Goal: Transaction & Acquisition: Book appointment/travel/reservation

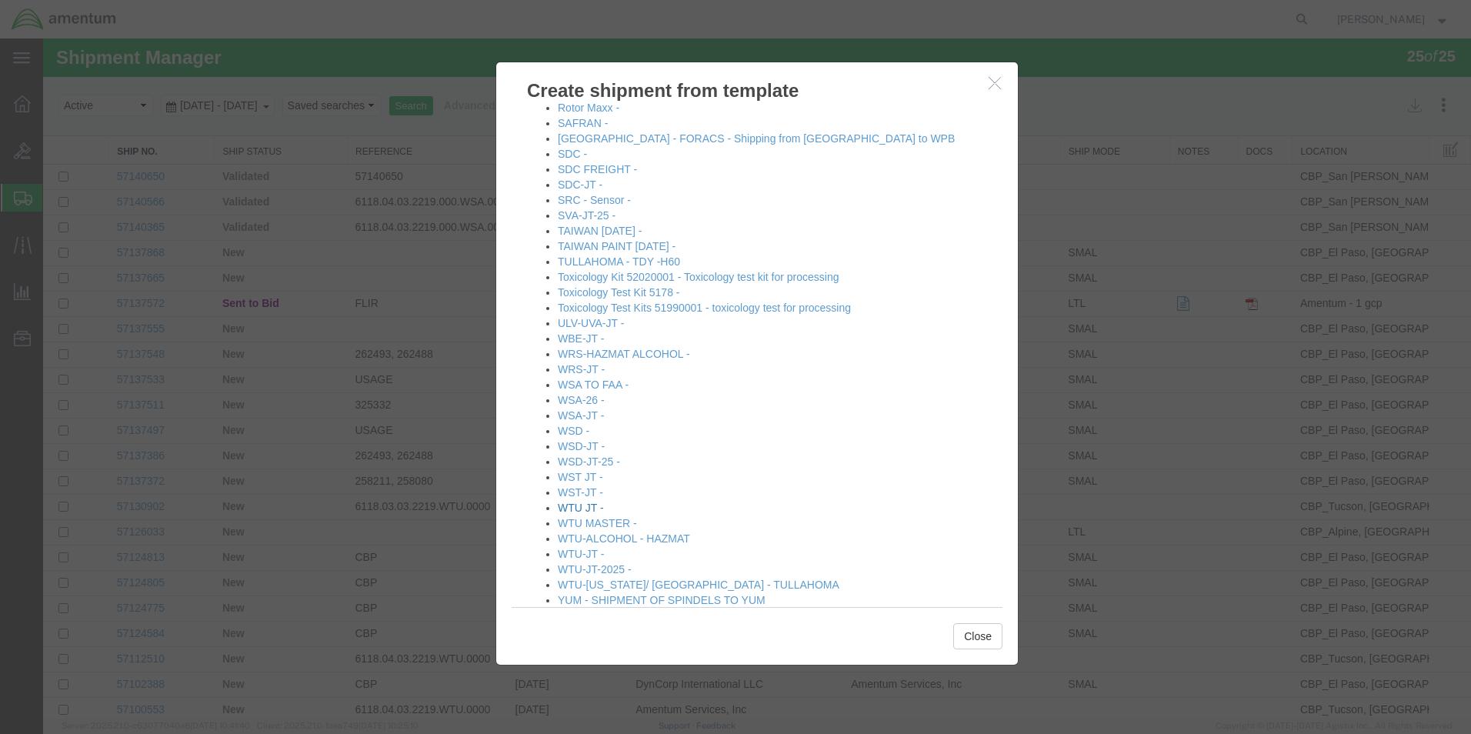
scroll to position [1585, 0]
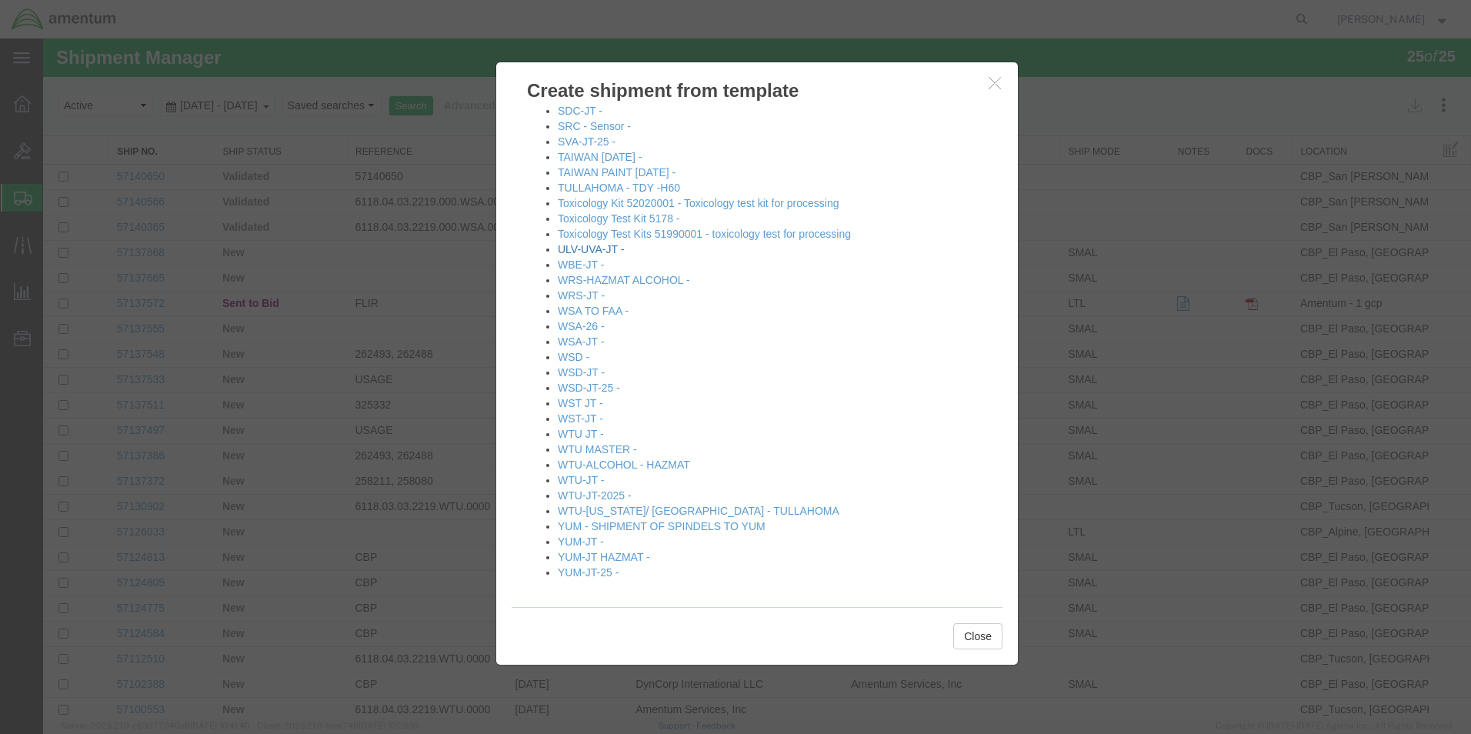
click at [602, 250] on link "ULV-UVA-JT -" at bounding box center [591, 249] width 66 height 12
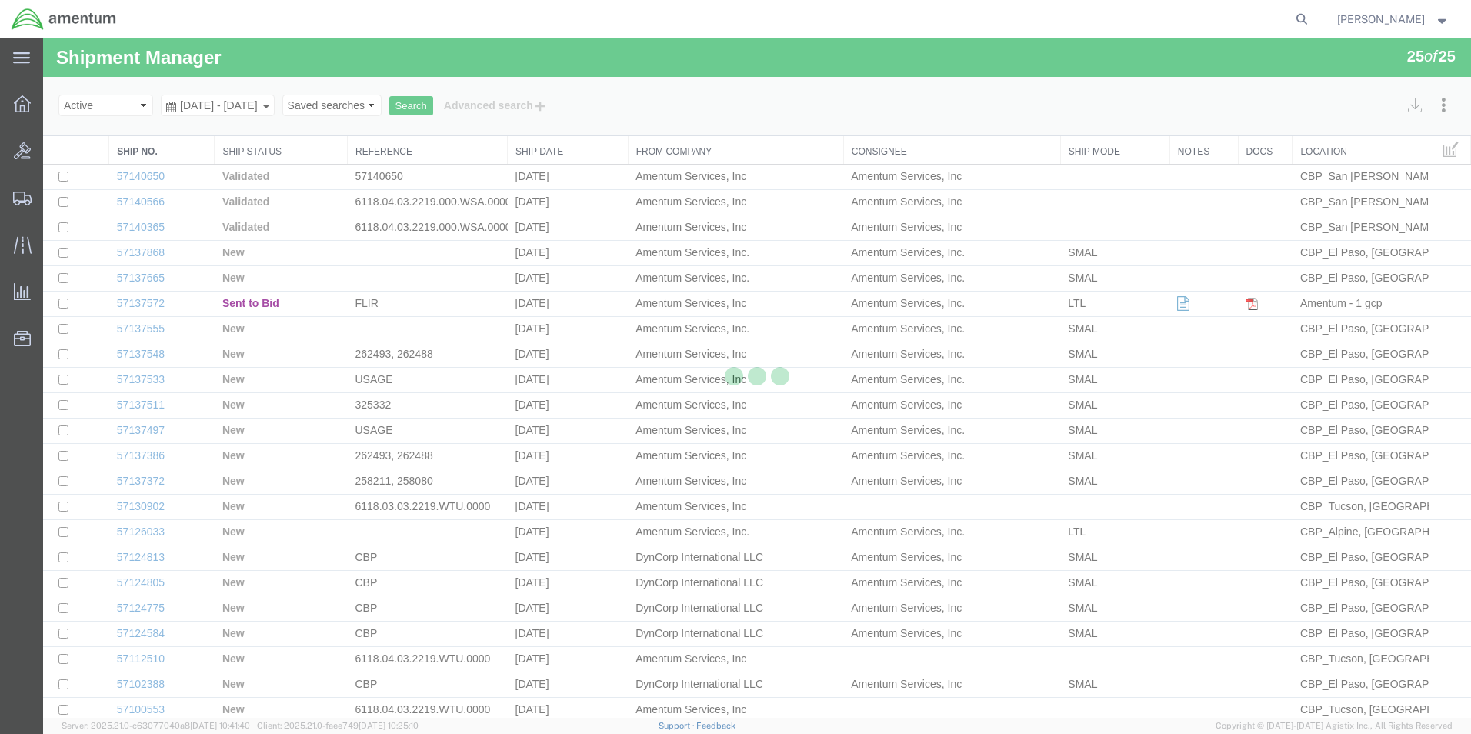
select select "49831"
select select "49950"
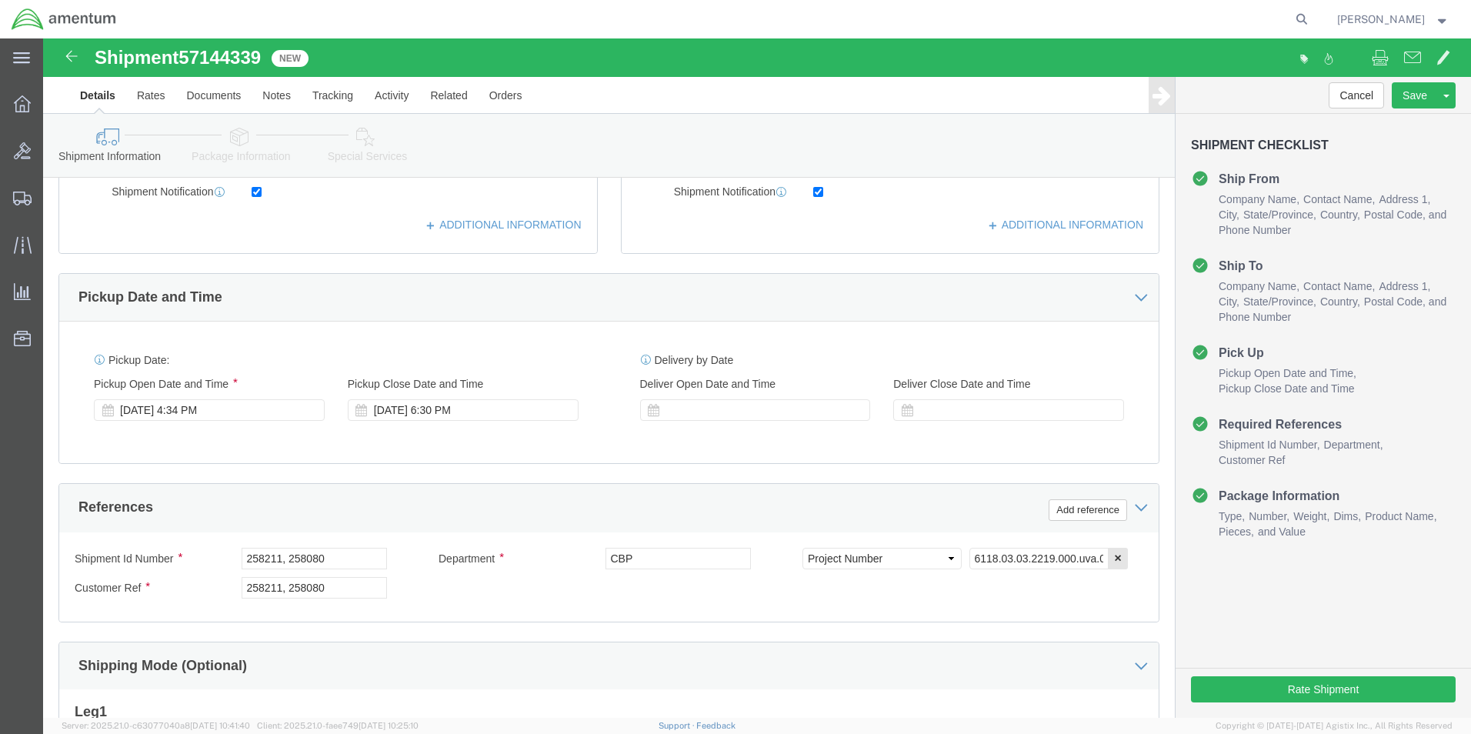
scroll to position [462, 0]
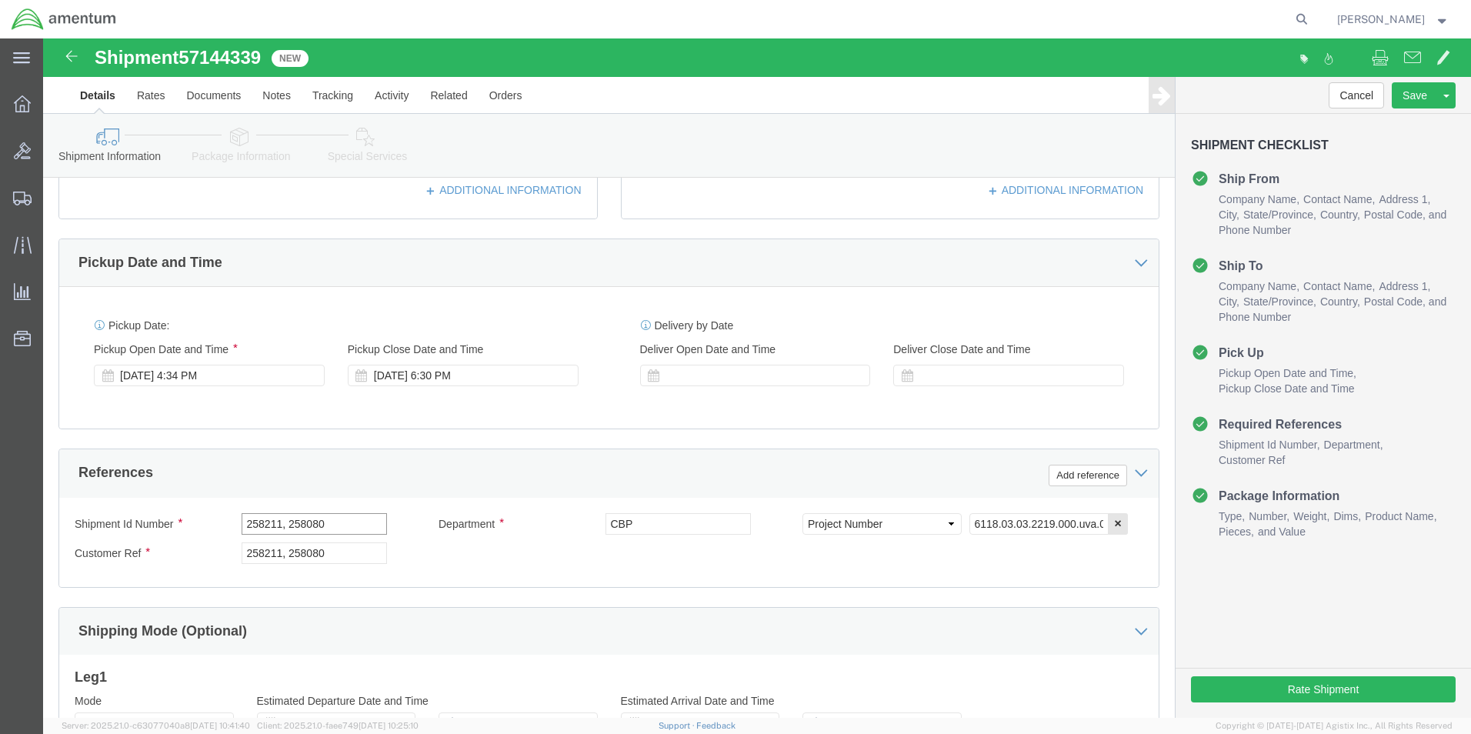
drag, startPoint x: 148, startPoint y: 485, endPoint x: 50, endPoint y: 484, distance: 97.7
click div "Shipment Id Number 258211, 258080"
type input "503-012835"
drag, startPoint x: 300, startPoint y: 518, endPoint x: 97, endPoint y: 513, distance: 203.1
click div "Customer Ref 258211, 258080"
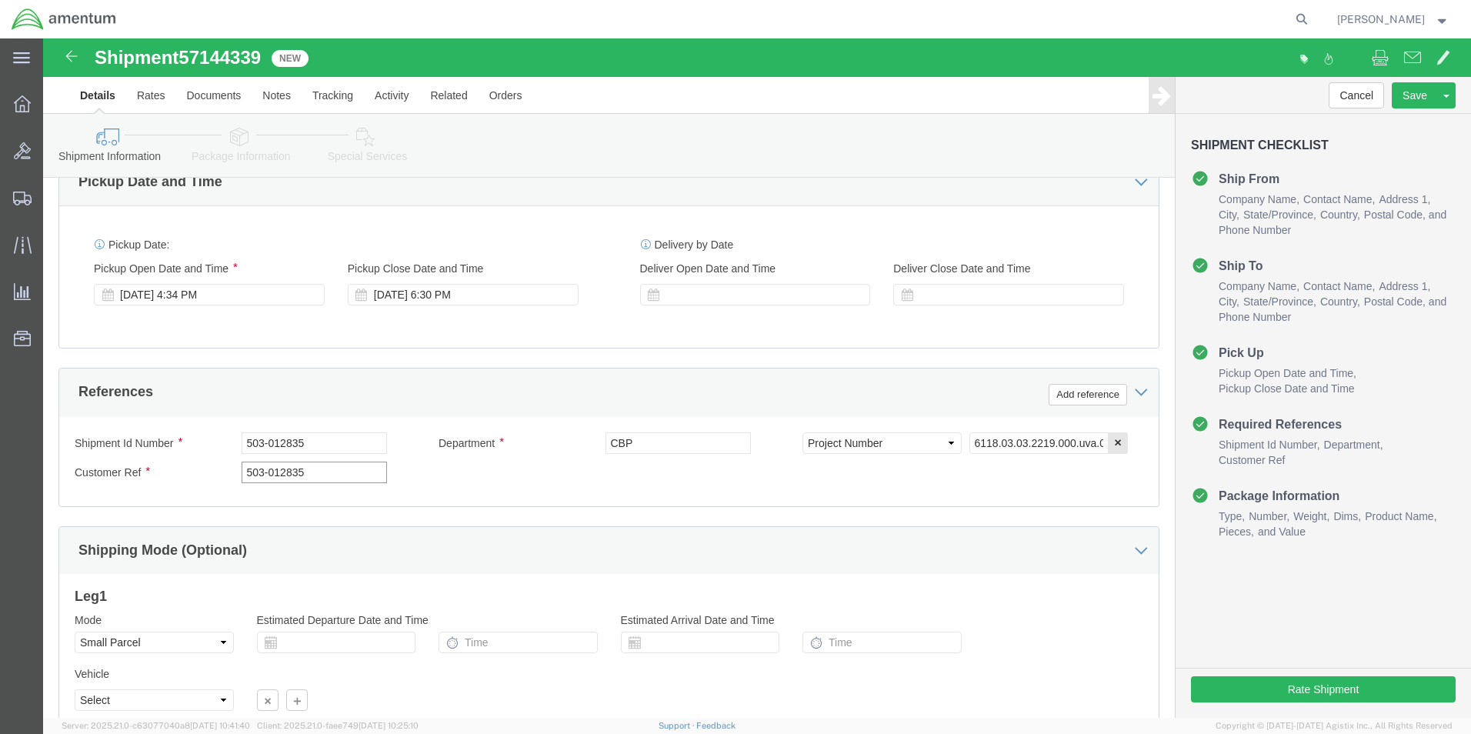
scroll to position [671, 0]
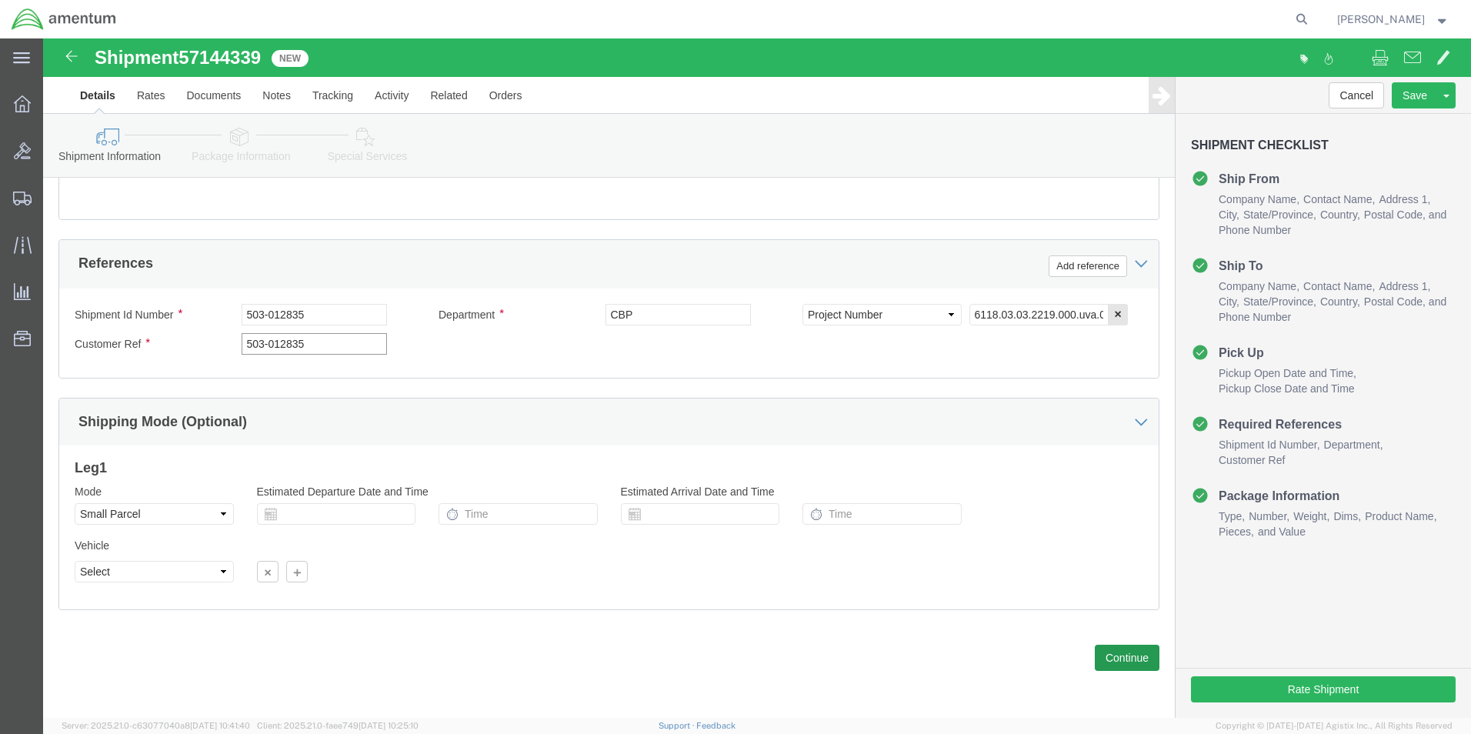
type input "503-012835"
click button "Continue"
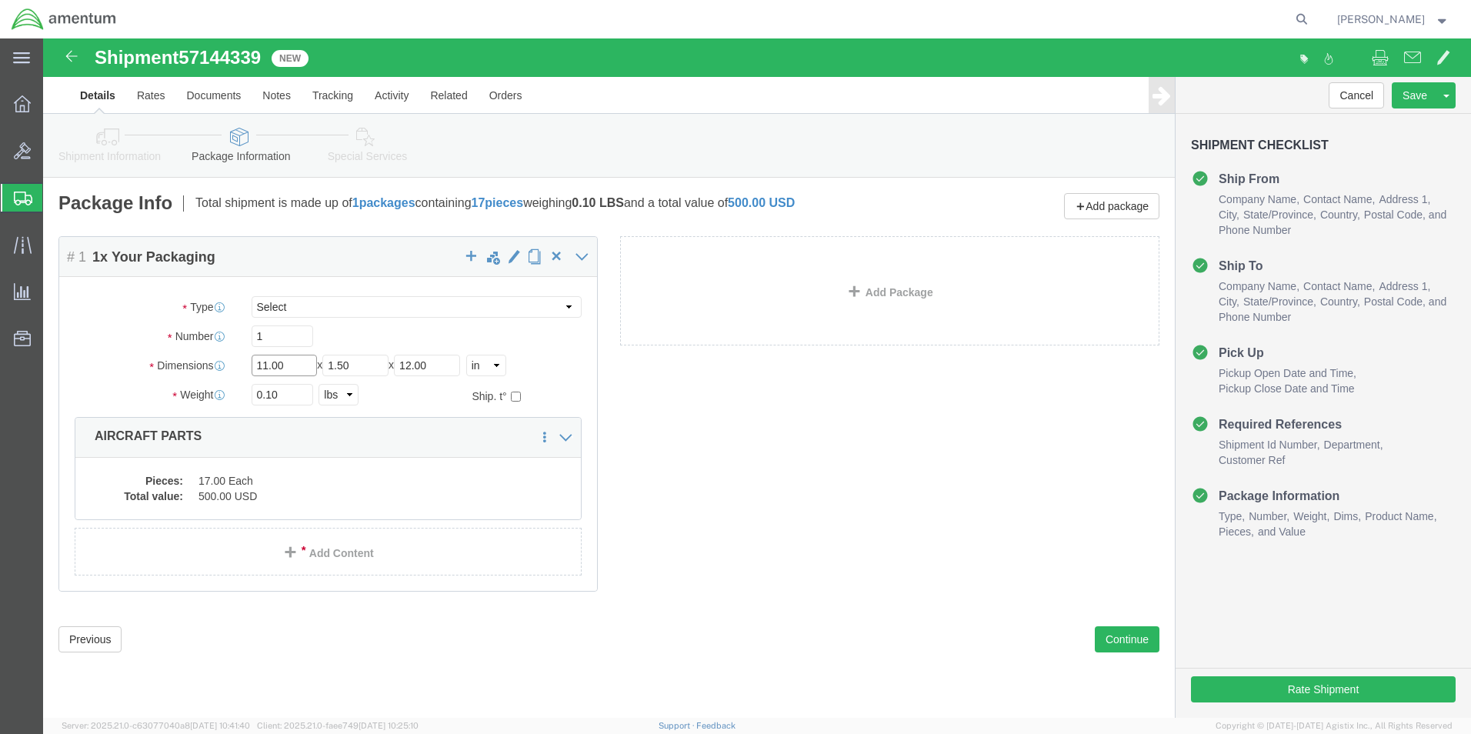
drag, startPoint x: 246, startPoint y: 328, endPoint x: 188, endPoint y: 330, distance: 58.5
click div "Dimensions Length 11.00 x Width 1.50 x Height 12.00 Select cm ft in"
type input "8"
type input "6"
type input "1"
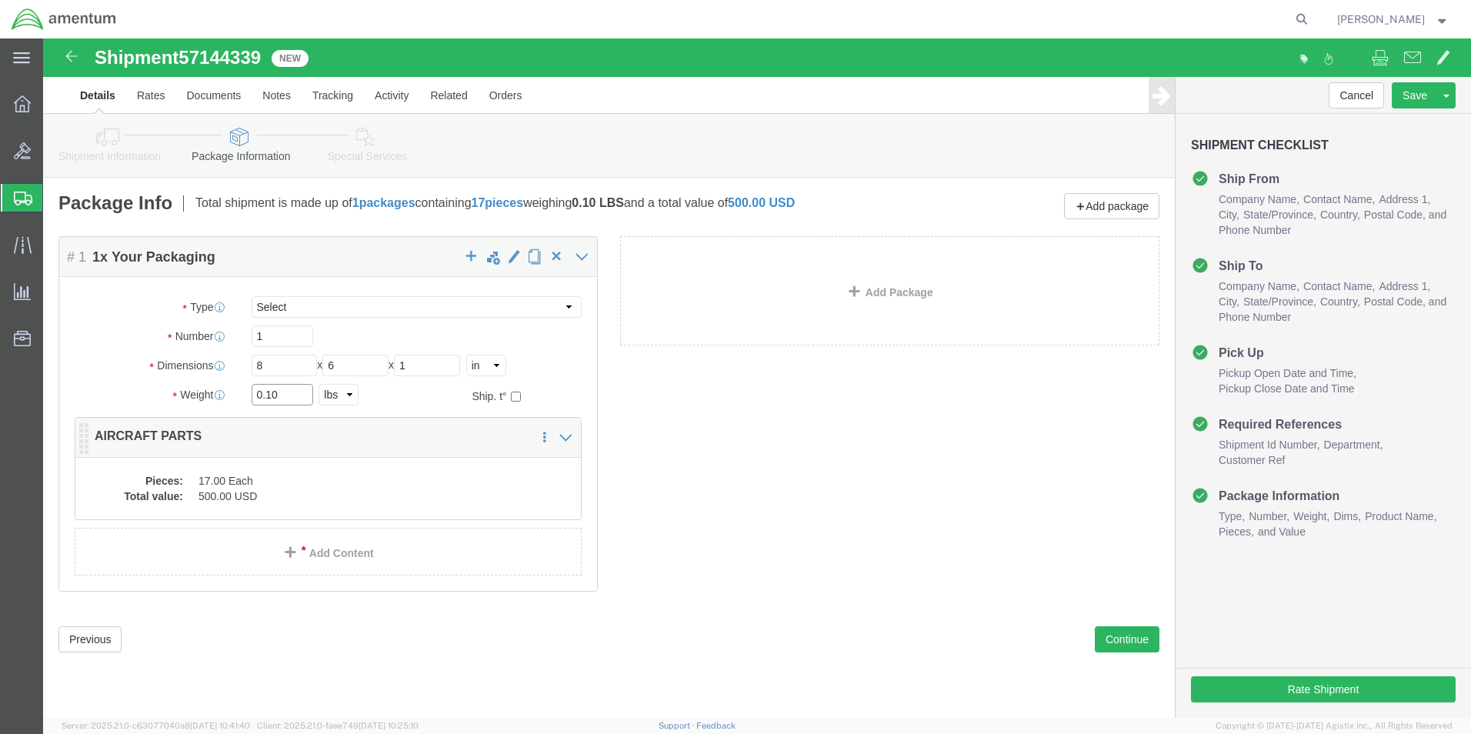
drag, startPoint x: 240, startPoint y: 358, endPoint x: 225, endPoint y: 402, distance: 45.7
click div "Package Type Select Bale(s) Basket(s) Bolt(s) Bottle(s) Buckets Bulk Bundle(s) …"
click dd "500.00 USD"
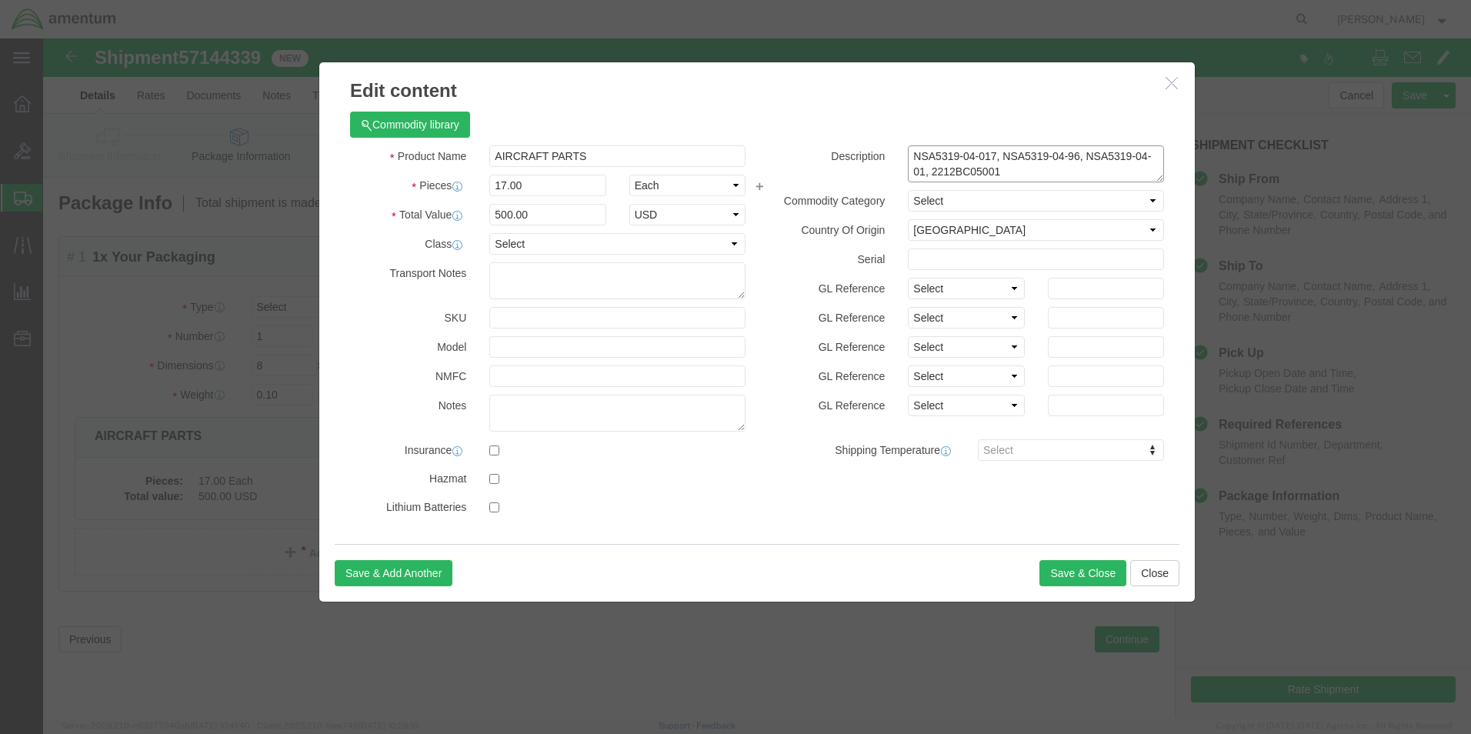
drag, startPoint x: 969, startPoint y: 131, endPoint x: 848, endPoint y: 112, distance: 123.0
click div "Description NSA5319-04-017, NSA5319-04-96, NSA5319-04-01, 2212BC05001"
type textarea "u"
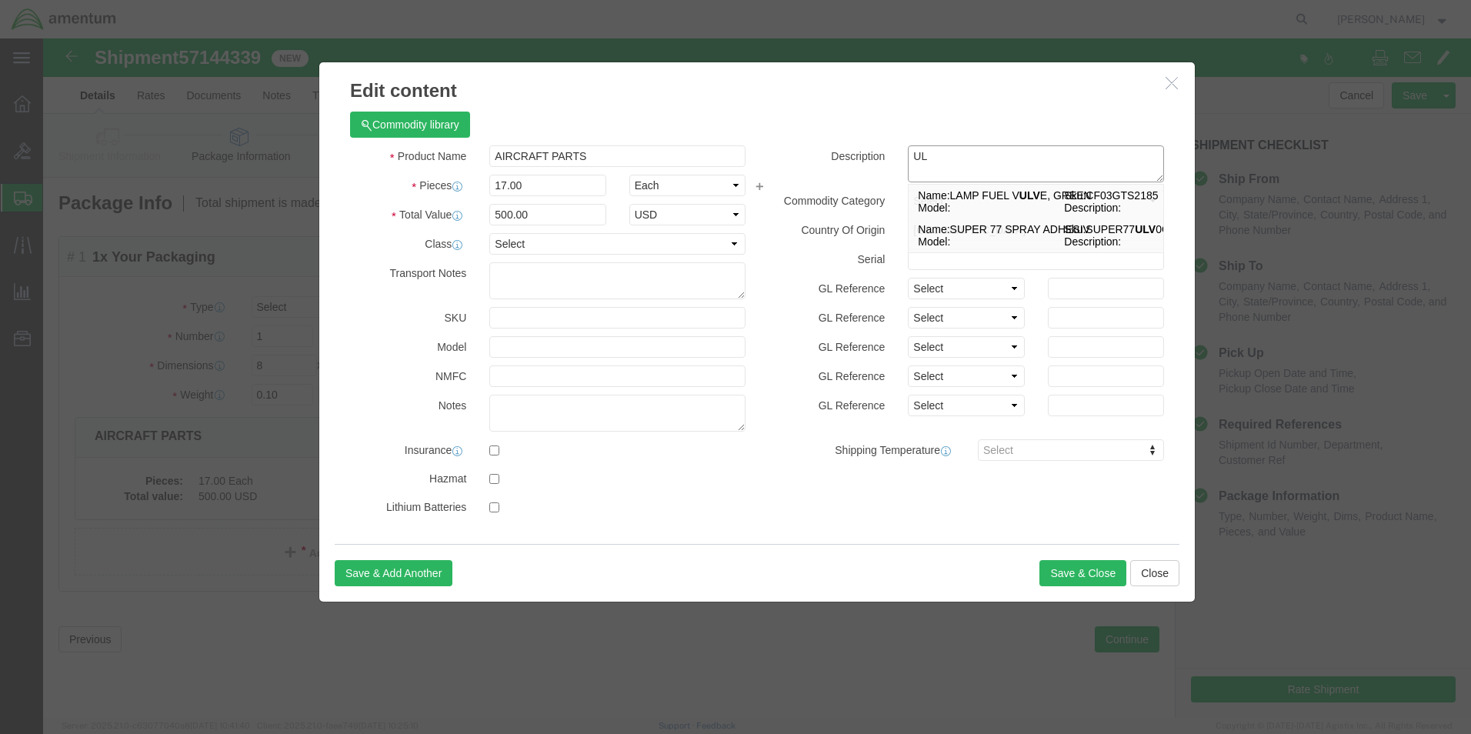
type textarea "U"
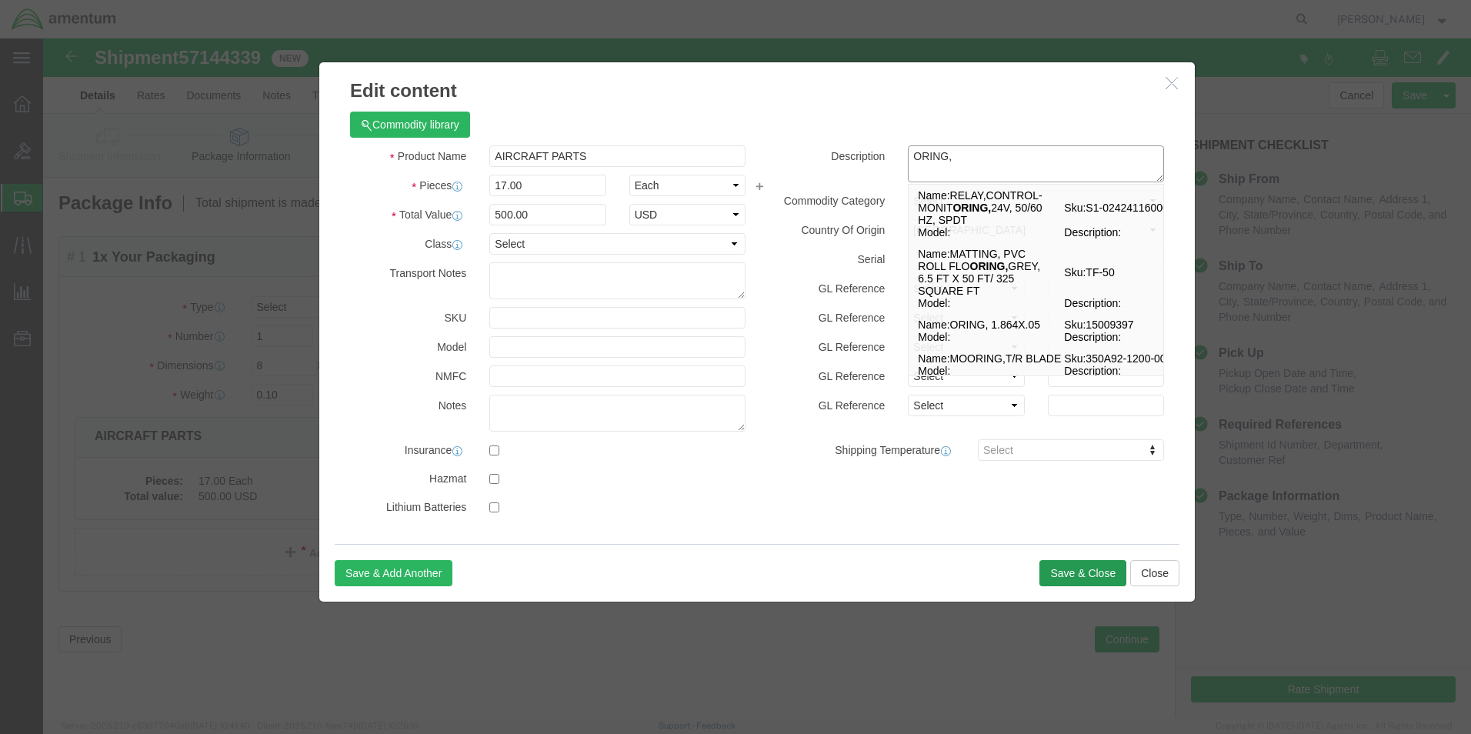
type textarea "ORING,"
click button "Save & Close"
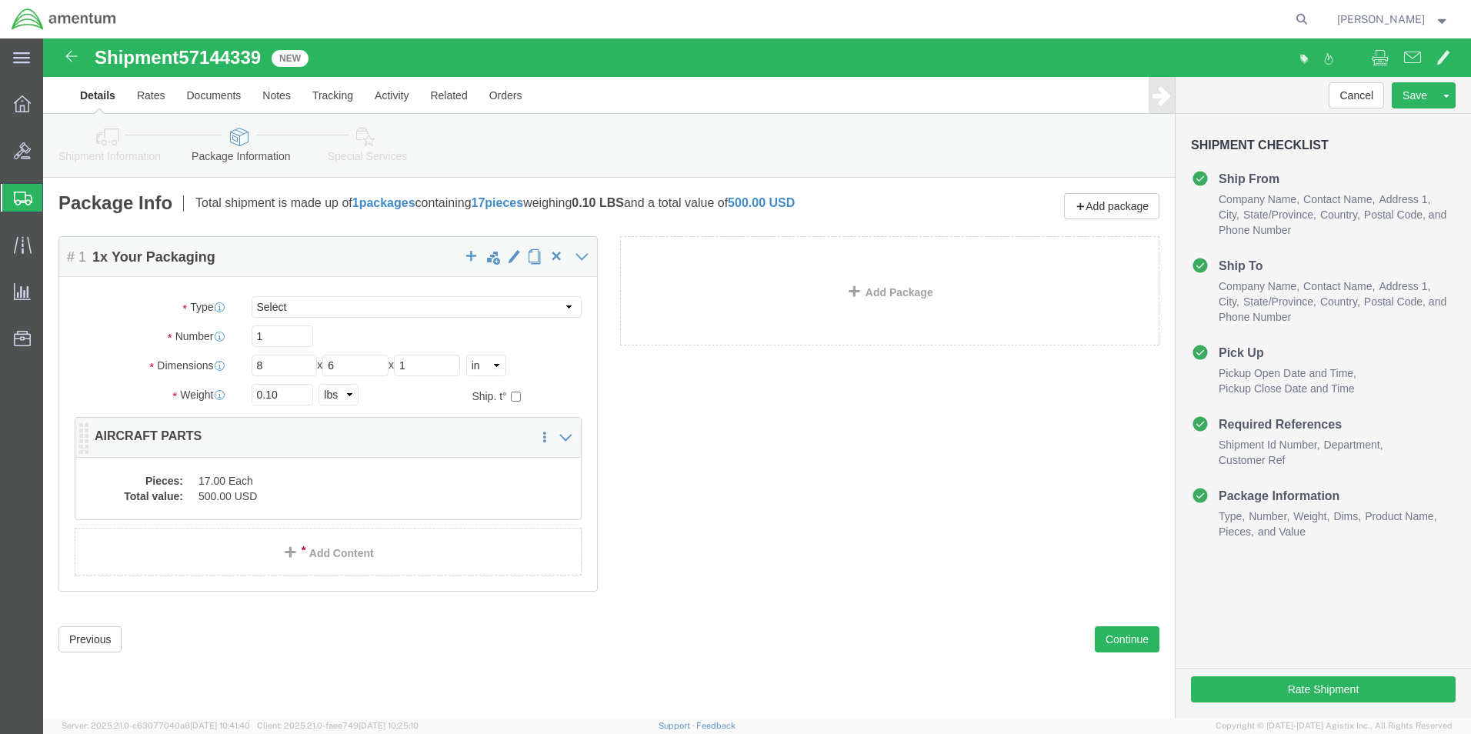
click div "Package Content # 1 1 x Your Packaging Package Type Select Bale(s) Basket(s) Bo…"
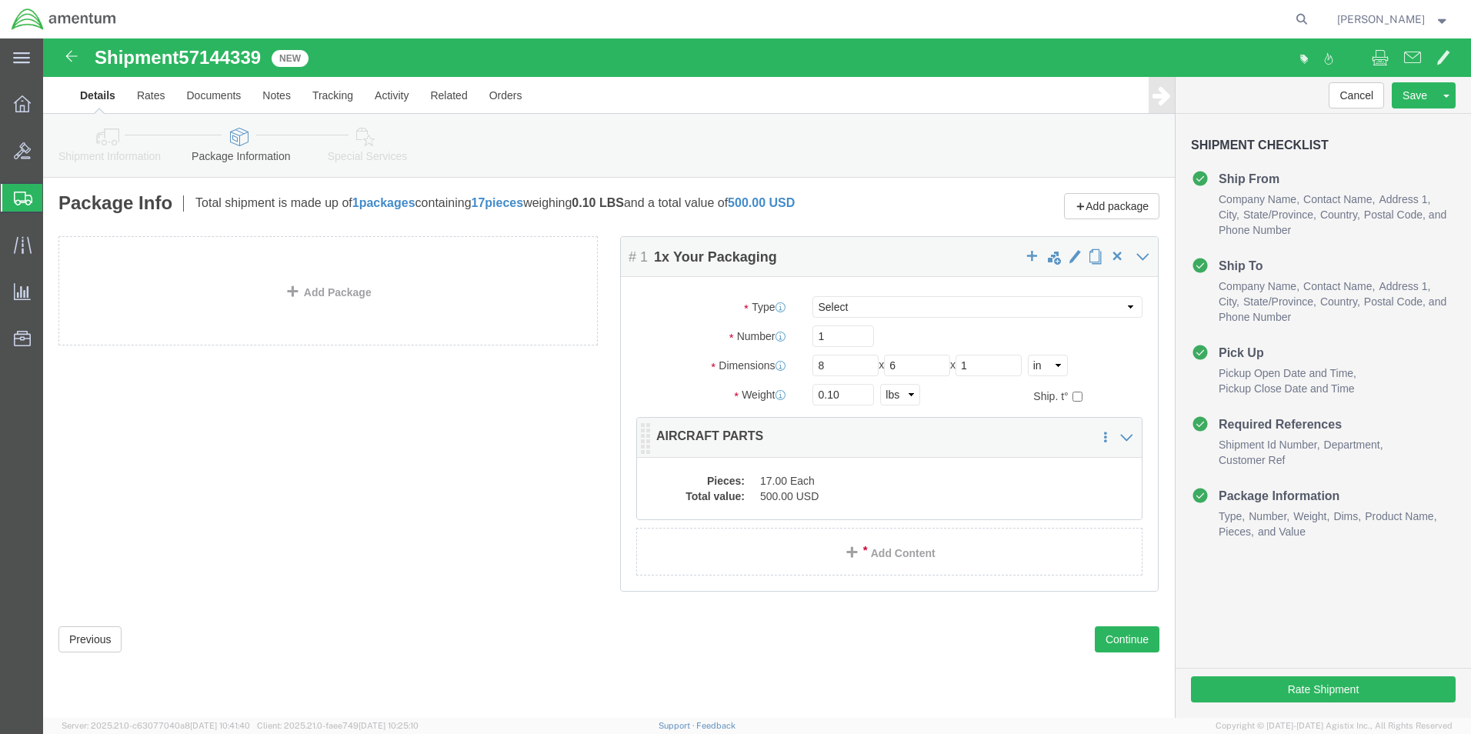
click dd "17.00 Each"
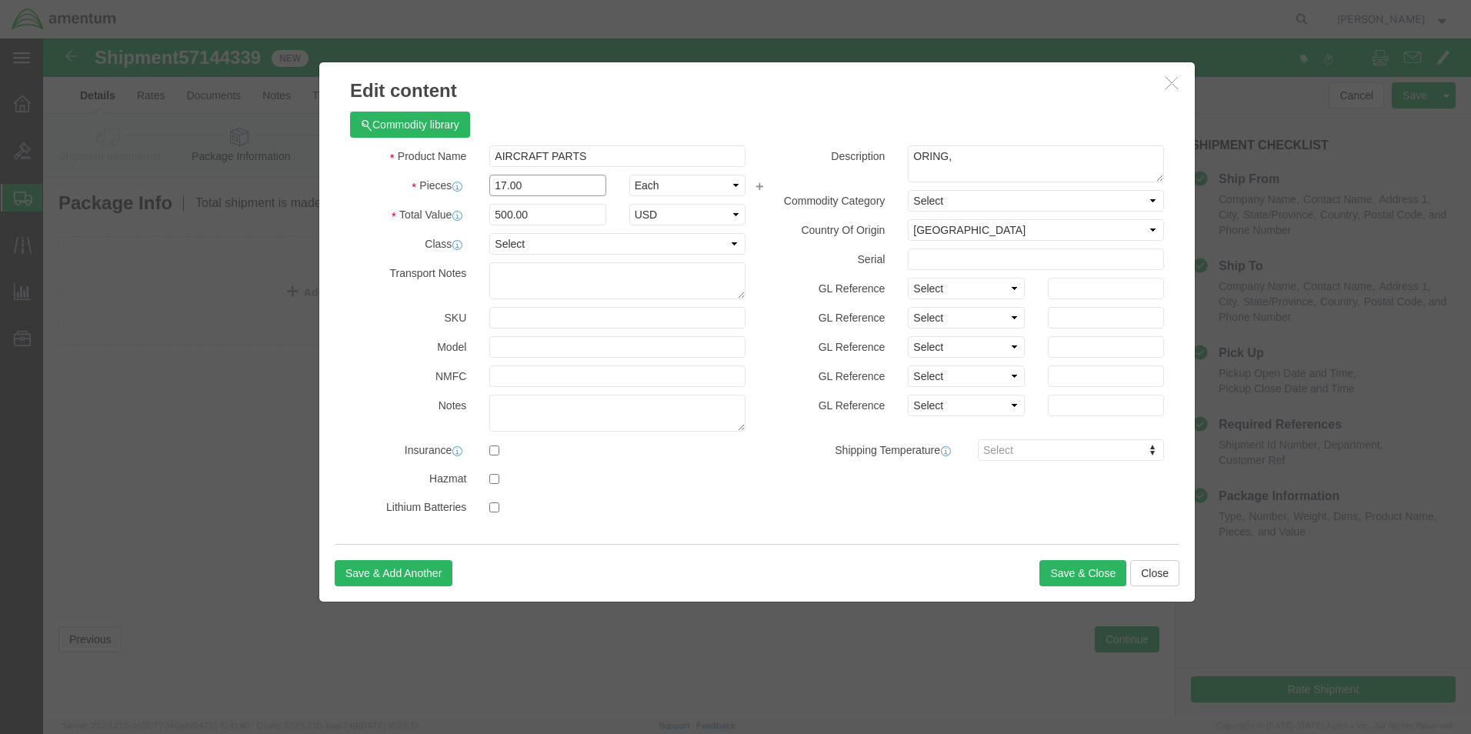
drag, startPoint x: 498, startPoint y: 145, endPoint x: 442, endPoint y: 143, distance: 56.9
click div "17.00"
type input "3"
type input "88.24"
click div "Commodity library Product Name AIRCRAFT PARTS Pieces 3 Select Bag Barrels 100Bo…"
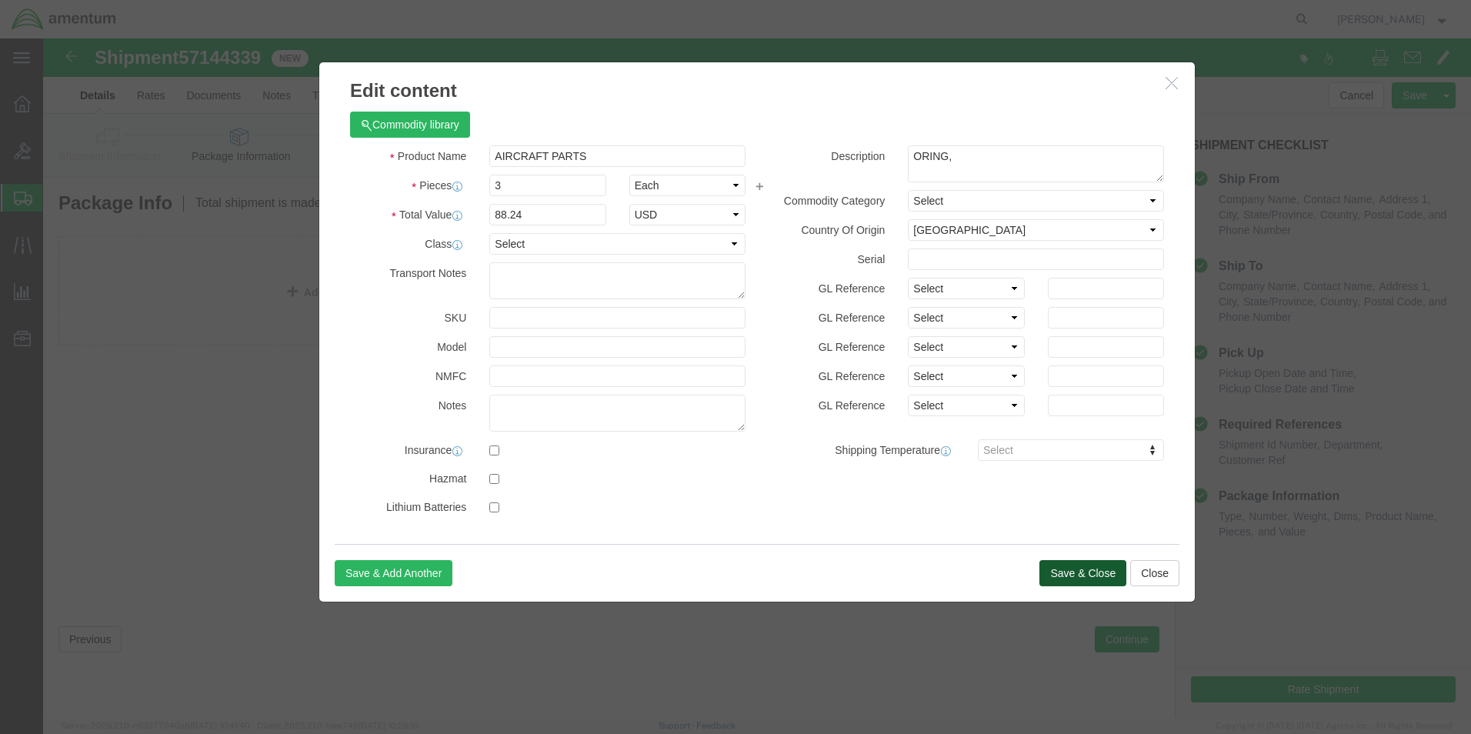
click button "Save & Close"
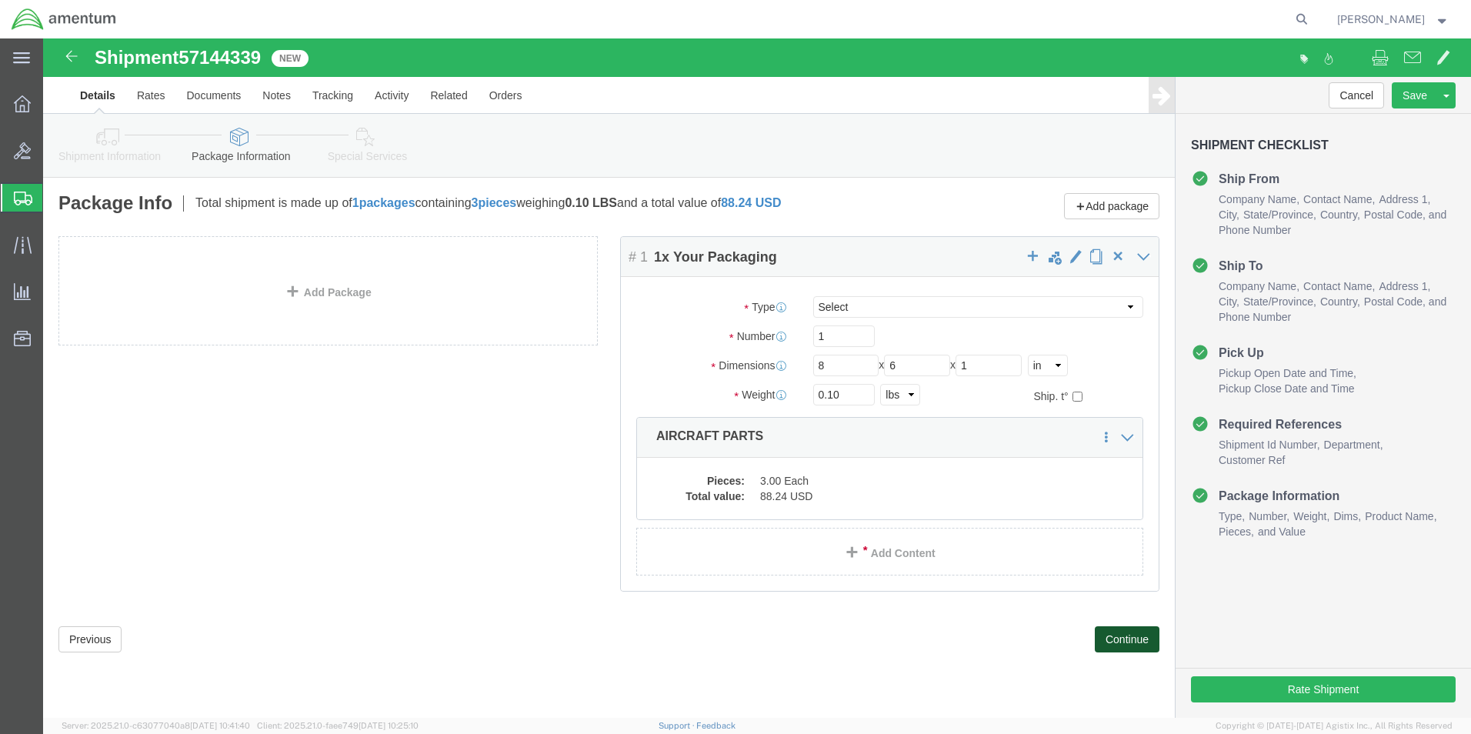
click button "Continue"
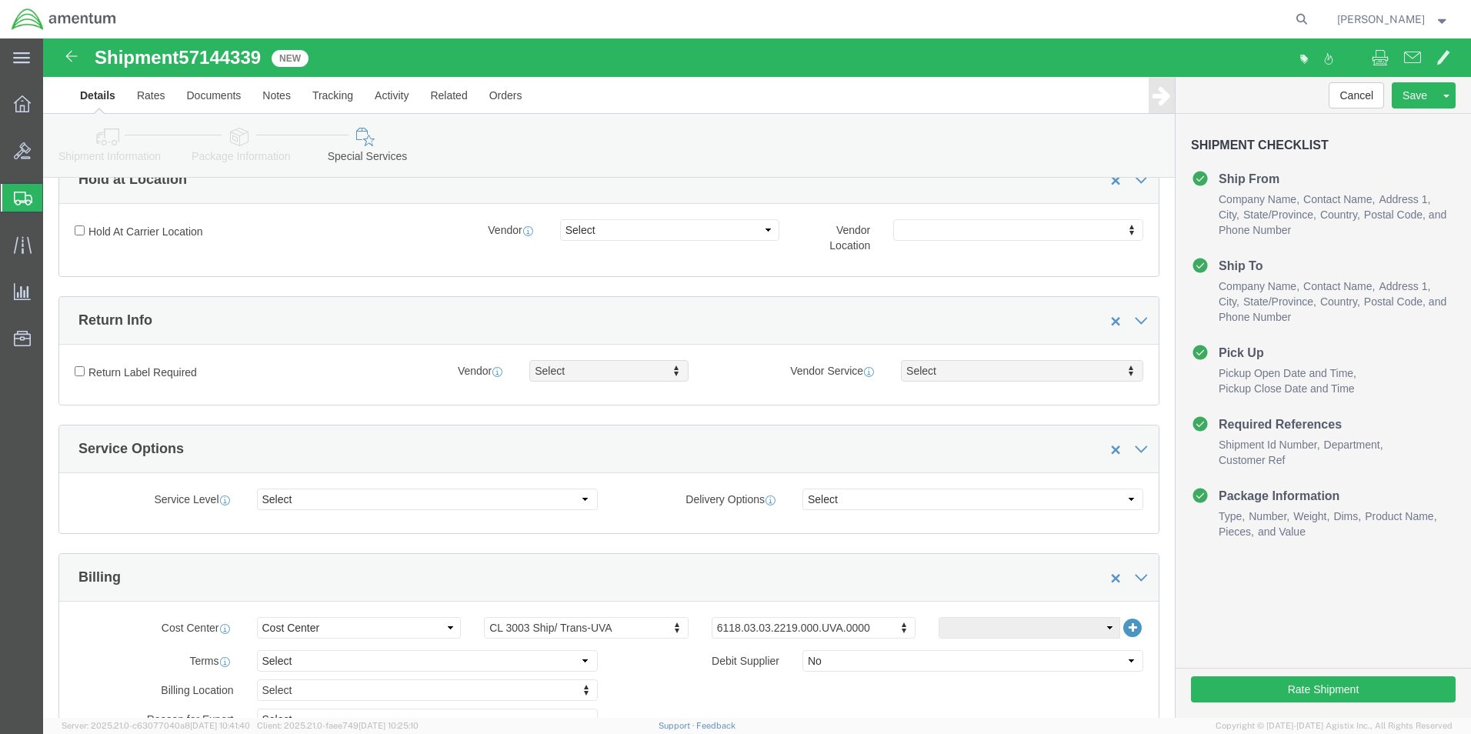
scroll to position [538, 0]
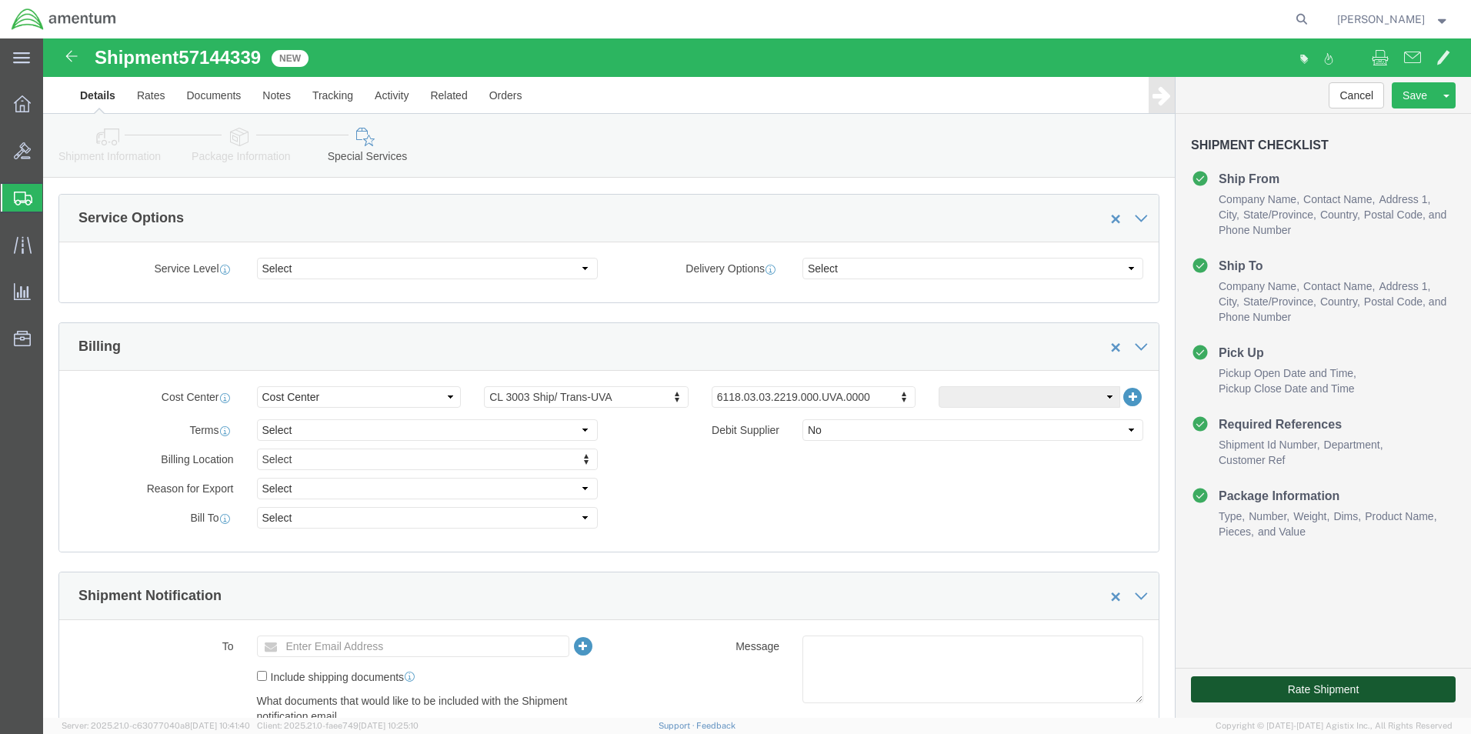
click button "Rate Shipment"
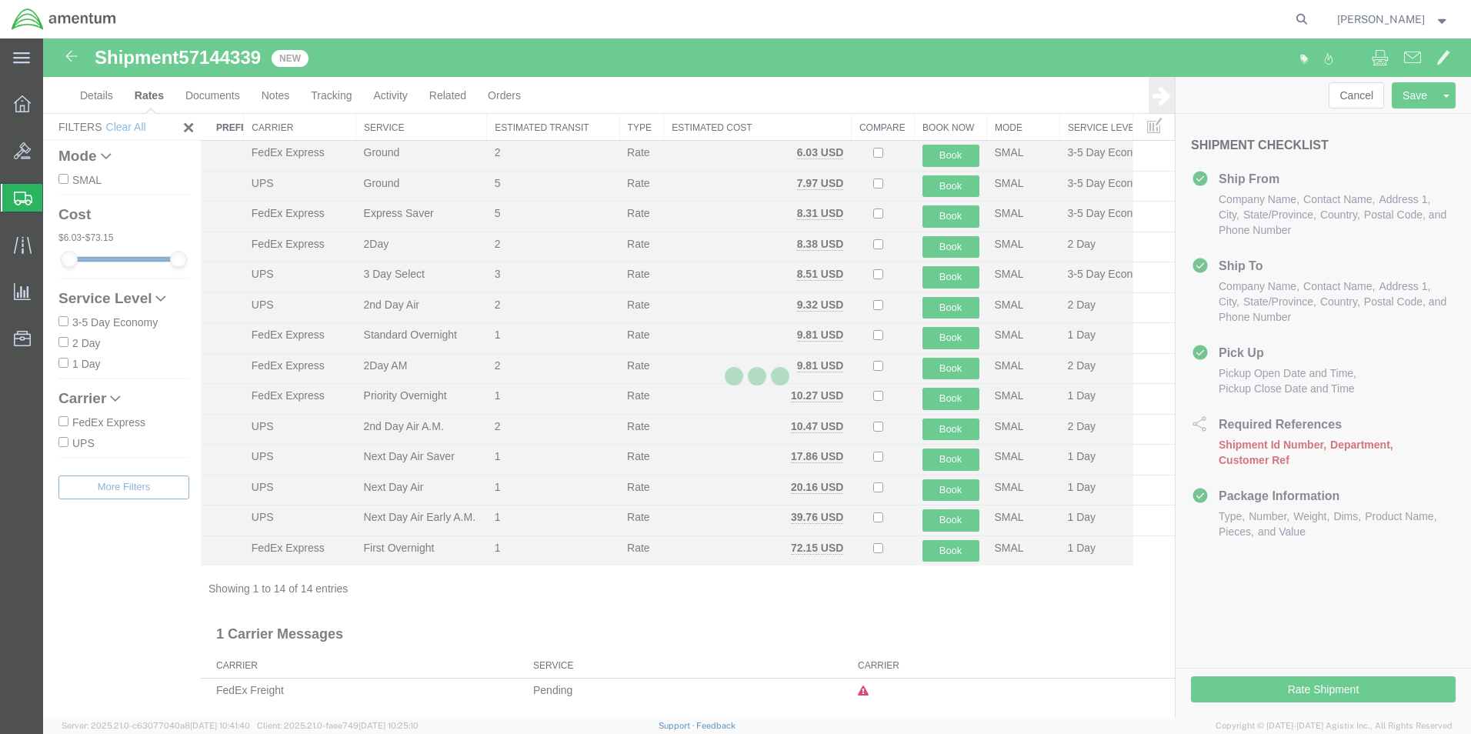
scroll to position [33, 0]
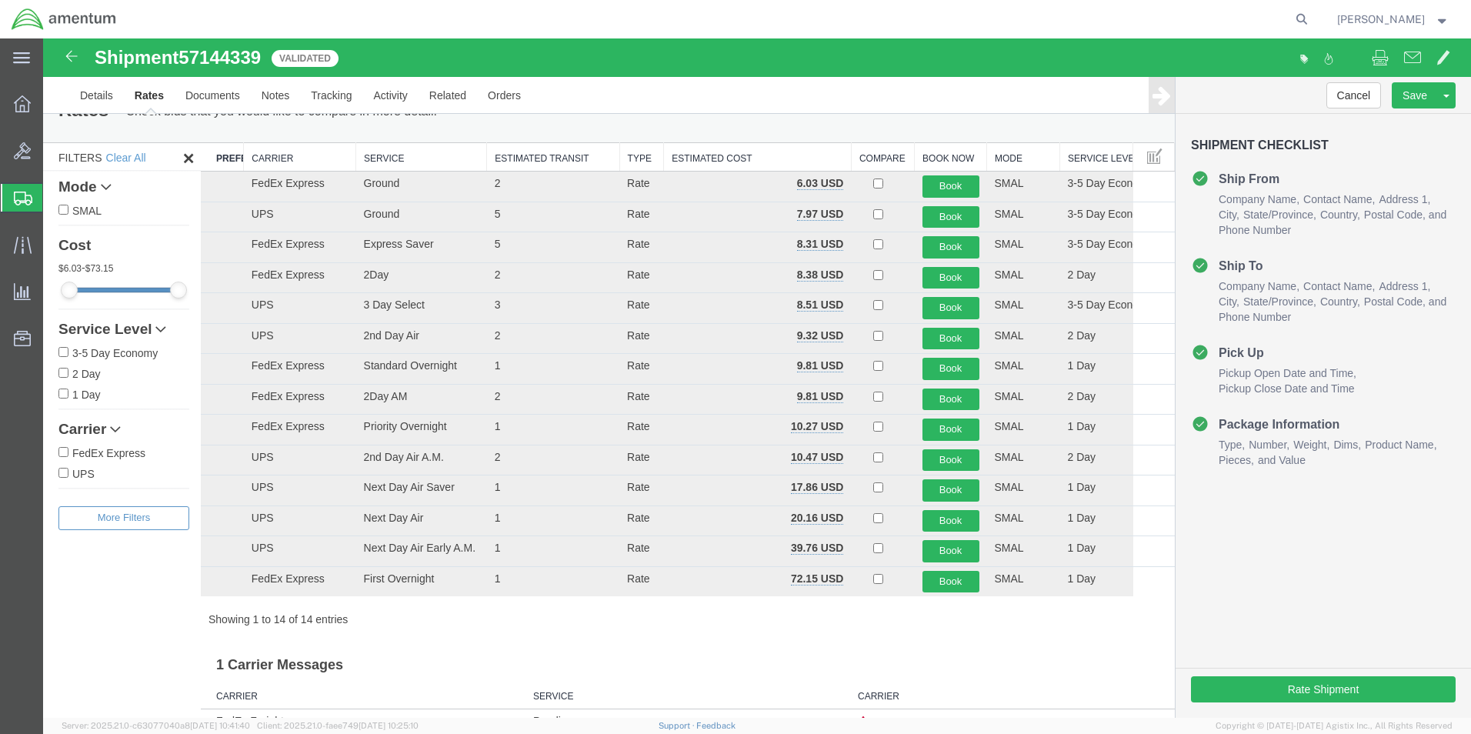
click at [265, 162] on th "Carrier" at bounding box center [300, 157] width 112 height 28
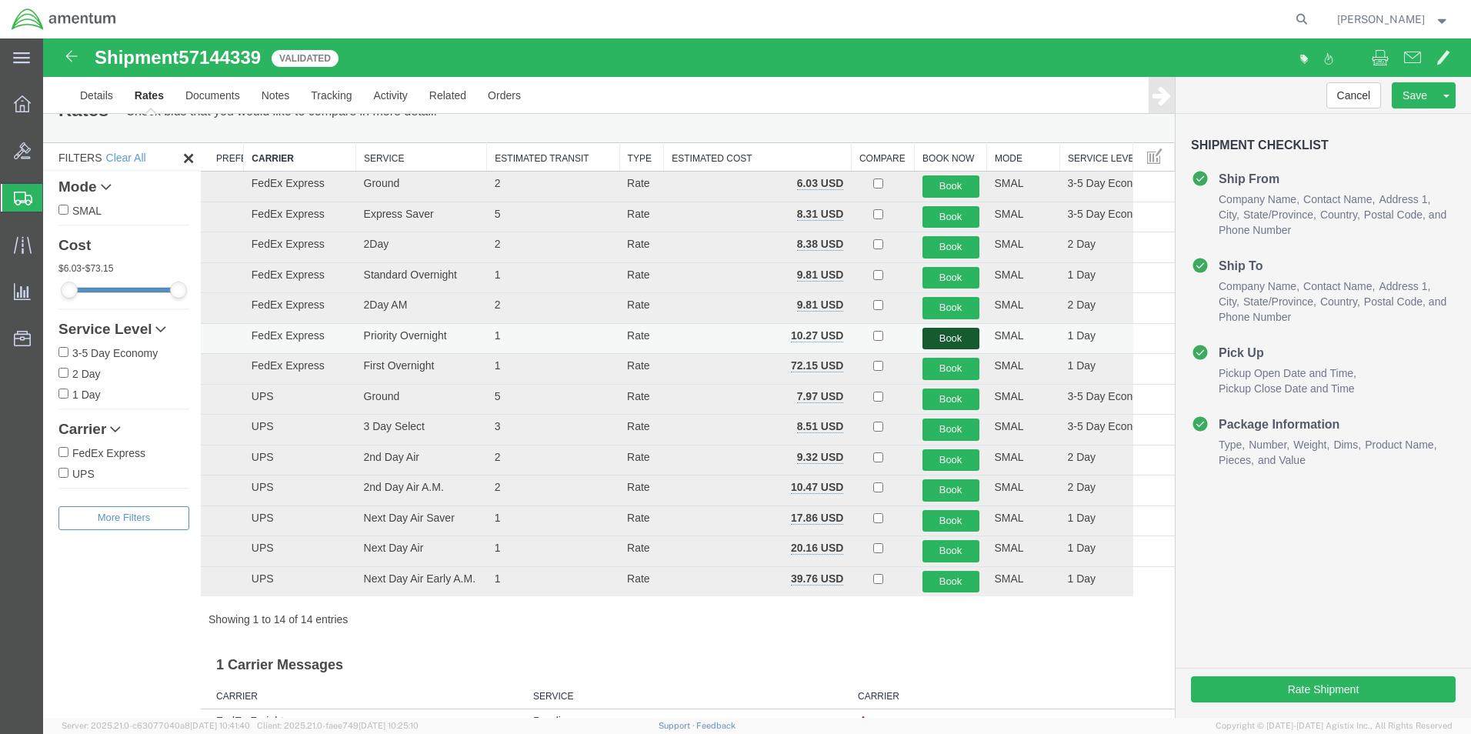
click at [945, 338] on button "Book" at bounding box center [950, 339] width 57 height 22
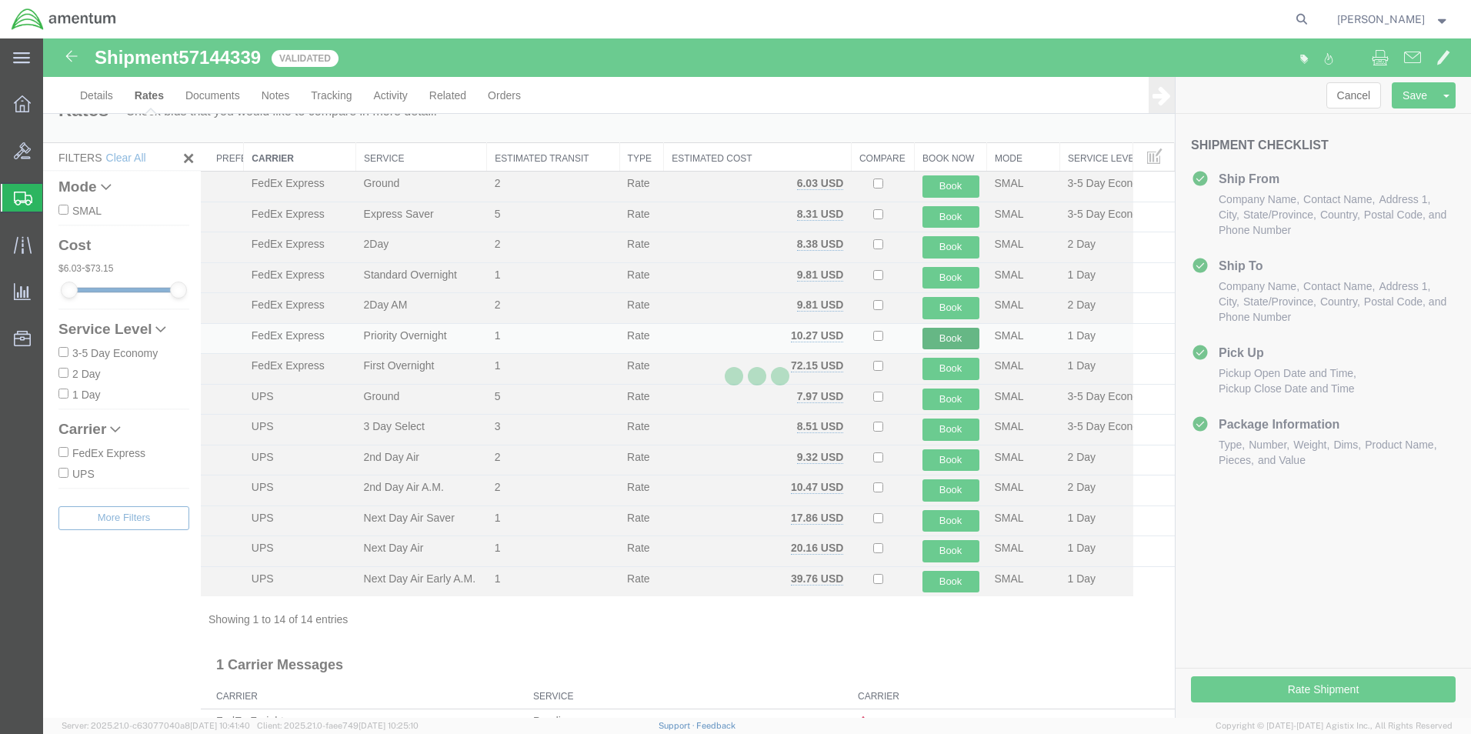
scroll to position [0, 0]
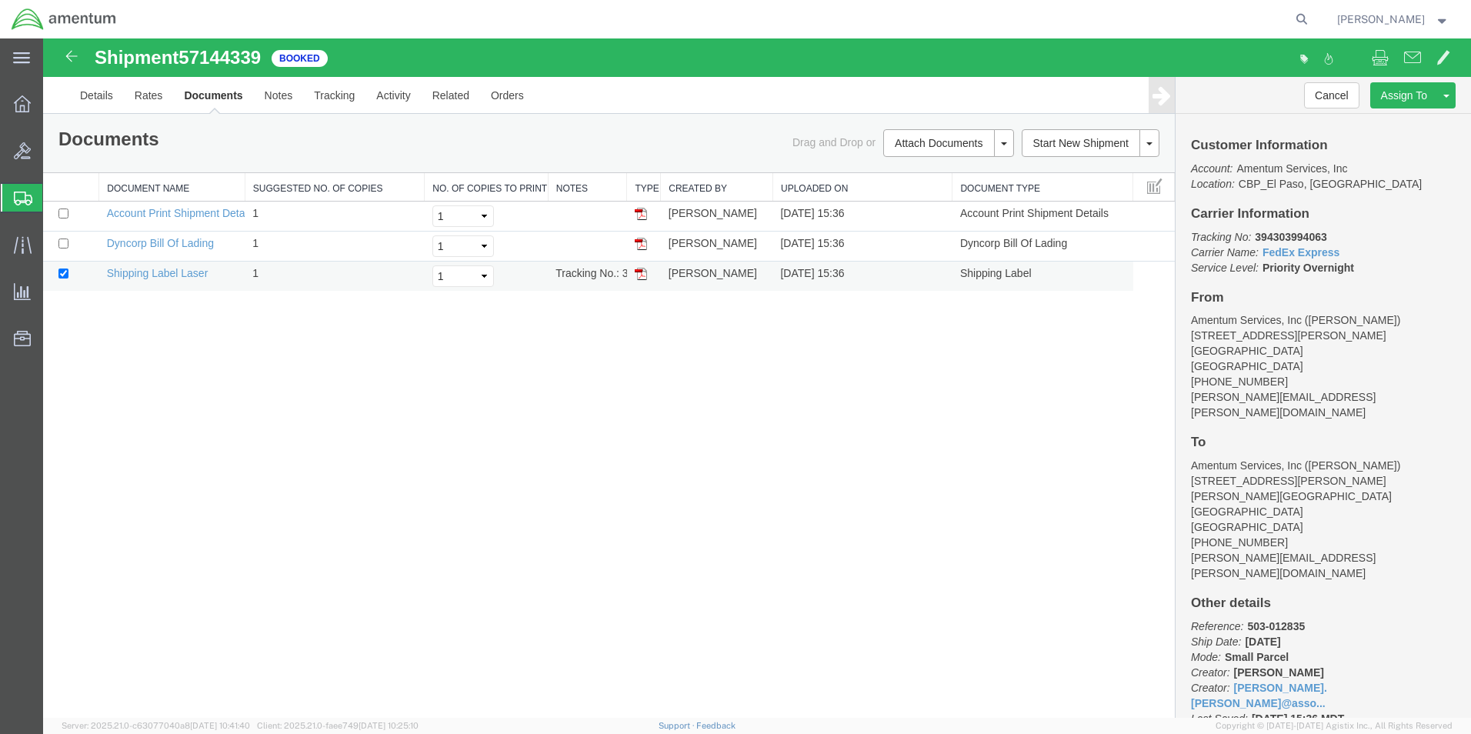
click at [641, 271] on img at bounding box center [641, 274] width 12 height 12
click at [0, 0] on span "Create from Template" at bounding box center [0, 0] width 0 height 0
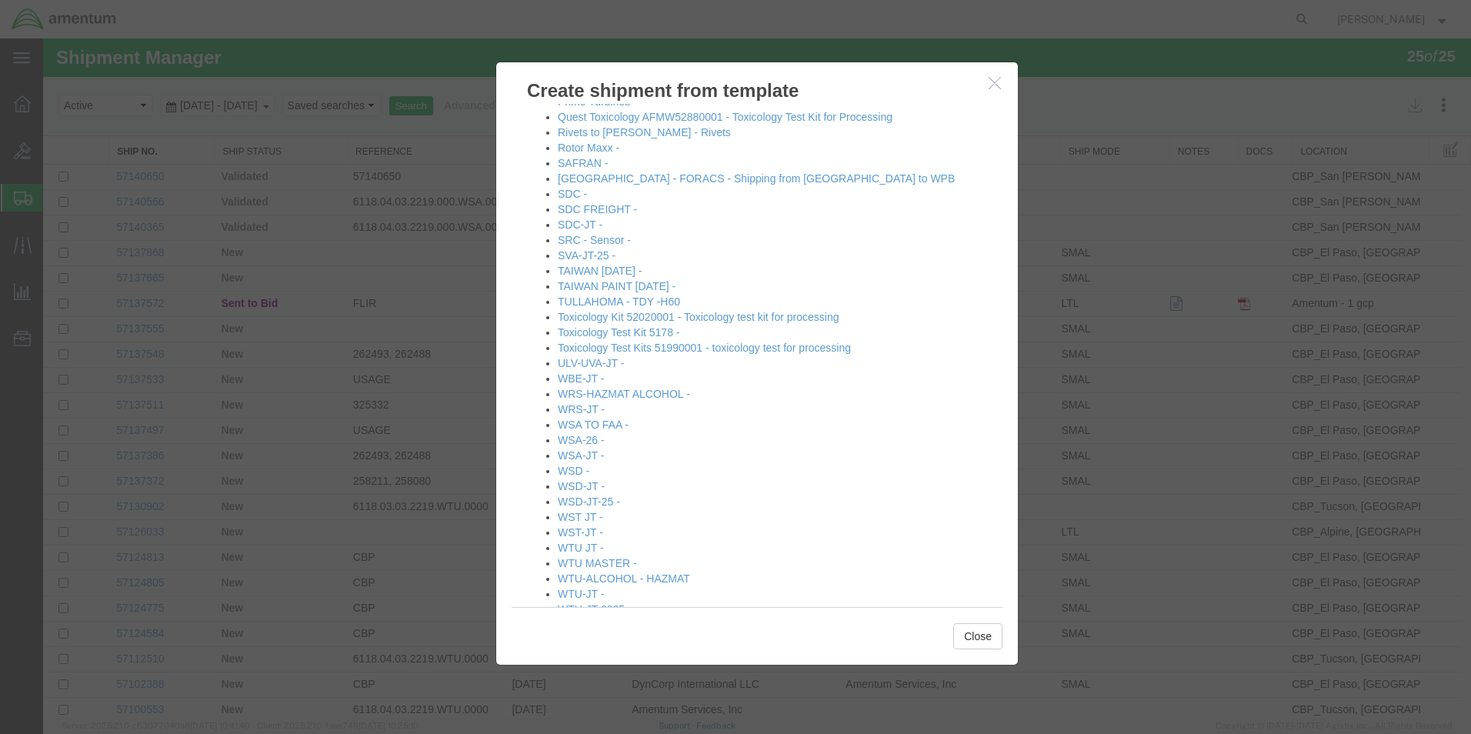
scroll to position [1538, 0]
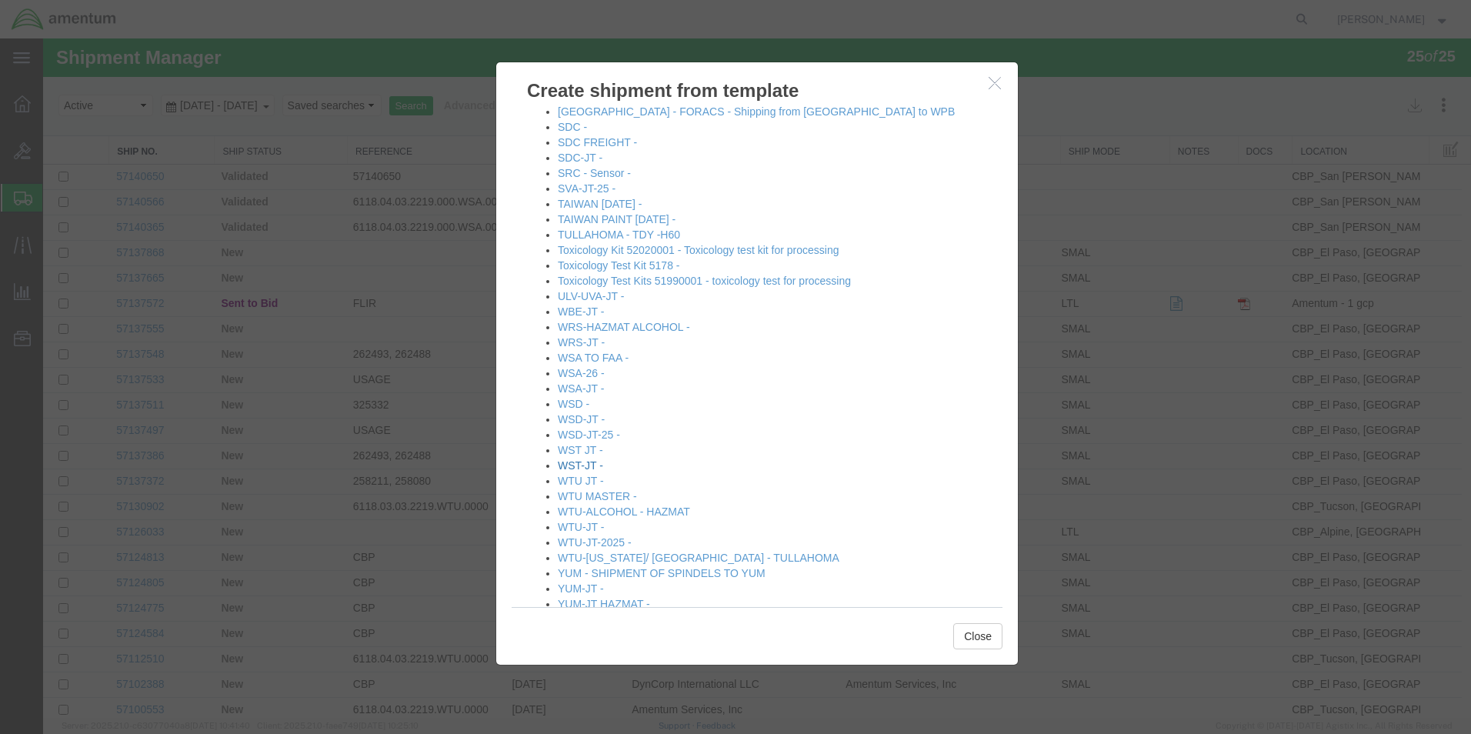
click at [582, 461] on link "WST-JT -" at bounding box center [580, 465] width 45 height 12
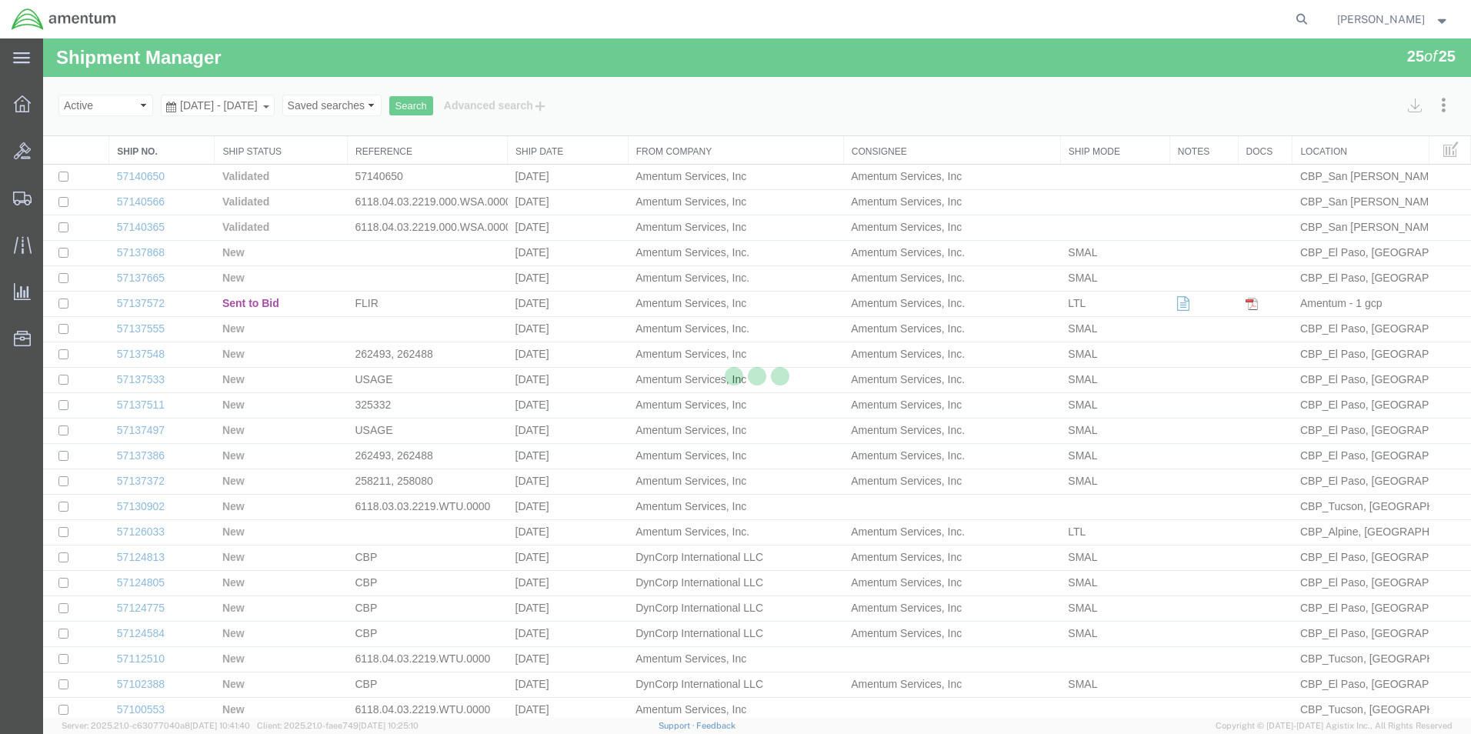
select select "49831"
select select "49945"
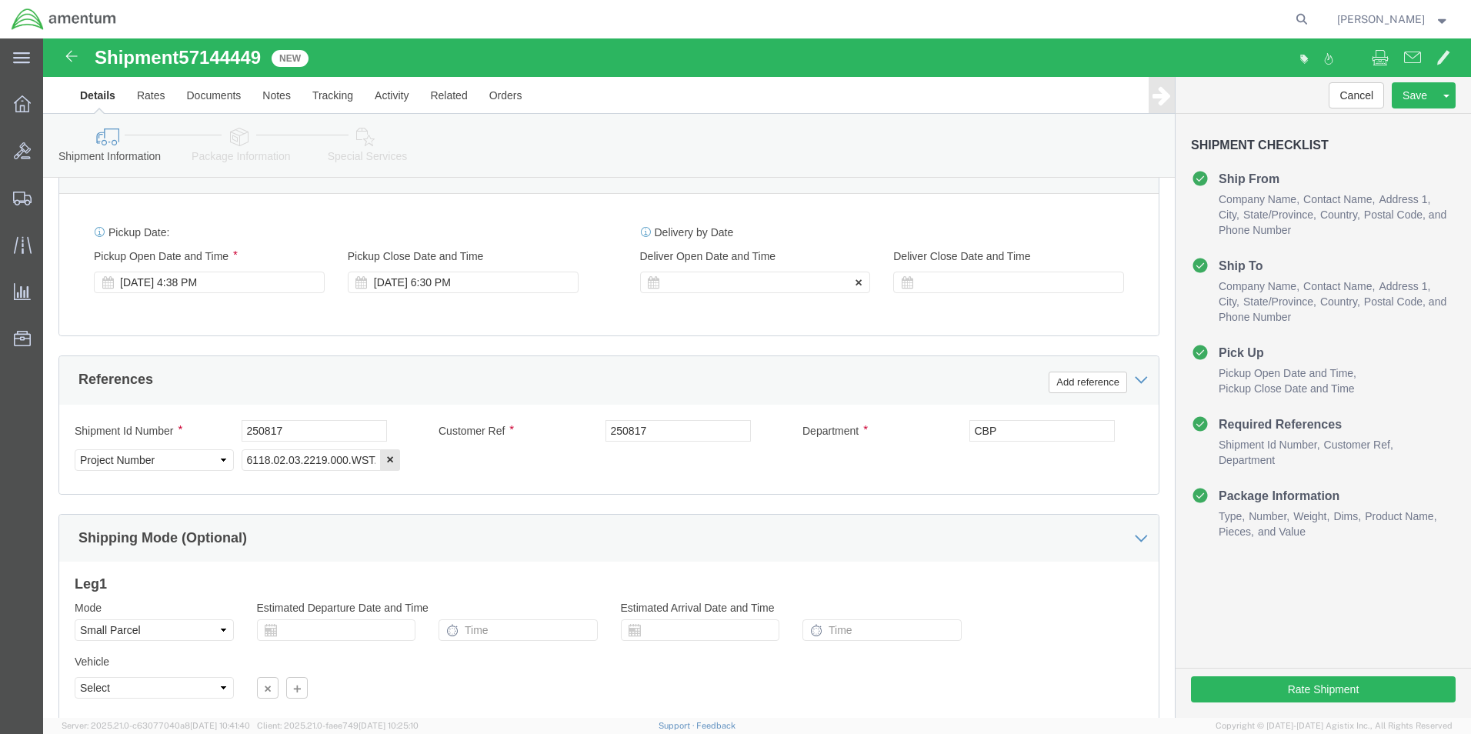
scroll to position [671, 0]
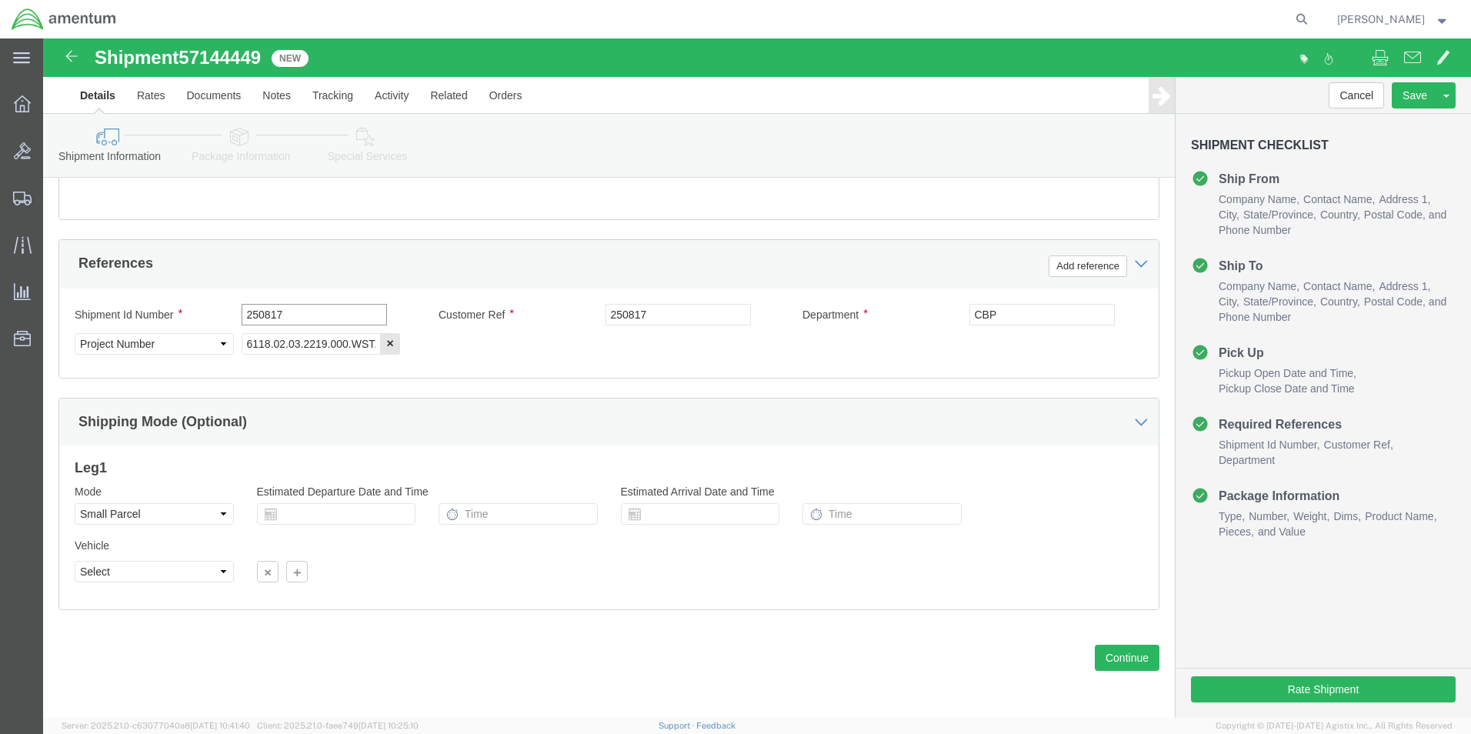
drag, startPoint x: 59, startPoint y: 288, endPoint x: 27, endPoint y: 288, distance: 32.3
click div "Shipment Id Number 250817"
type input "614-012519"
drag, startPoint x: 650, startPoint y: 278, endPoint x: 405, endPoint y: 278, distance: 245.4
click div "Customer Ref 250817"
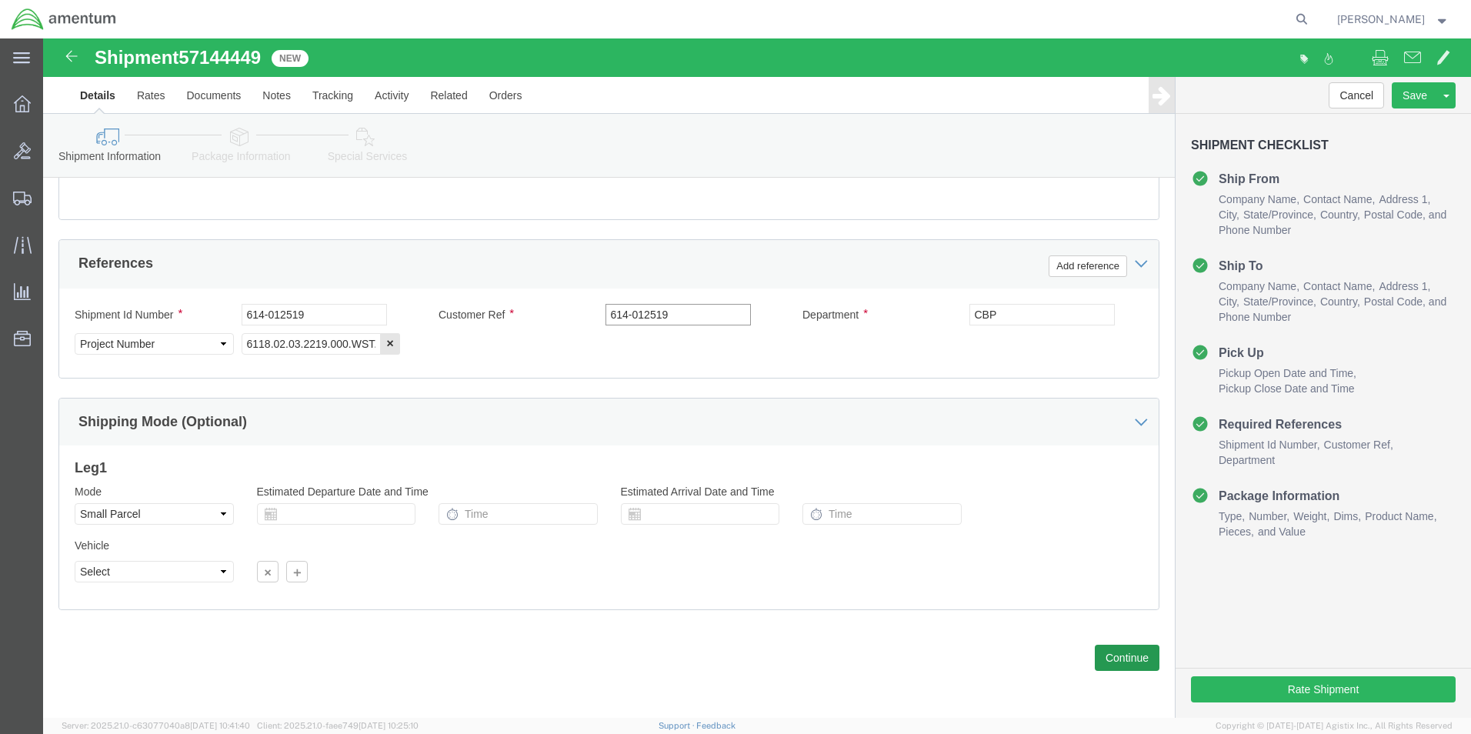
type input "614-012519"
click button "Continue"
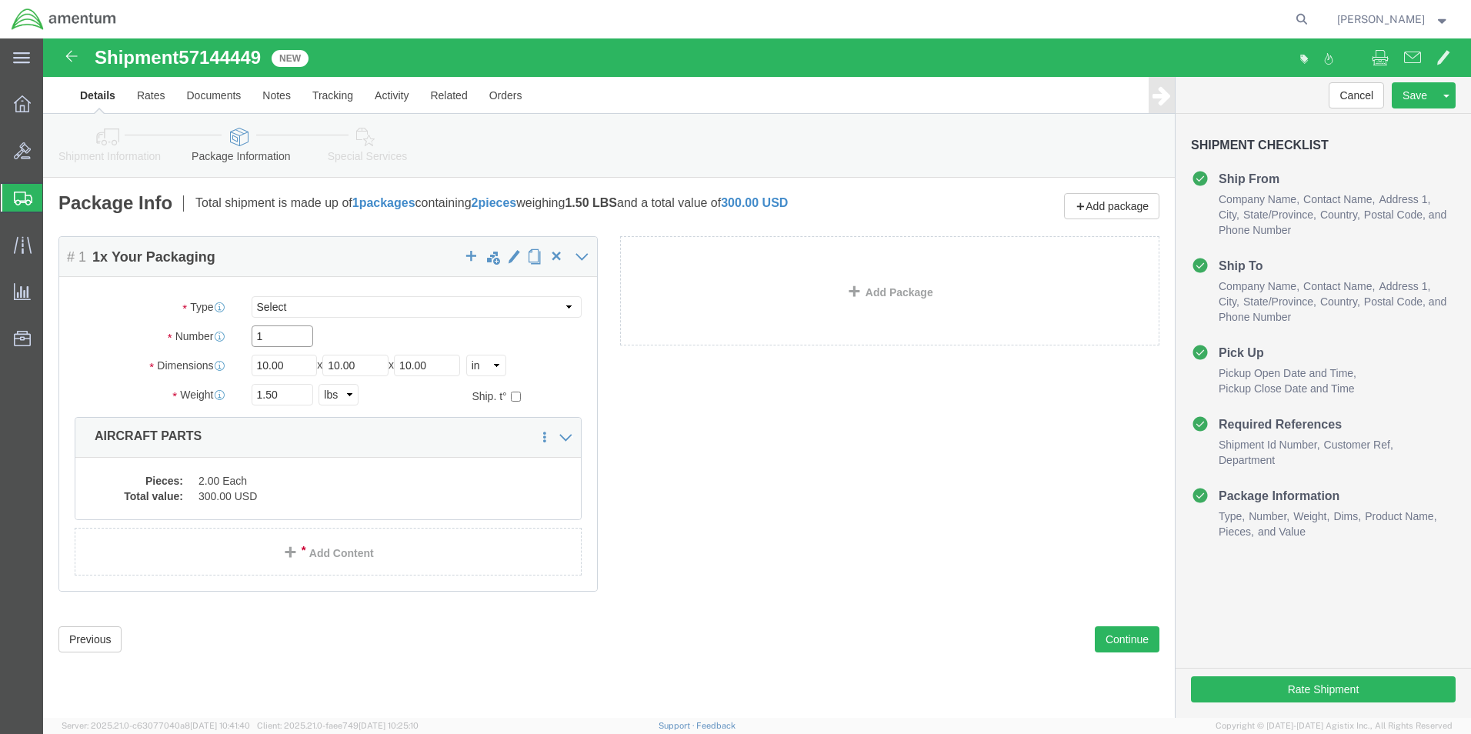
drag, startPoint x: 246, startPoint y: 295, endPoint x: 102, endPoint y: 299, distance: 143.9
click div "Number 1"
type input "4"
type input "1"
drag, startPoint x: 252, startPoint y: 361, endPoint x: 106, endPoint y: 352, distance: 145.7
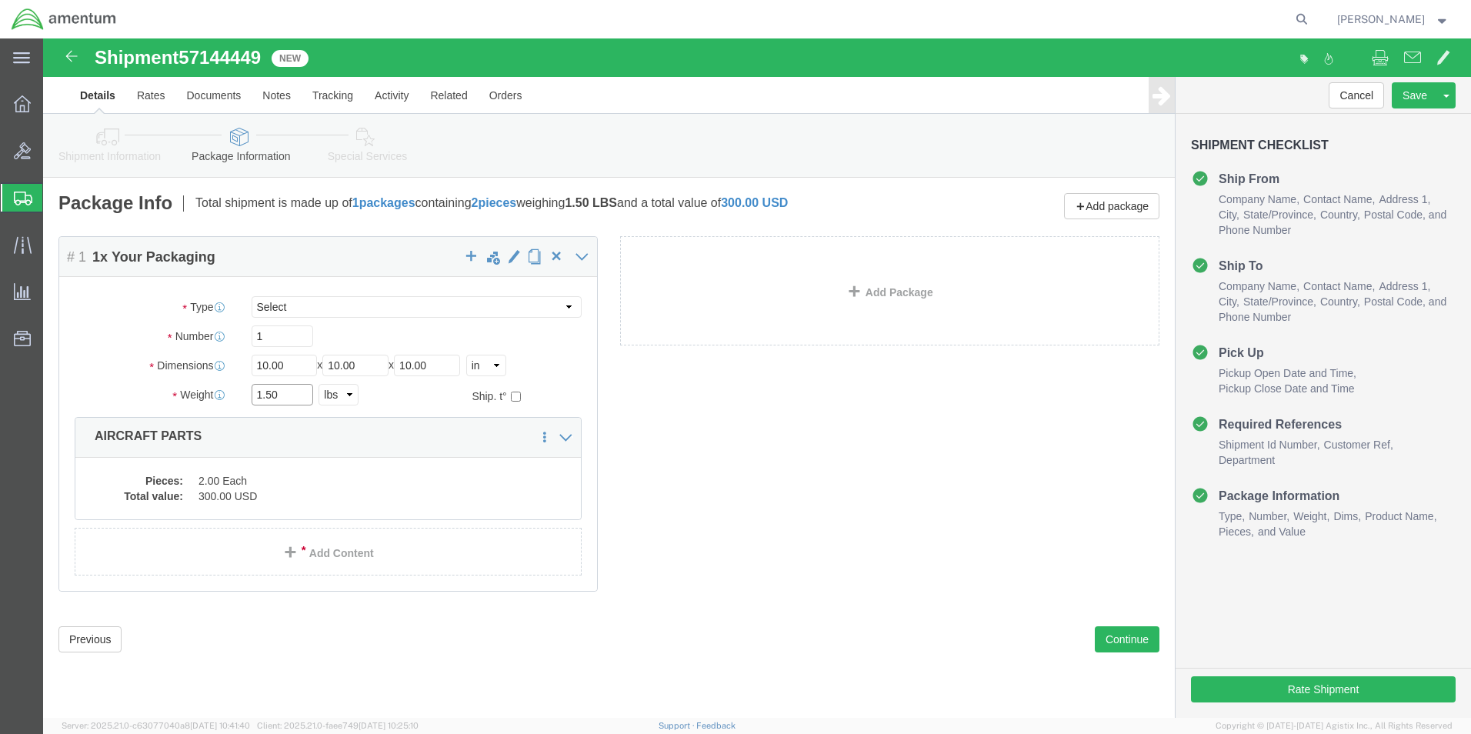
click div "Weight 1.50 Select kgs lbs Ship. t°"
type input "1.90"
click dd "2.00 Each"
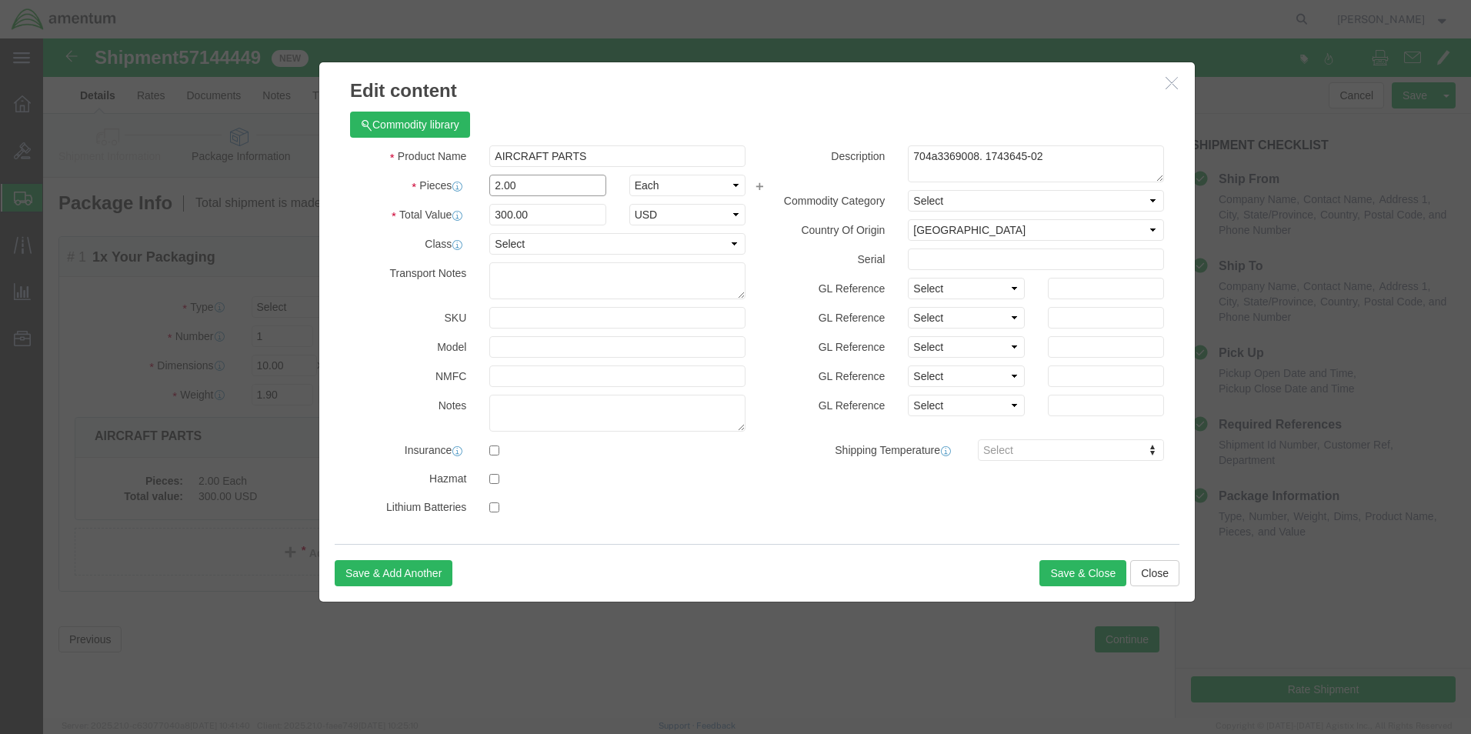
drag, startPoint x: 494, startPoint y: 151, endPoint x: 414, endPoint y: 144, distance: 80.3
click div "Pieces 2.00 Select Bag Barrels 100Board Feet Bottle Box Blister Pack Carats Can…"
type input "4"
type input "600"
click div "Commodity library"
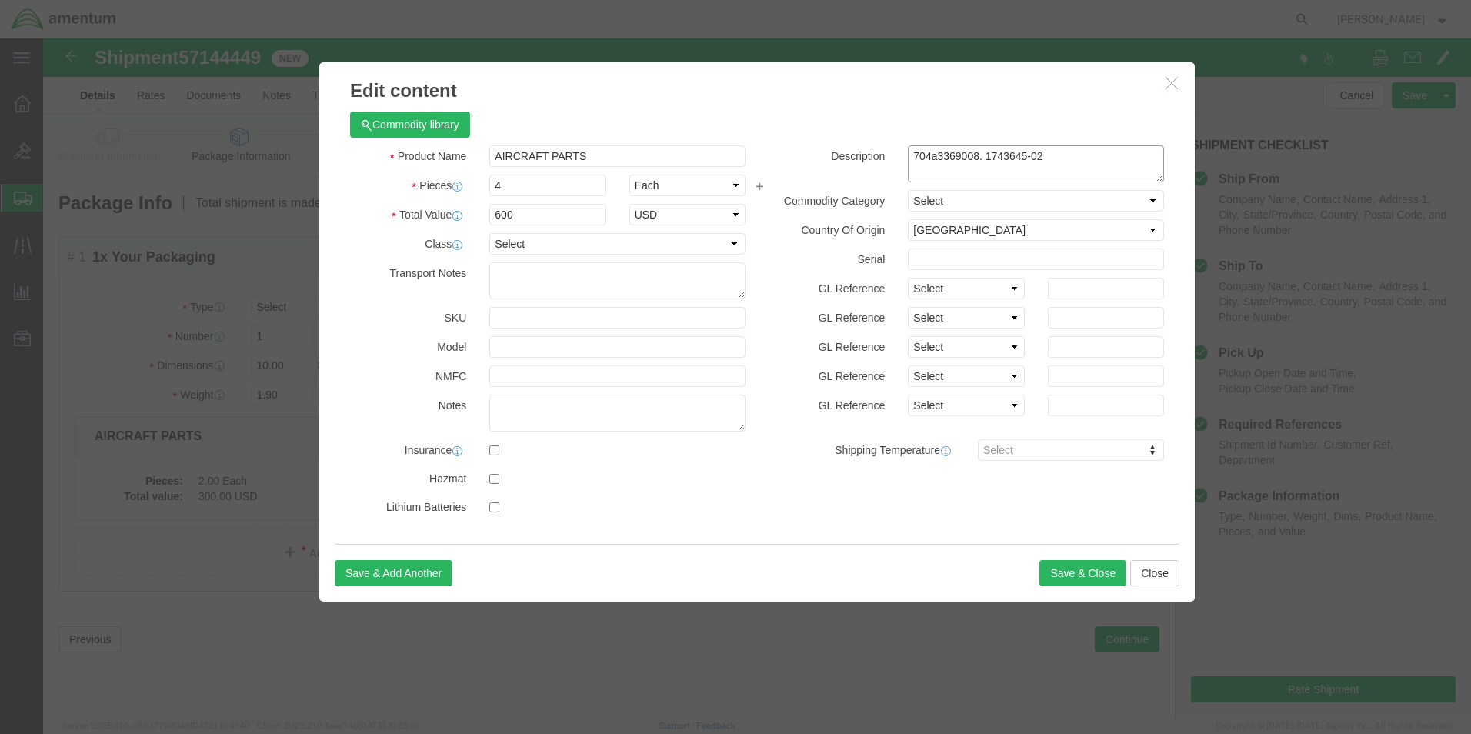
drag, startPoint x: 907, startPoint y: 115, endPoint x: 819, endPoint y: 112, distance: 87.7
click div "Description 704a3369008. 1743645-02"
type textarea "pLATE, CLOCK, SLEEVE, COVER"
click button "Save & Close"
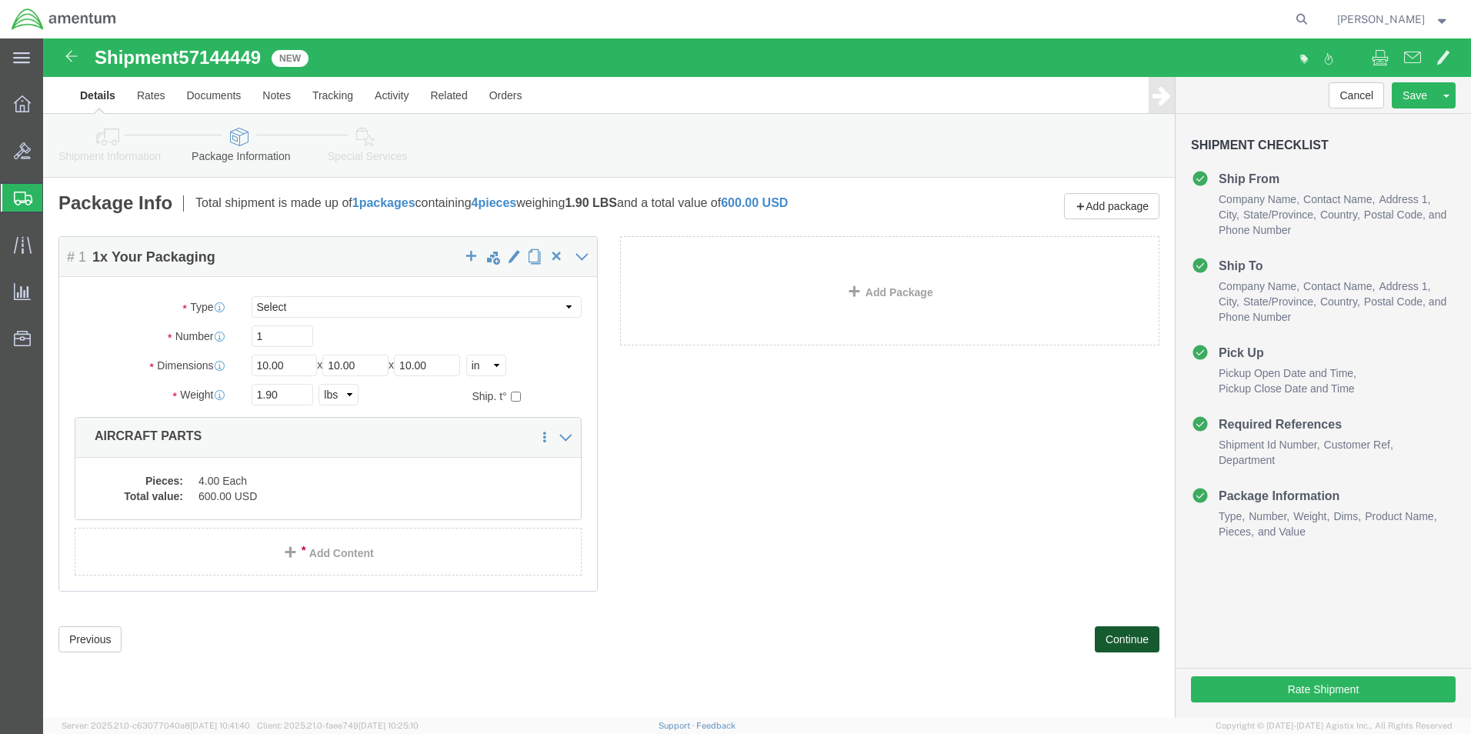
click button "Continue"
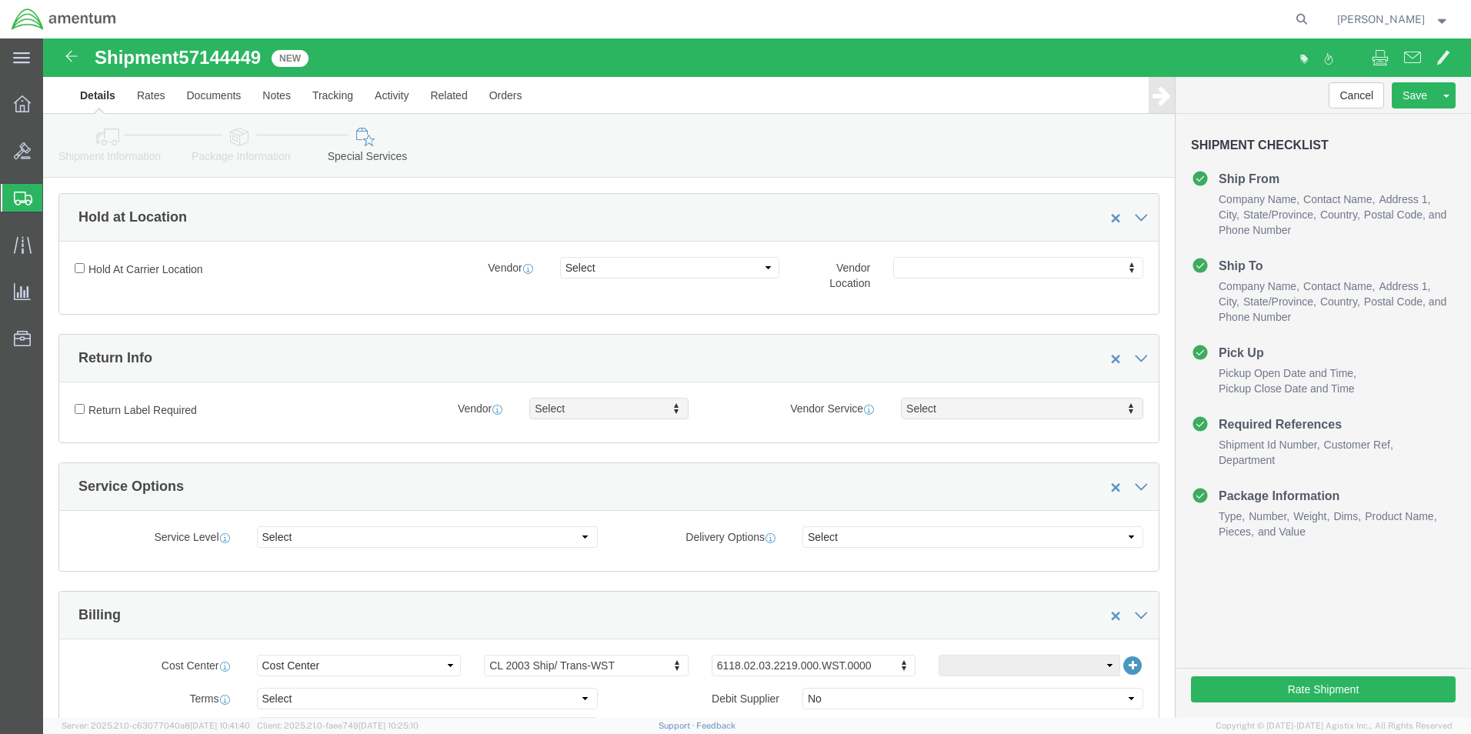
scroll to position [385, 0]
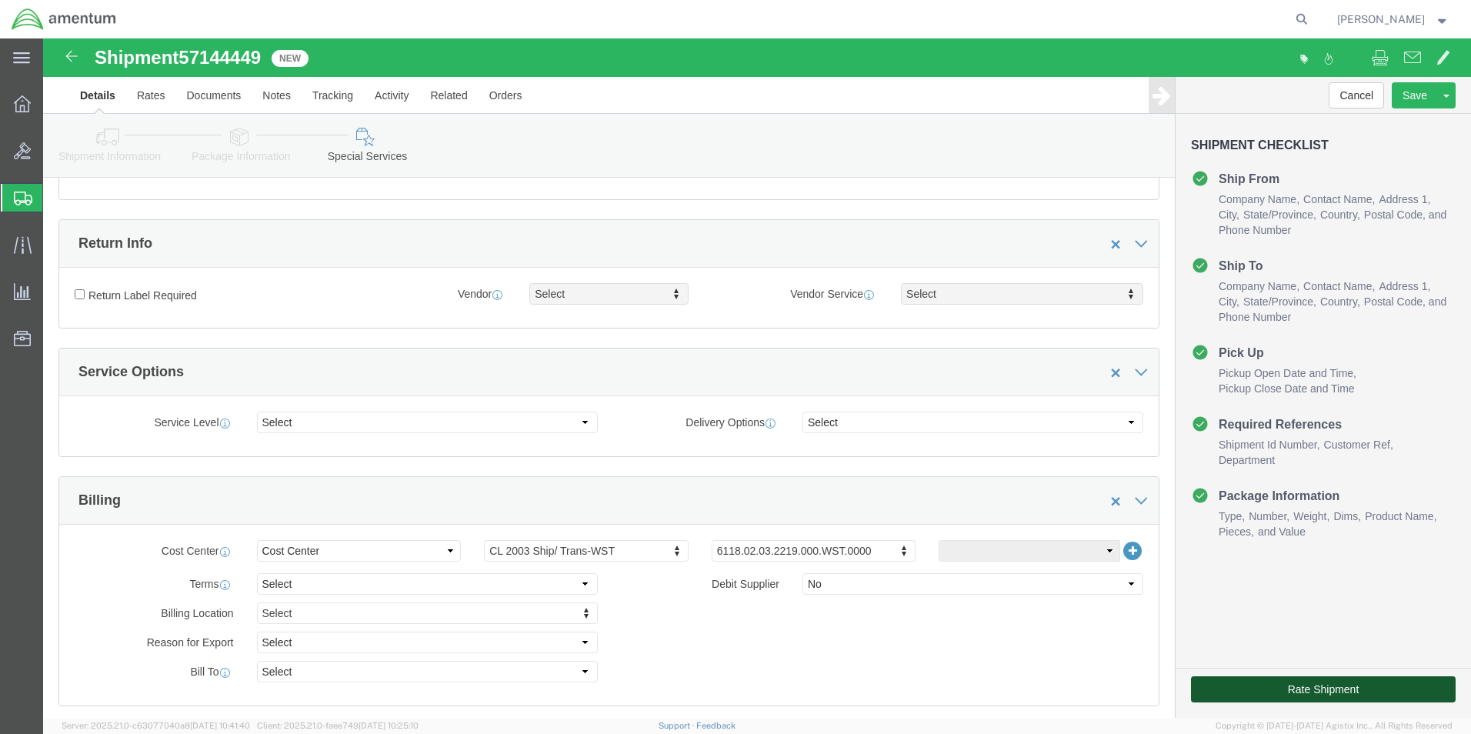
click button "Rate Shipment"
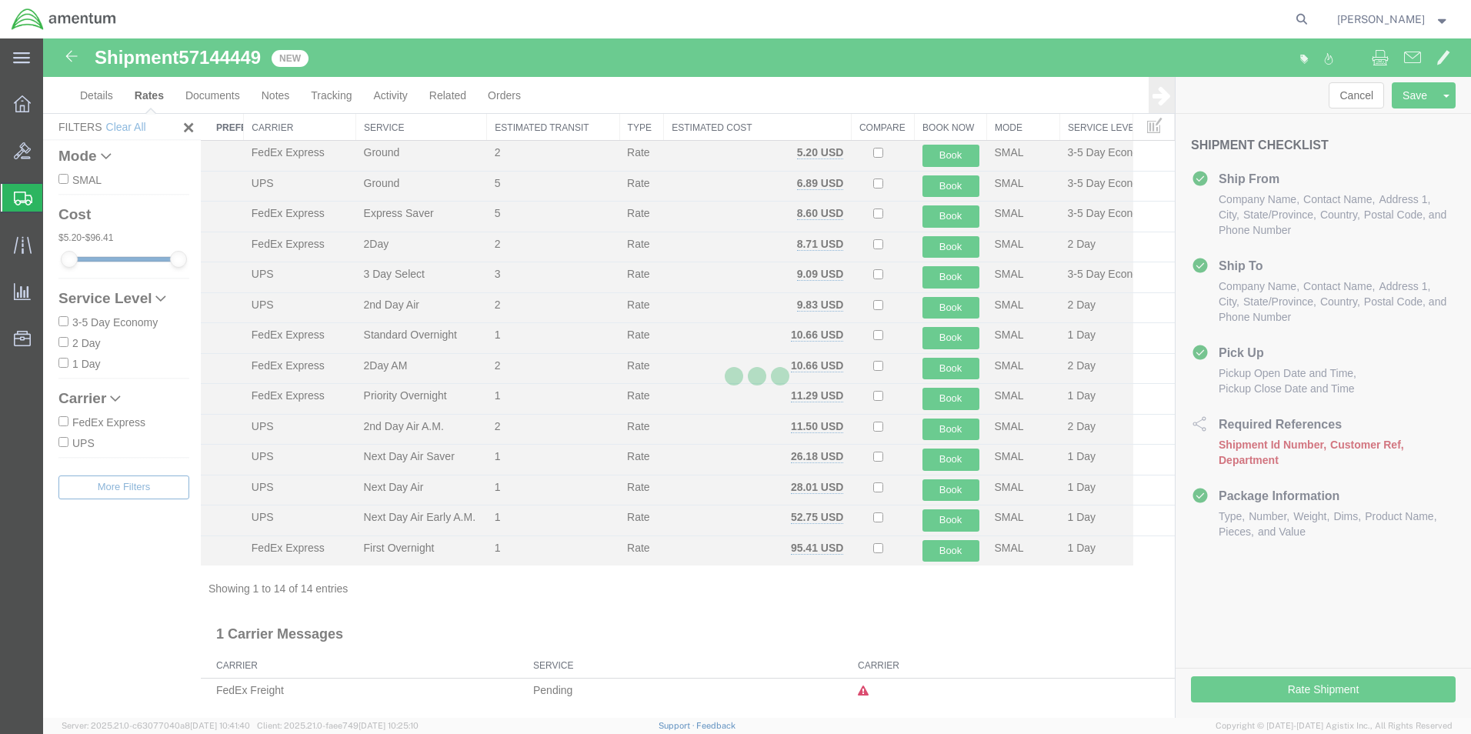
scroll to position [33, 0]
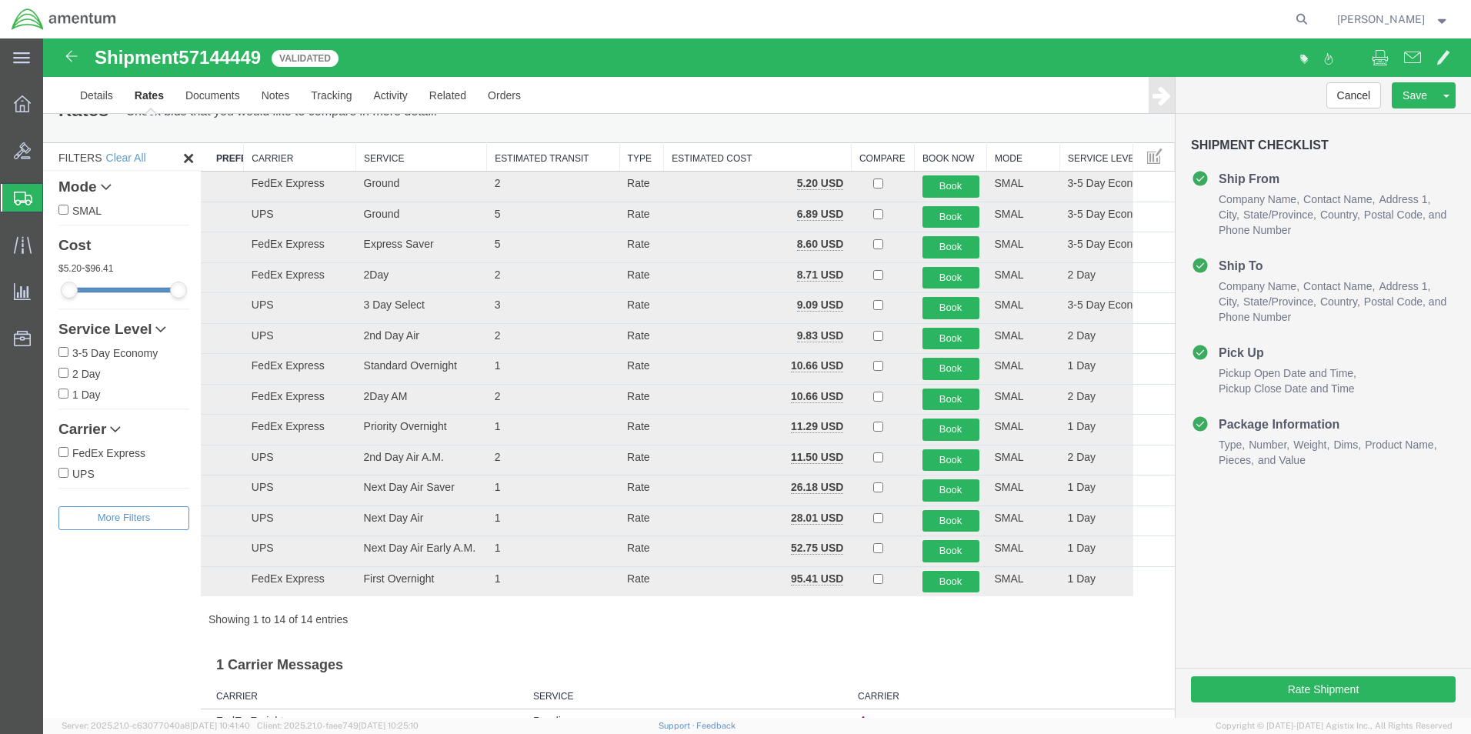
click at [270, 154] on th "Carrier" at bounding box center [300, 157] width 112 height 28
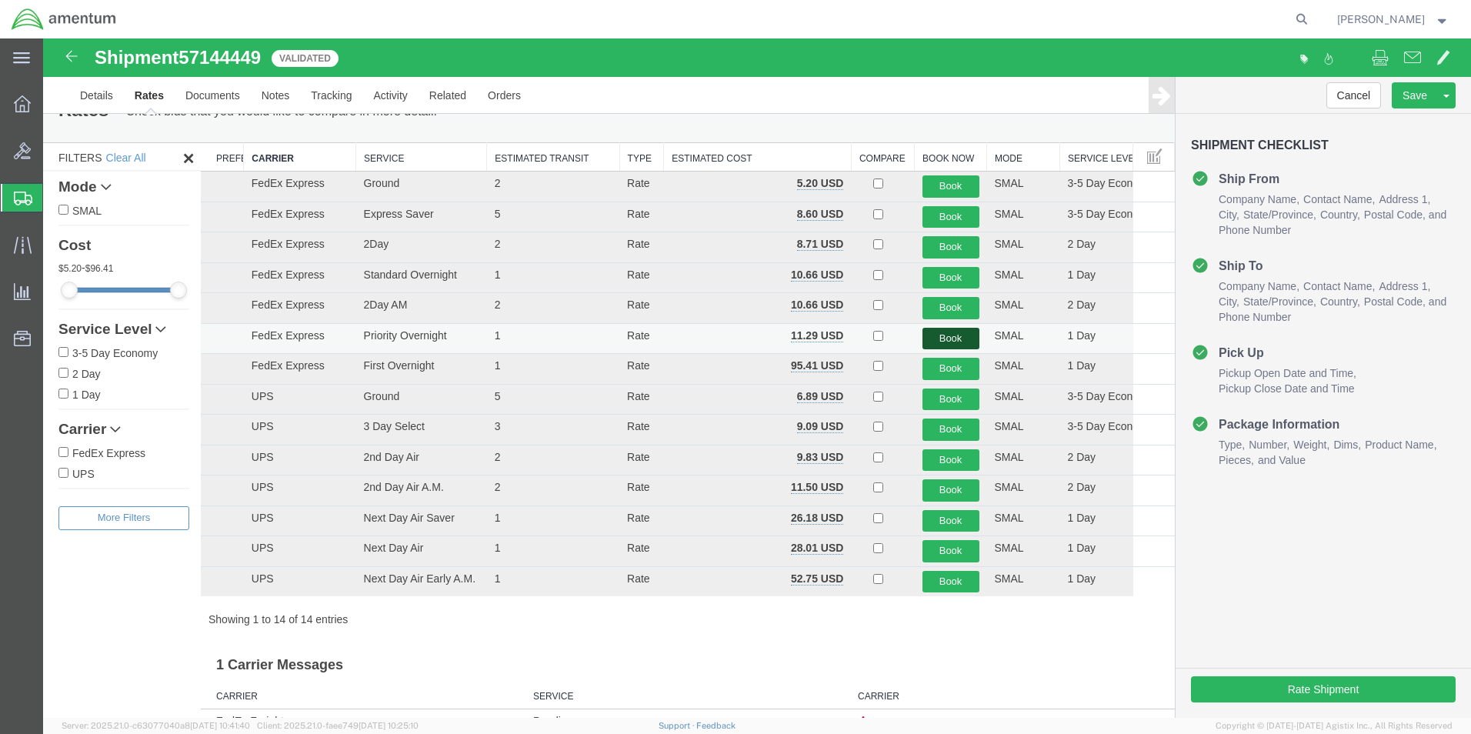
click at [958, 343] on button "Book" at bounding box center [950, 339] width 57 height 22
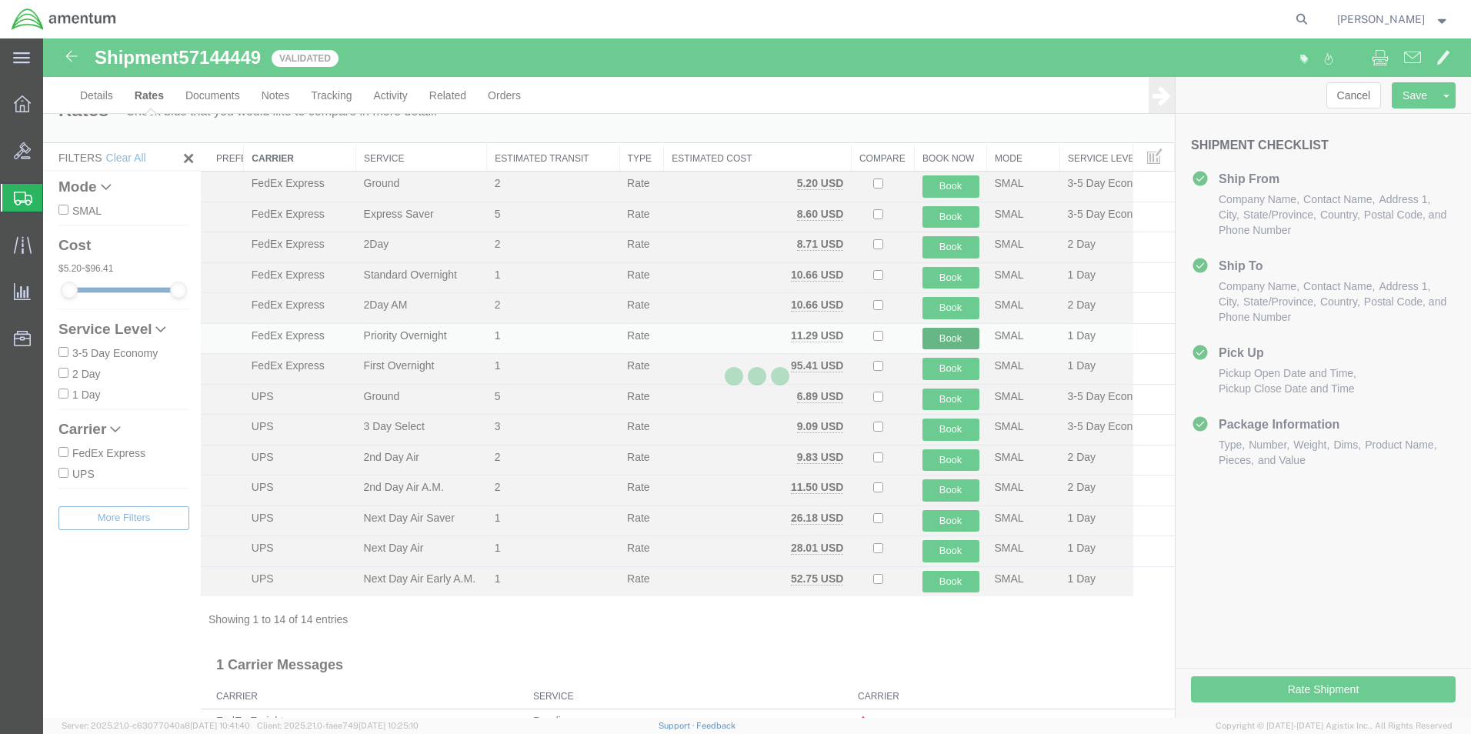
scroll to position [0, 0]
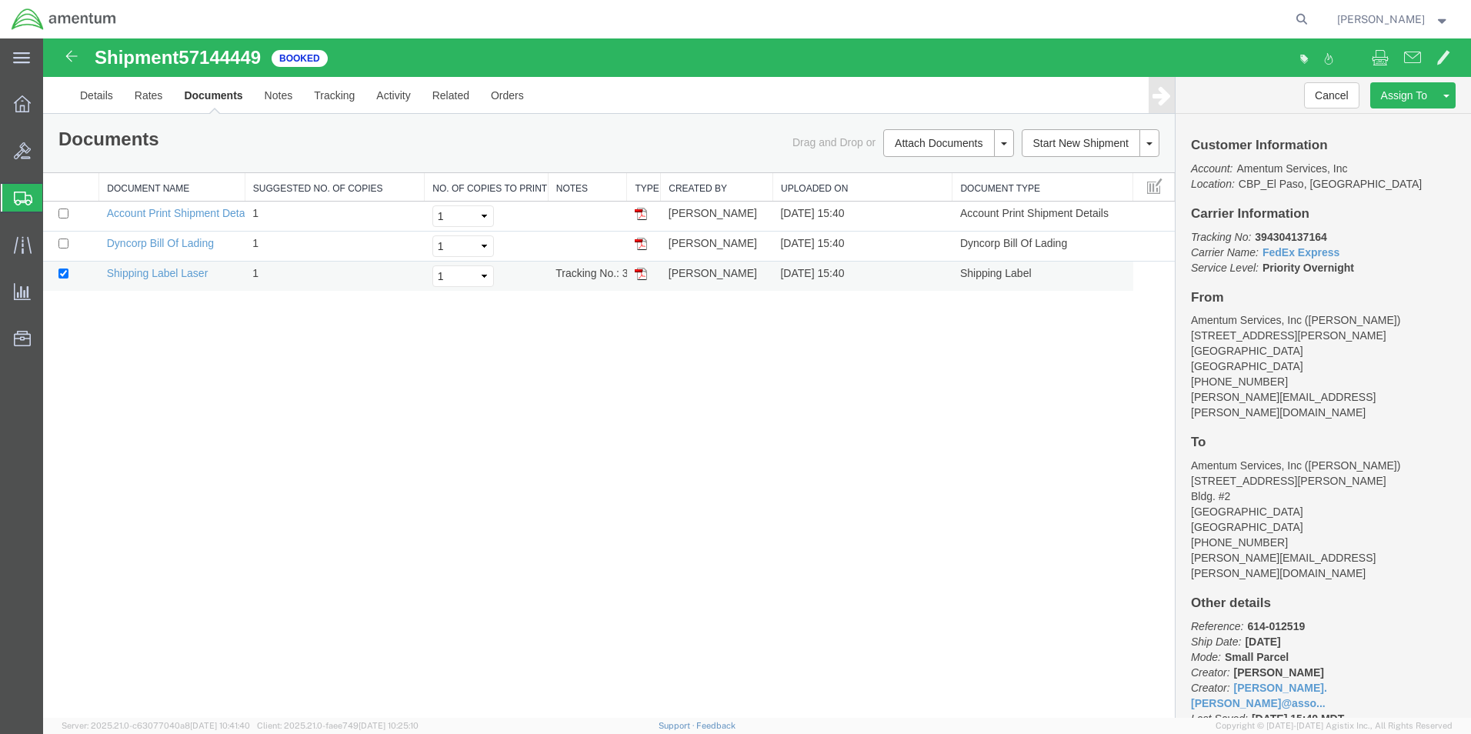
click at [635, 278] on img at bounding box center [641, 274] width 12 height 12
click at [0, 0] on span "Create from Template" at bounding box center [0, 0] width 0 height 0
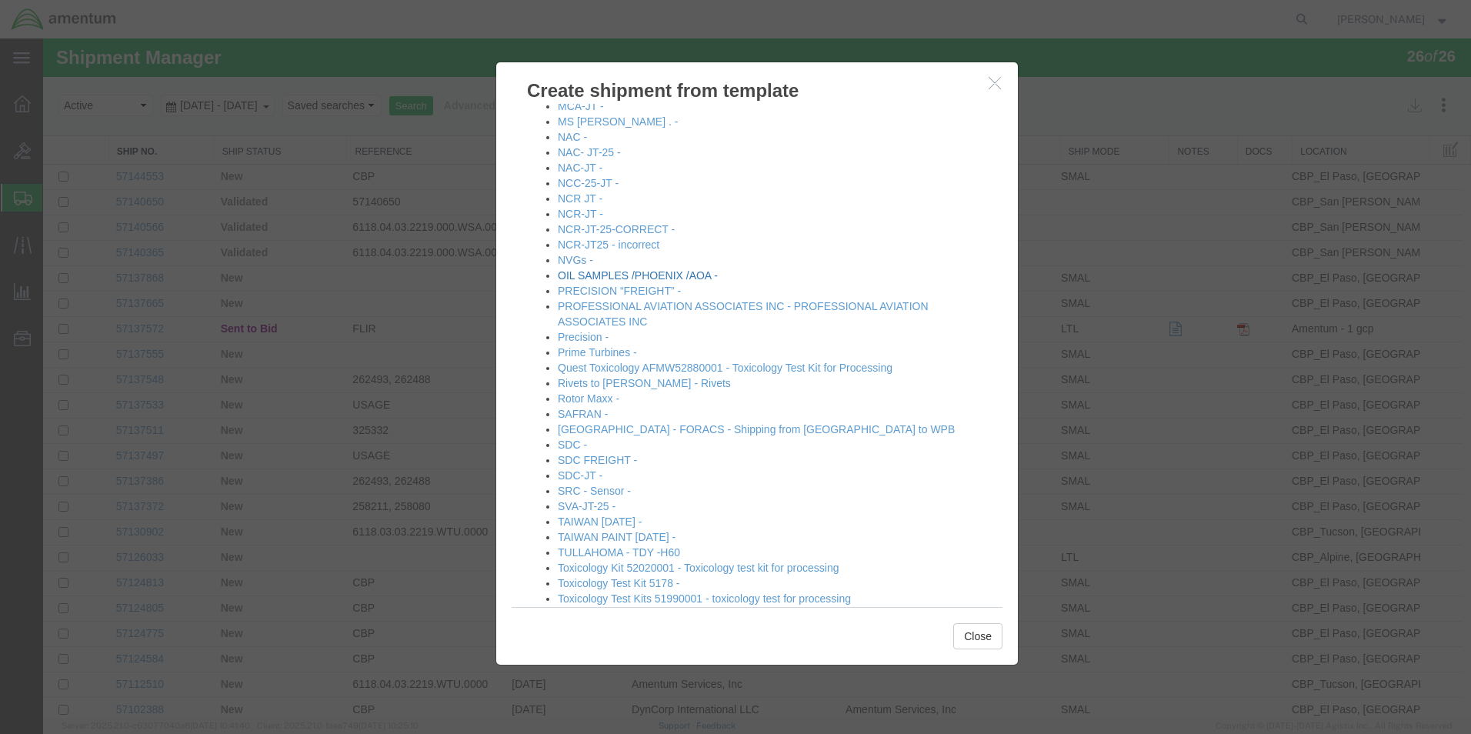
scroll to position [1538, 0]
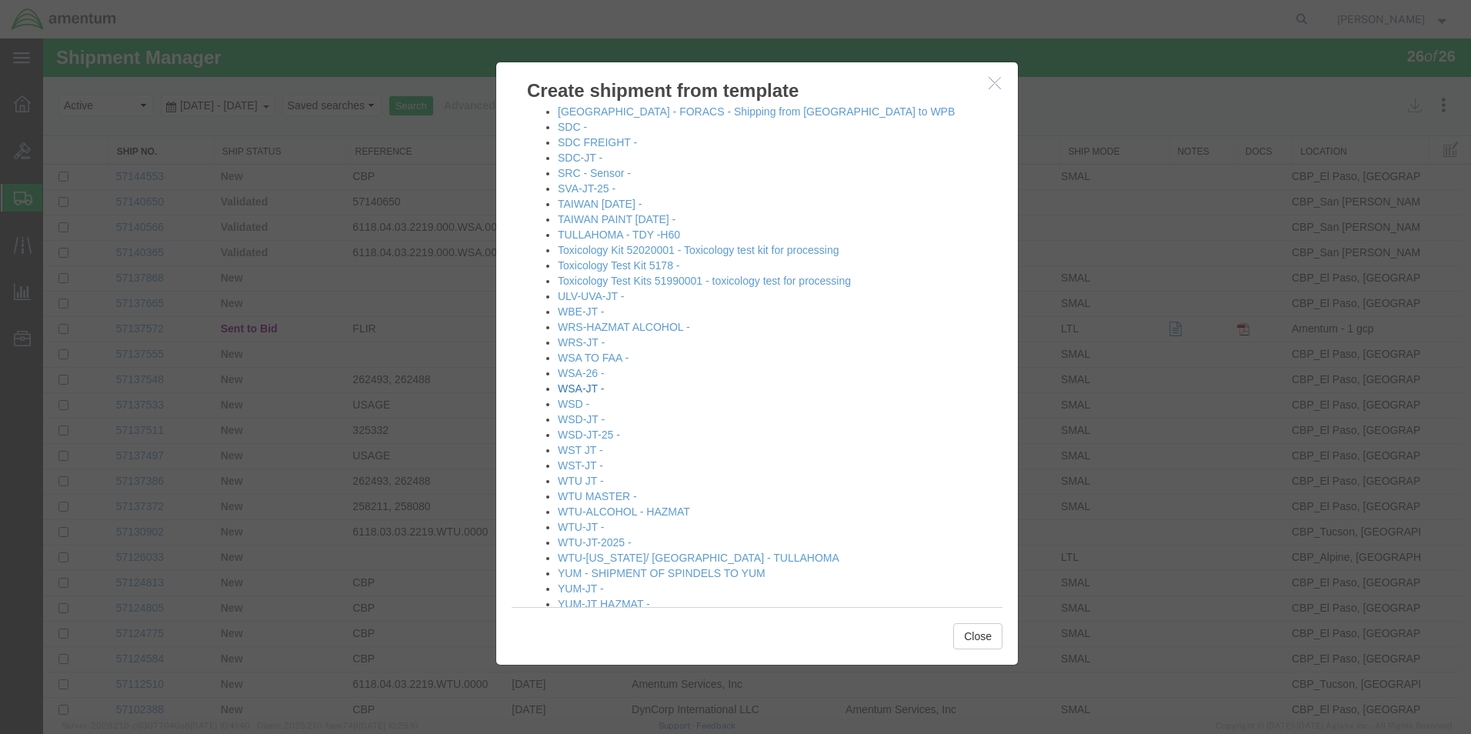
click at [575, 392] on link "WSA-JT -" at bounding box center [581, 388] width 46 height 12
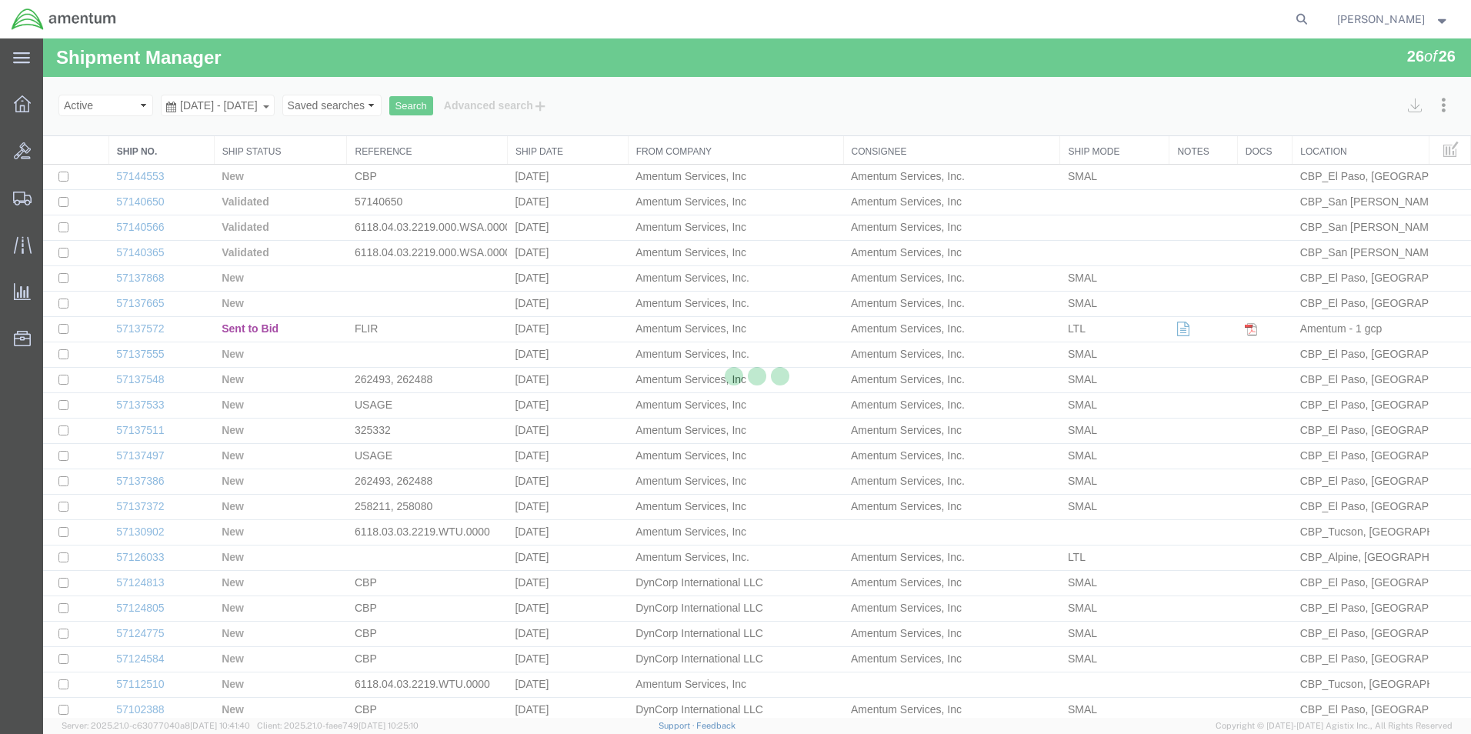
select select "49831"
select select "49914"
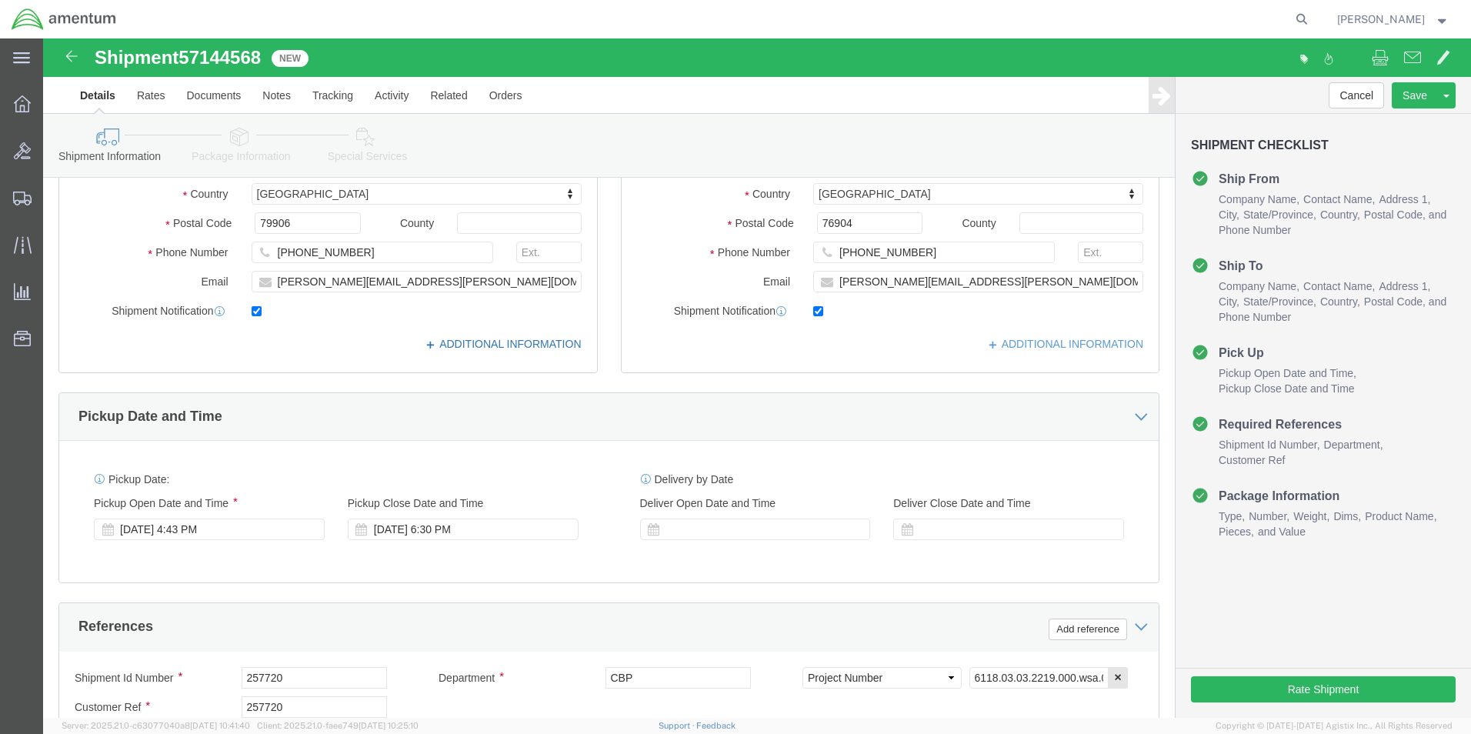
scroll to position [671, 0]
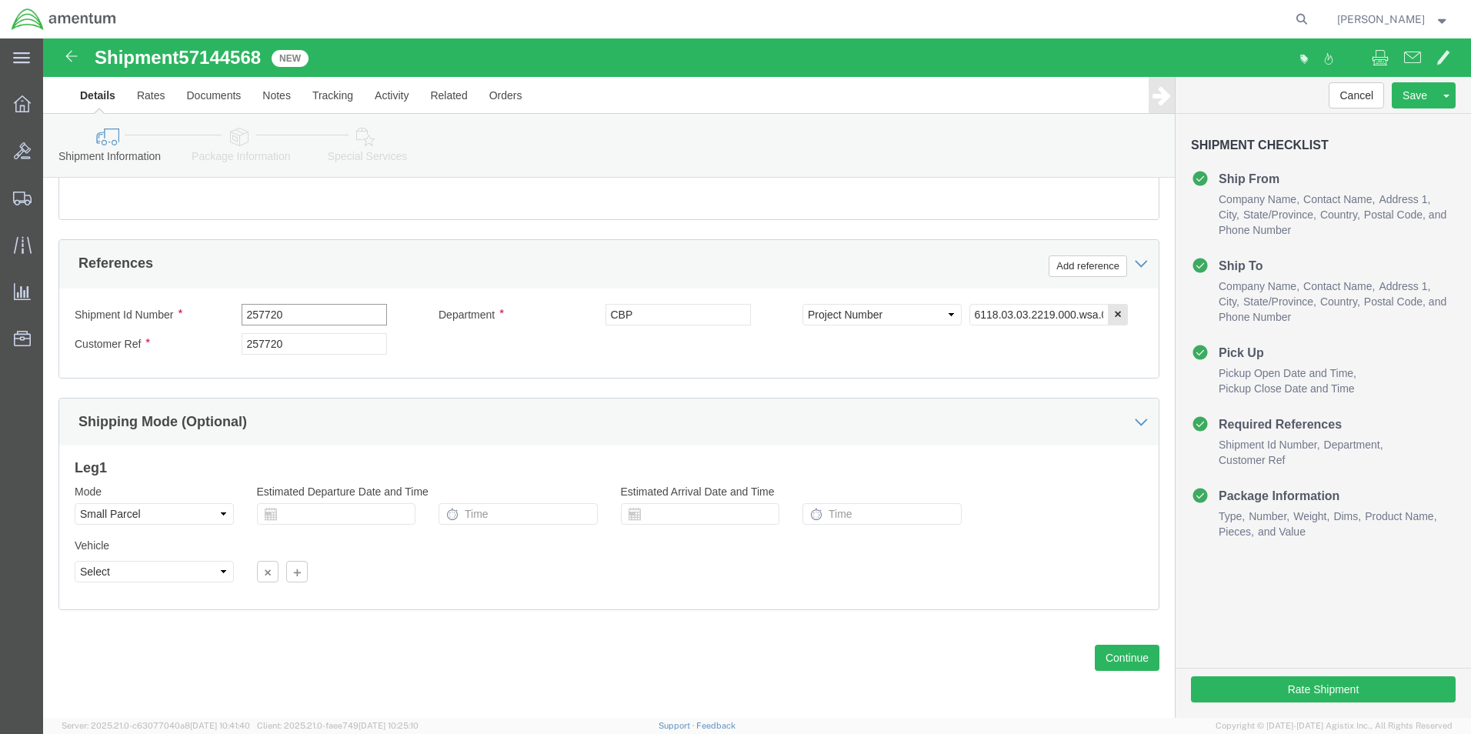
drag, startPoint x: 269, startPoint y: 278, endPoint x: 135, endPoint y: 278, distance: 133.8
click div "Shipment Id Number 257720"
type input "530-012719"
drag, startPoint x: 265, startPoint y: 316, endPoint x: 179, endPoint y: 302, distance: 86.5
click div "Customer Ref 257720"
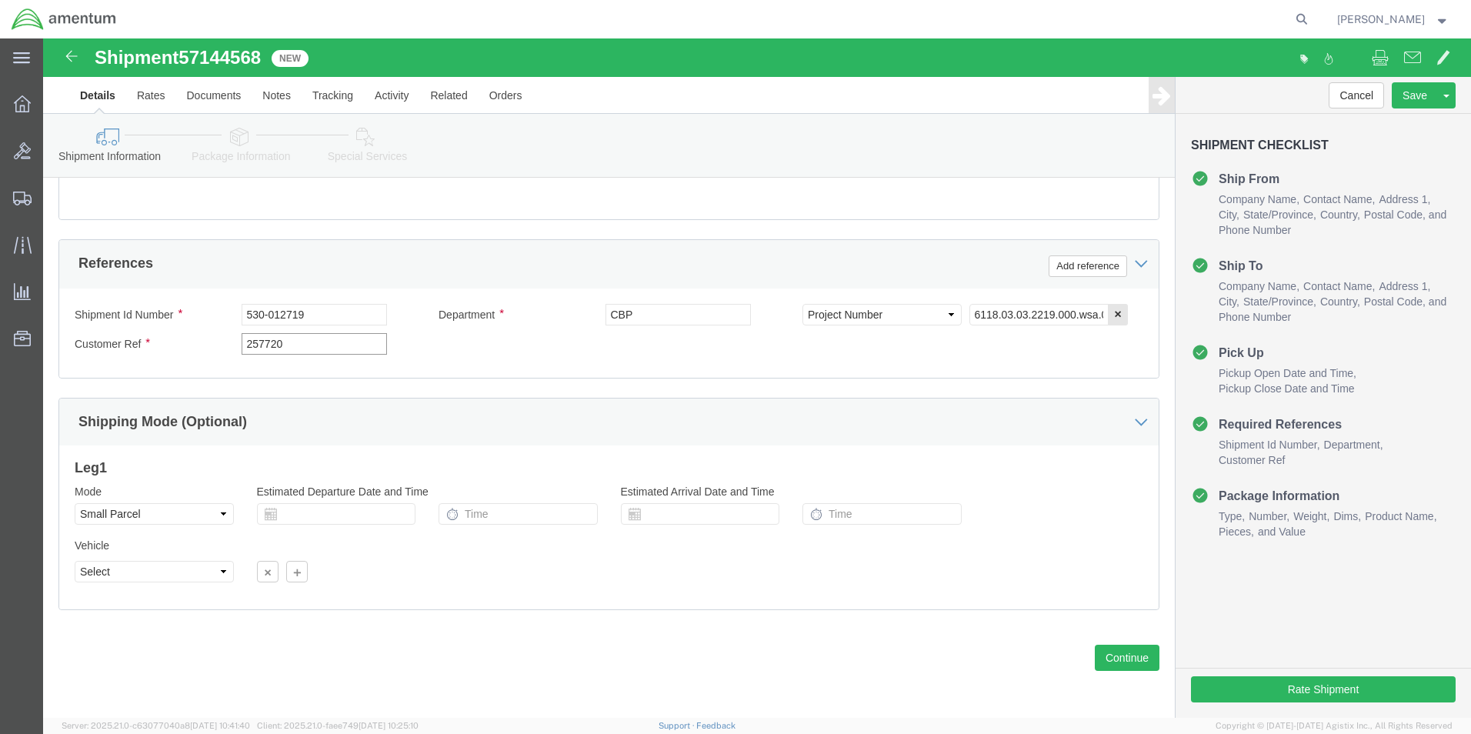
drag, startPoint x: 265, startPoint y: 301, endPoint x: 65, endPoint y: 285, distance: 200.6
click div "Shipment Id Number 530-012719 Department CBP Select Account Type Activity ID Ai…"
type input "530-012719"
click button "Continue"
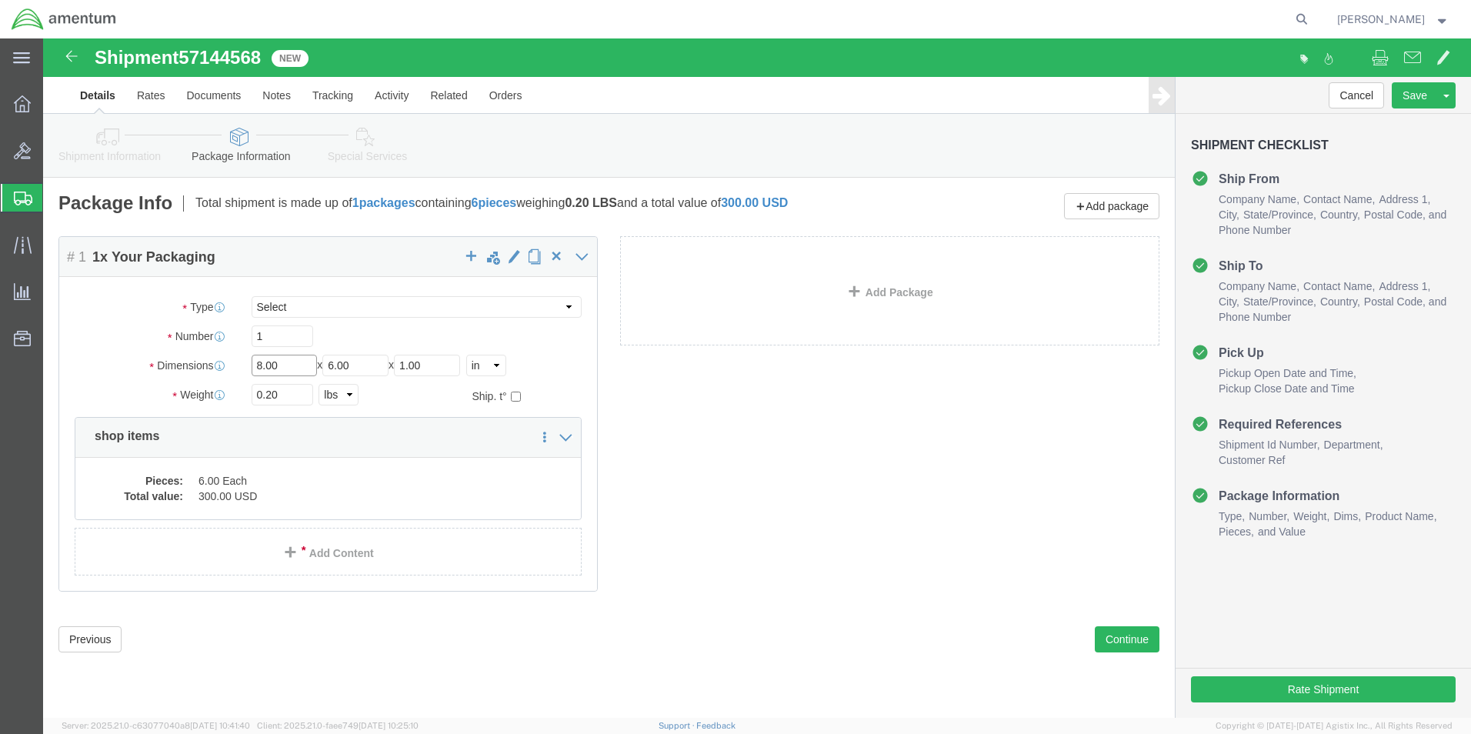
drag, startPoint x: 254, startPoint y: 332, endPoint x: 183, endPoint y: 325, distance: 71.1
click div "Dimensions Length 8.00 x Width 6.00 x Height 1.00 Select cm ft in"
type input "15"
type input "11"
type input "13"
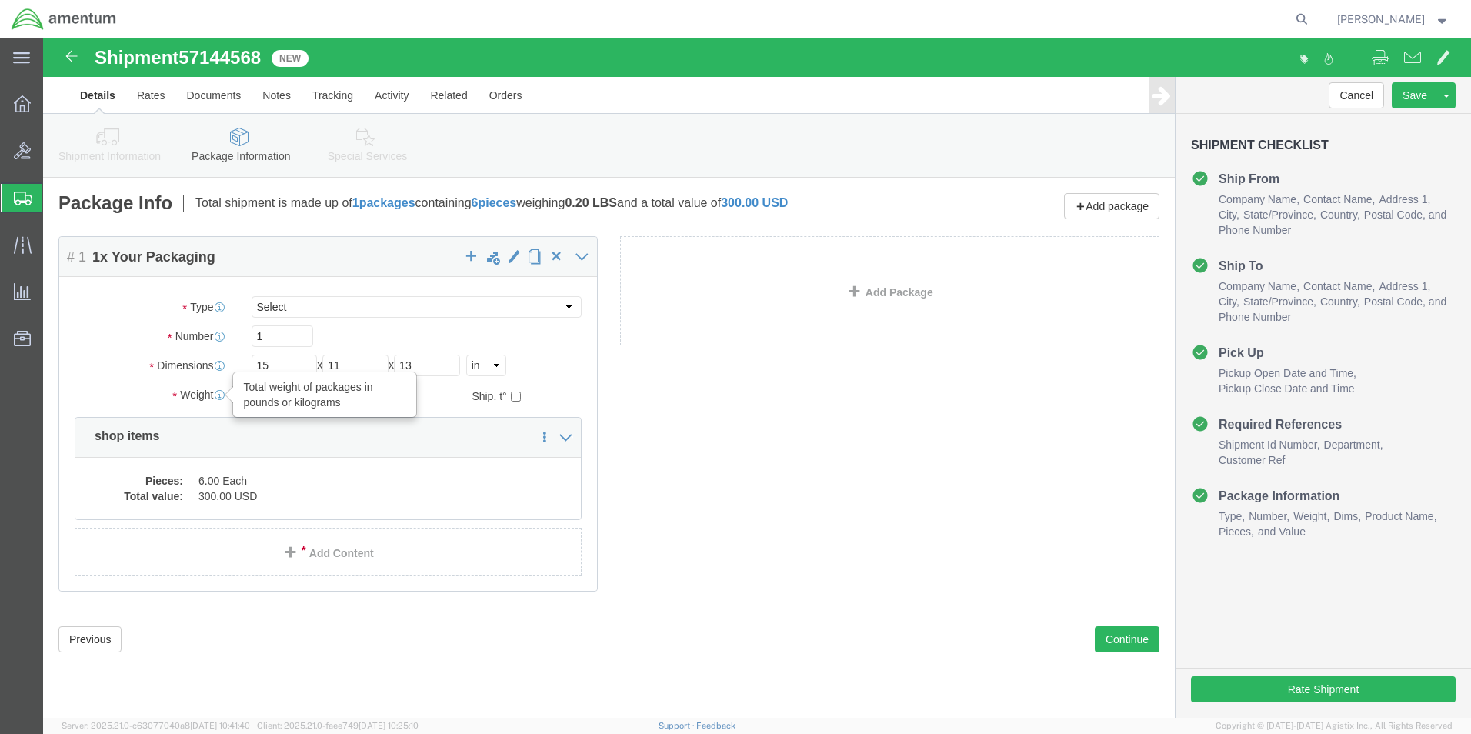
drag, startPoint x: 265, startPoint y: 356, endPoint x: 120, endPoint y: 362, distance: 145.5
click div "Weight Total weight of packages in pounds or kilograms 0.20 Select kgs lbs Ship…"
type input "5.55"
click dd "6.00 Each"
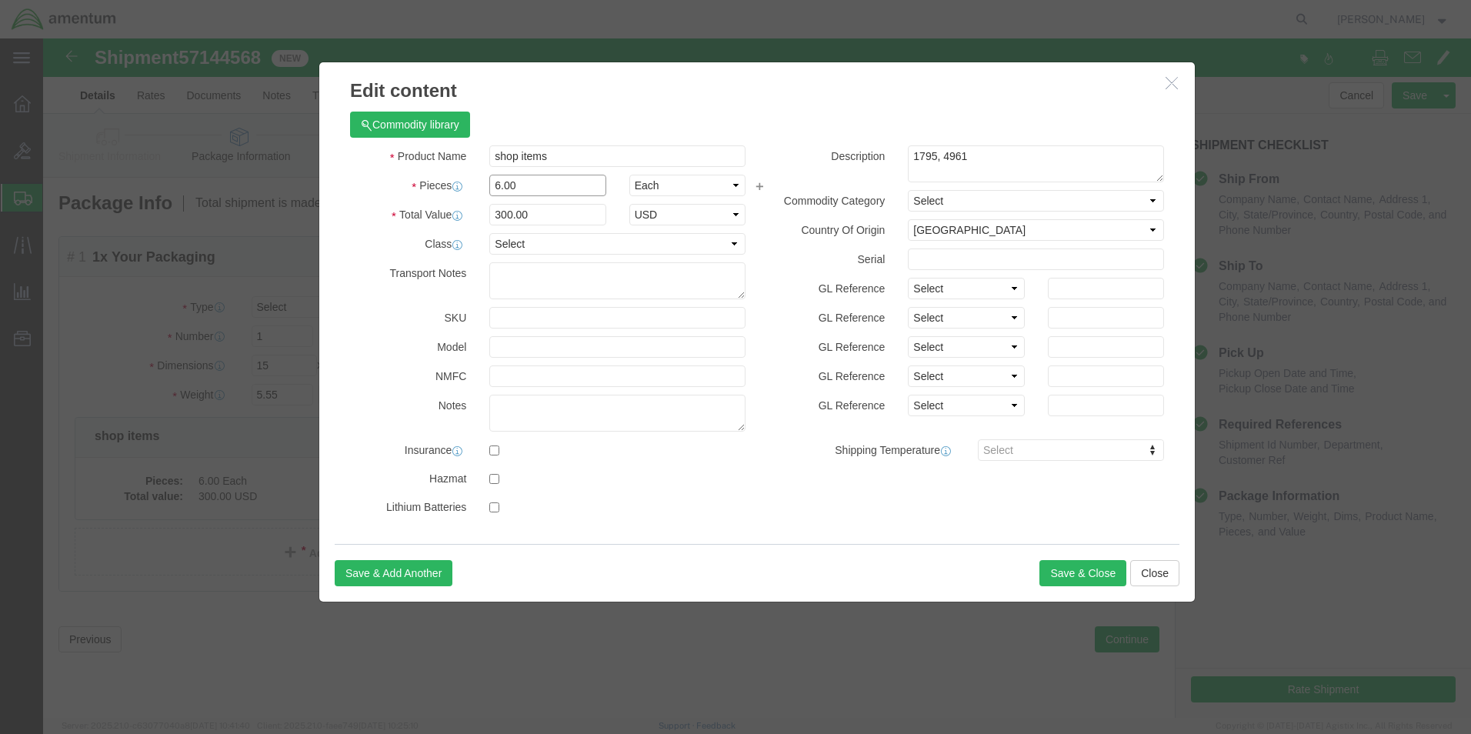
drag, startPoint x: 476, startPoint y: 147, endPoint x: 382, endPoint y: 136, distance: 95.2
click div "Product Name shop items Pieces 6.00 Select Bag Barrels 100Board Feet Bottle Box…"
type input "3"
type input "150"
drag, startPoint x: 935, startPoint y: 119, endPoint x: 688, endPoint y: 120, distance: 246.9
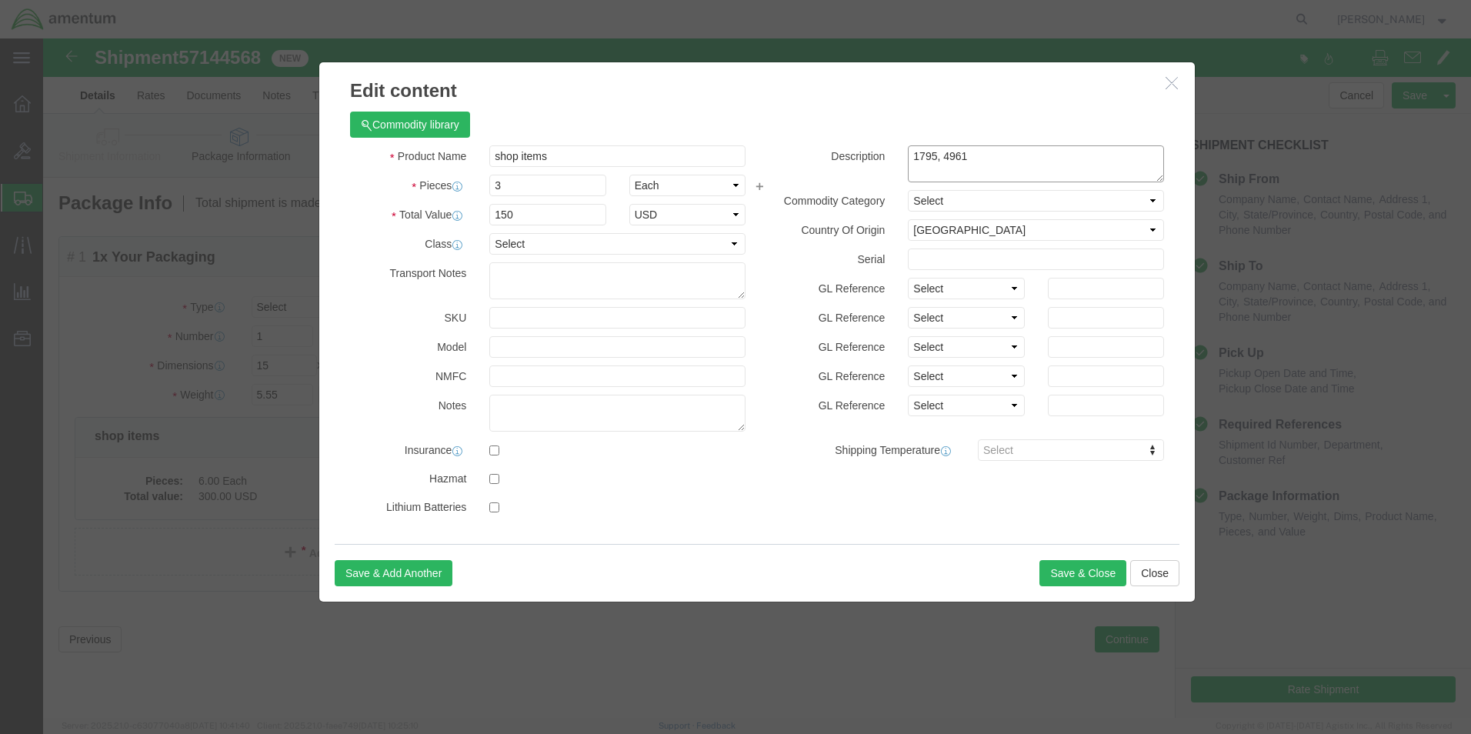
click div "Product Name shop items Pieces 3 Select Bag Barrels 100Board Feet Bottle Box Bl…"
type textarea "bEARINGS, [PERSON_NAME], SLEEVE"
click button "Save & Close"
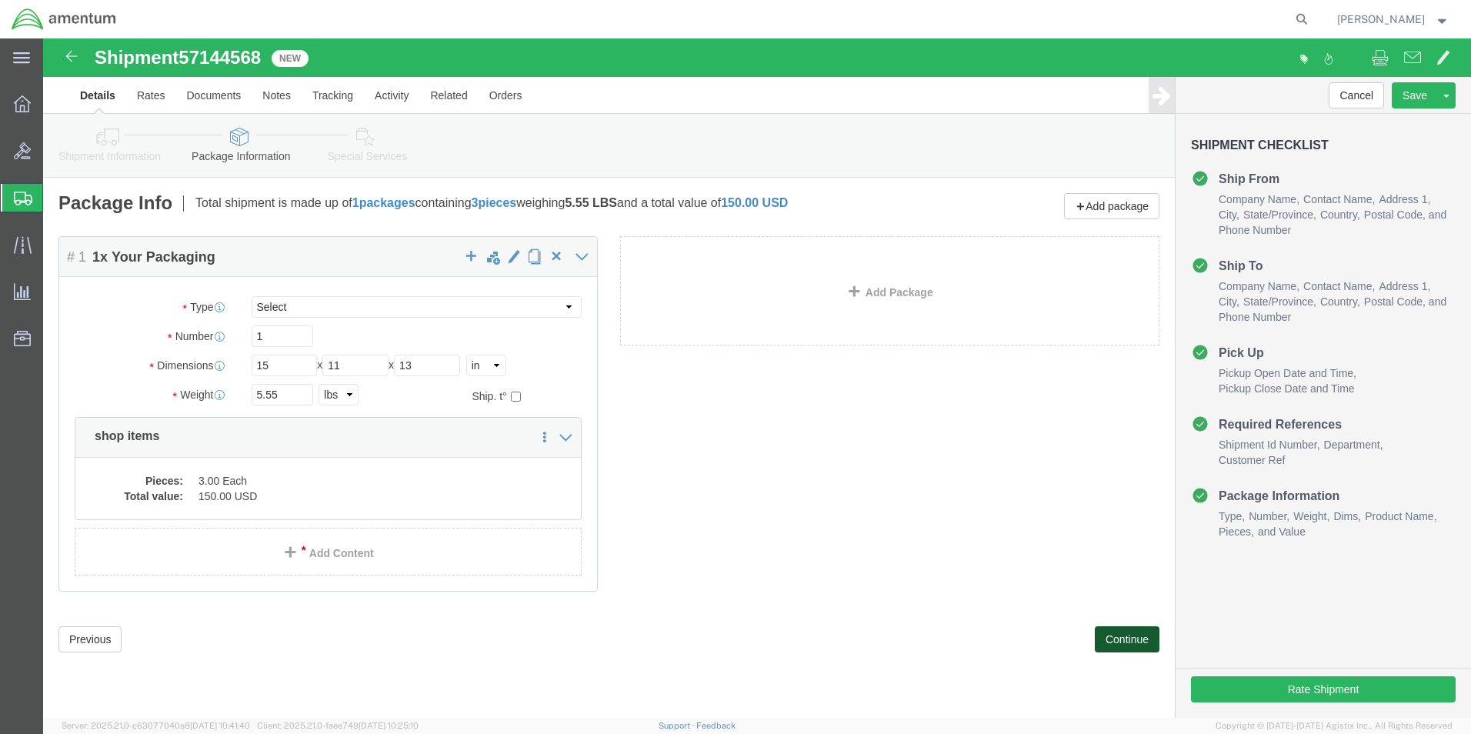
click button "Continue"
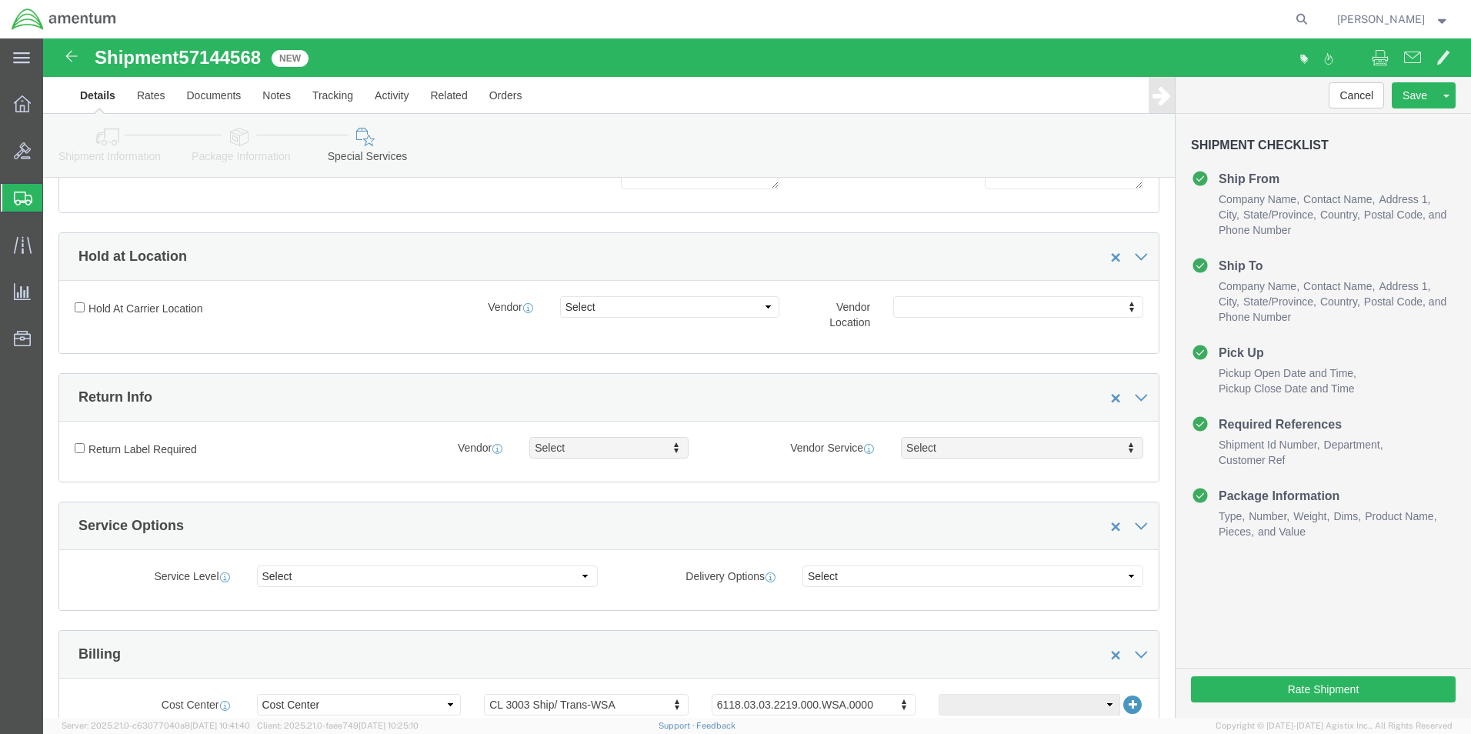
scroll to position [538, 0]
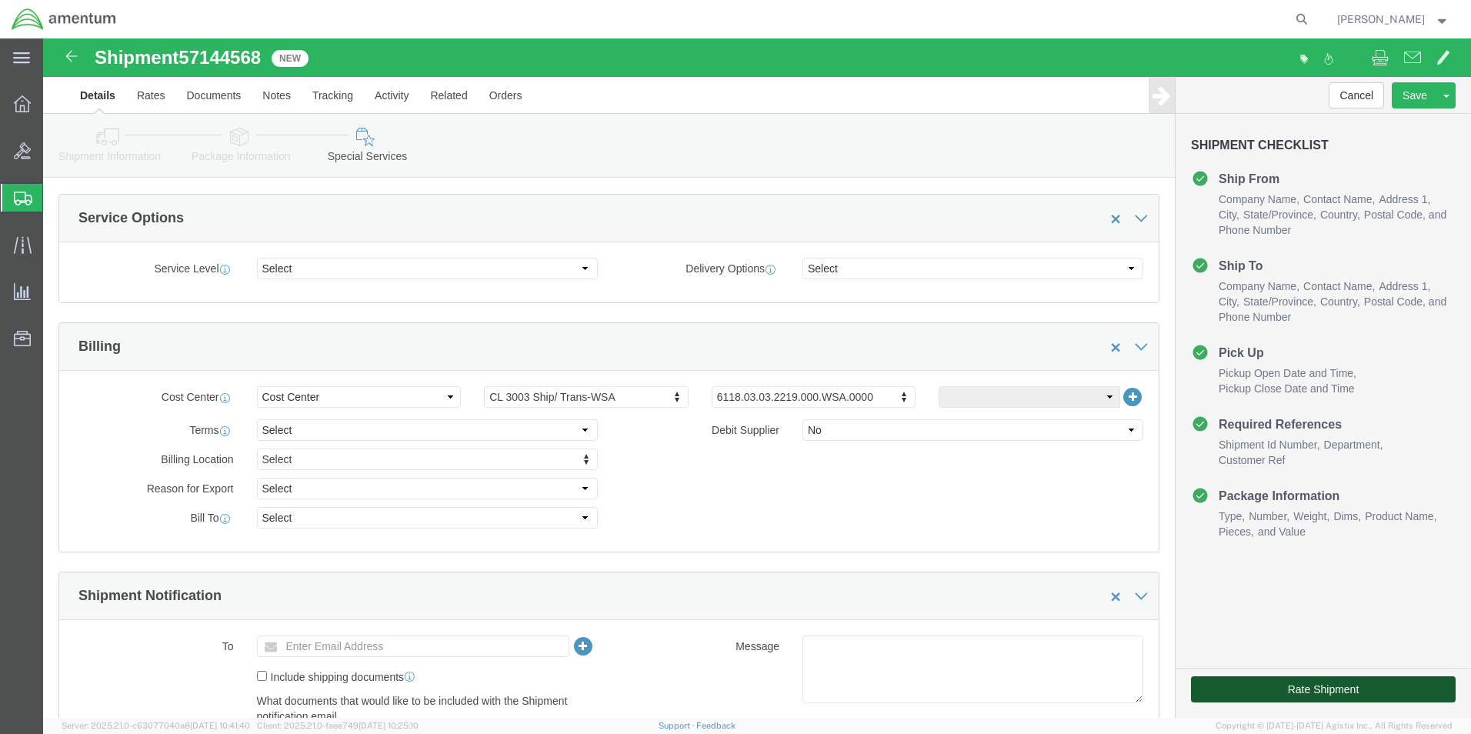
click button "Rate Shipment"
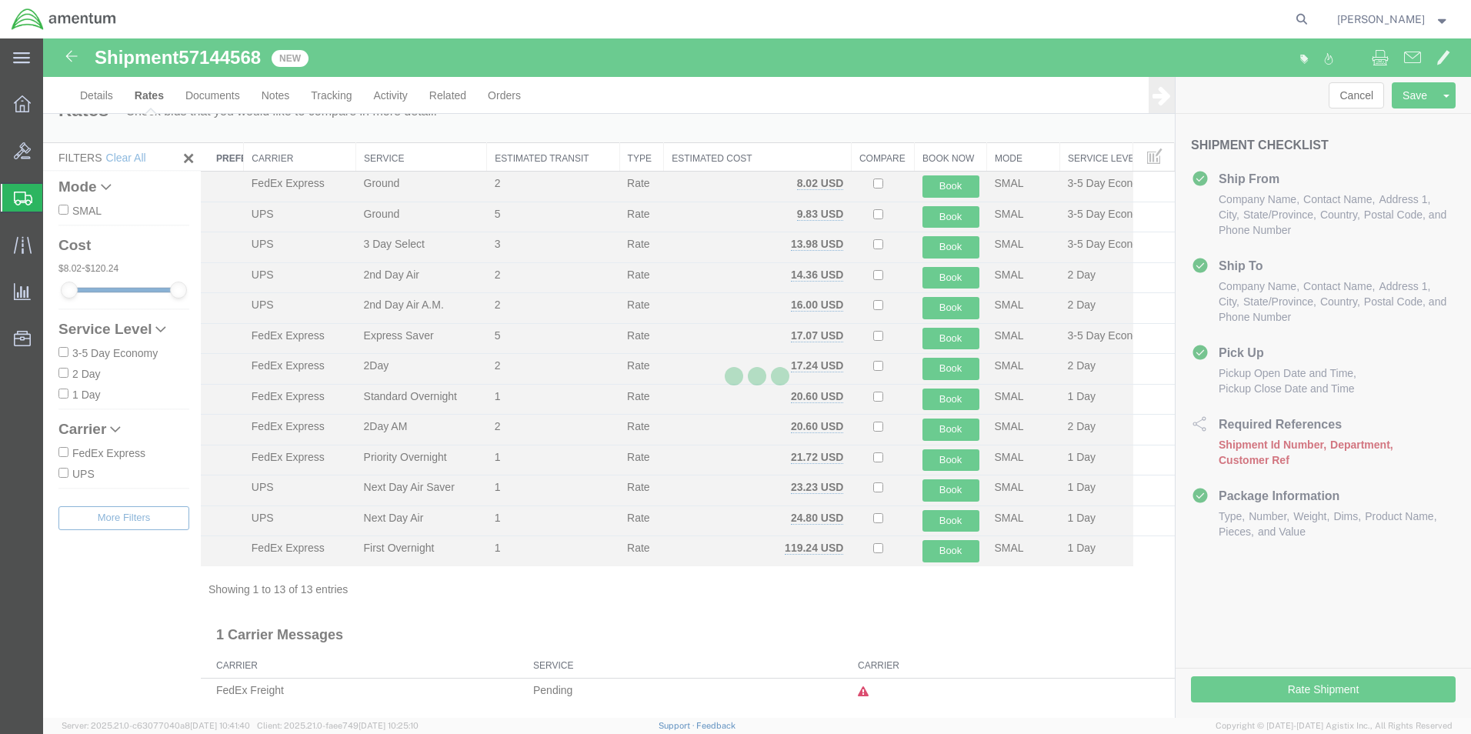
scroll to position [2, 0]
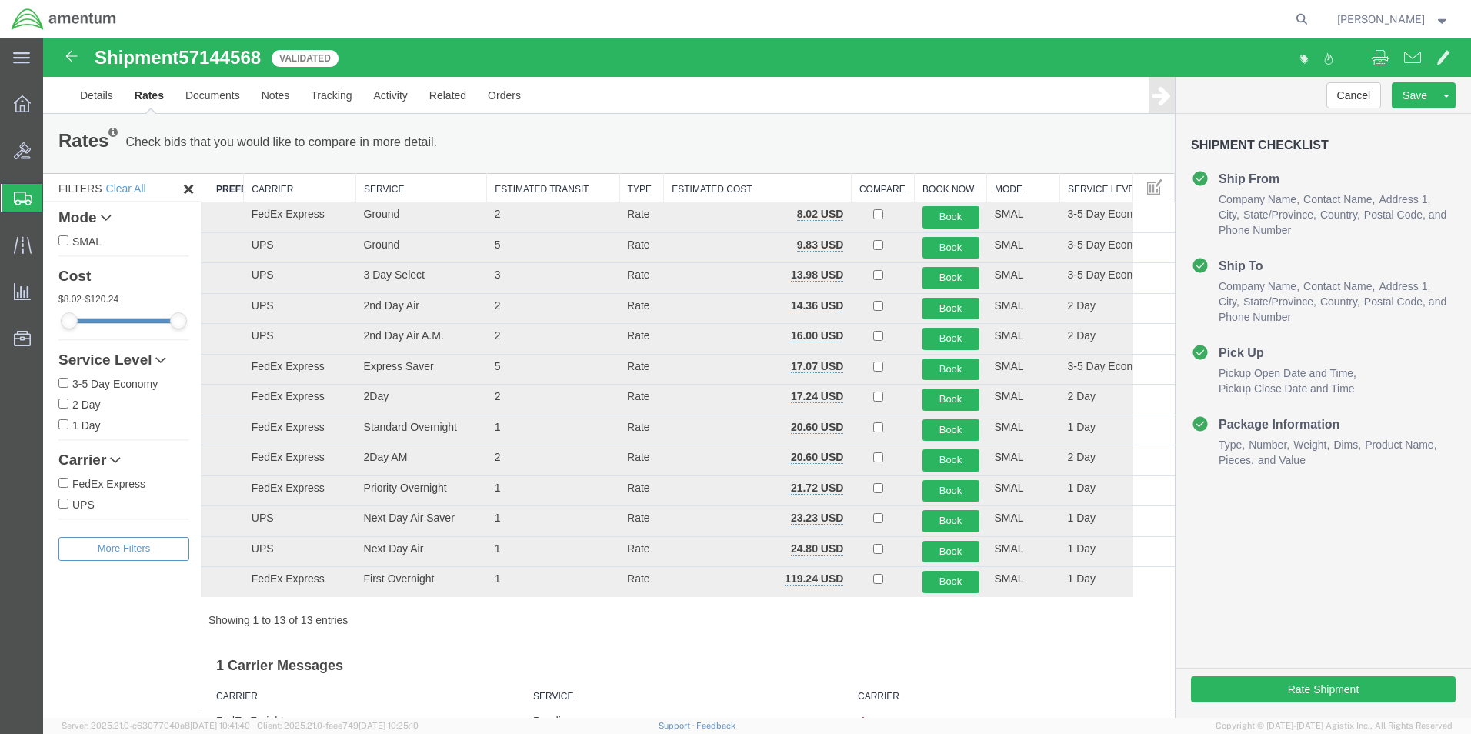
click at [273, 189] on th "Carrier" at bounding box center [300, 188] width 112 height 28
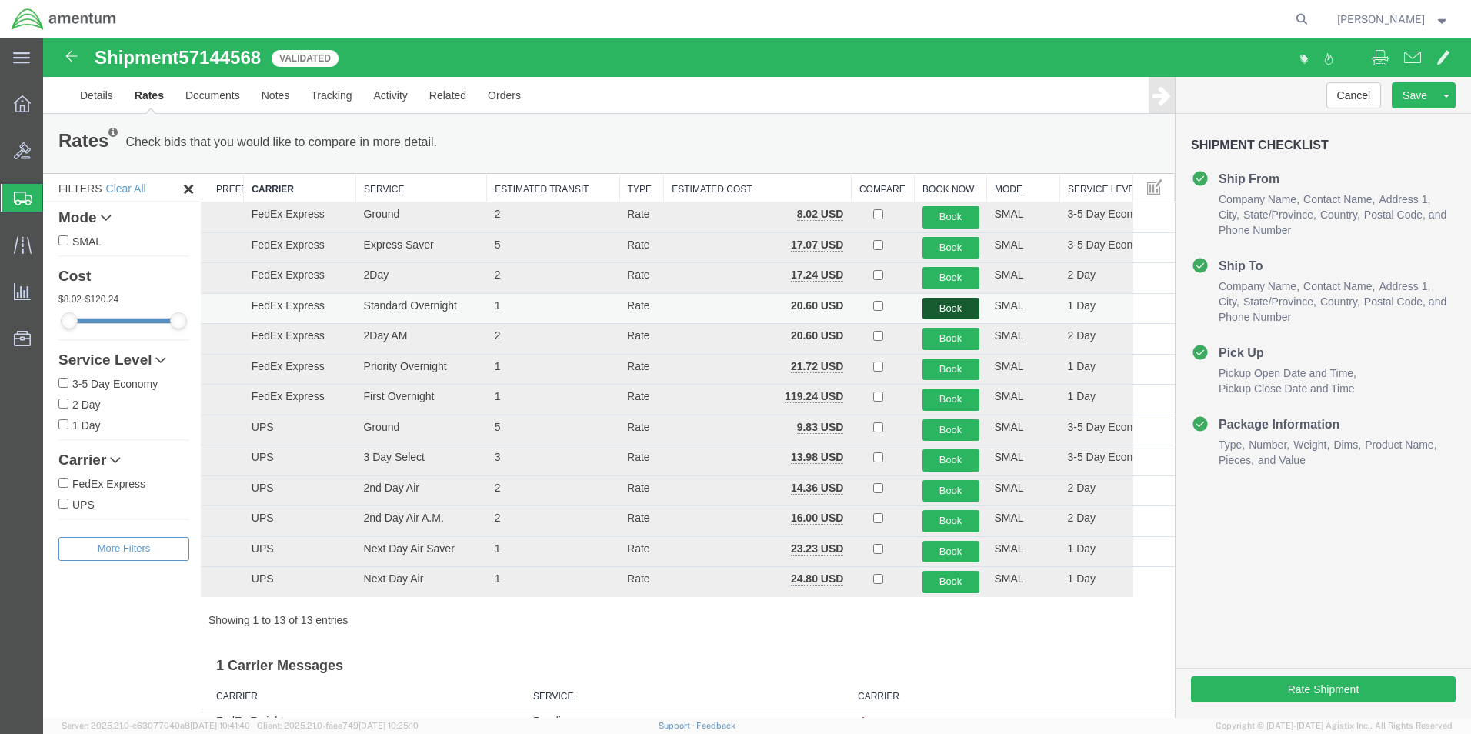
click at [928, 311] on button "Book" at bounding box center [950, 309] width 57 height 22
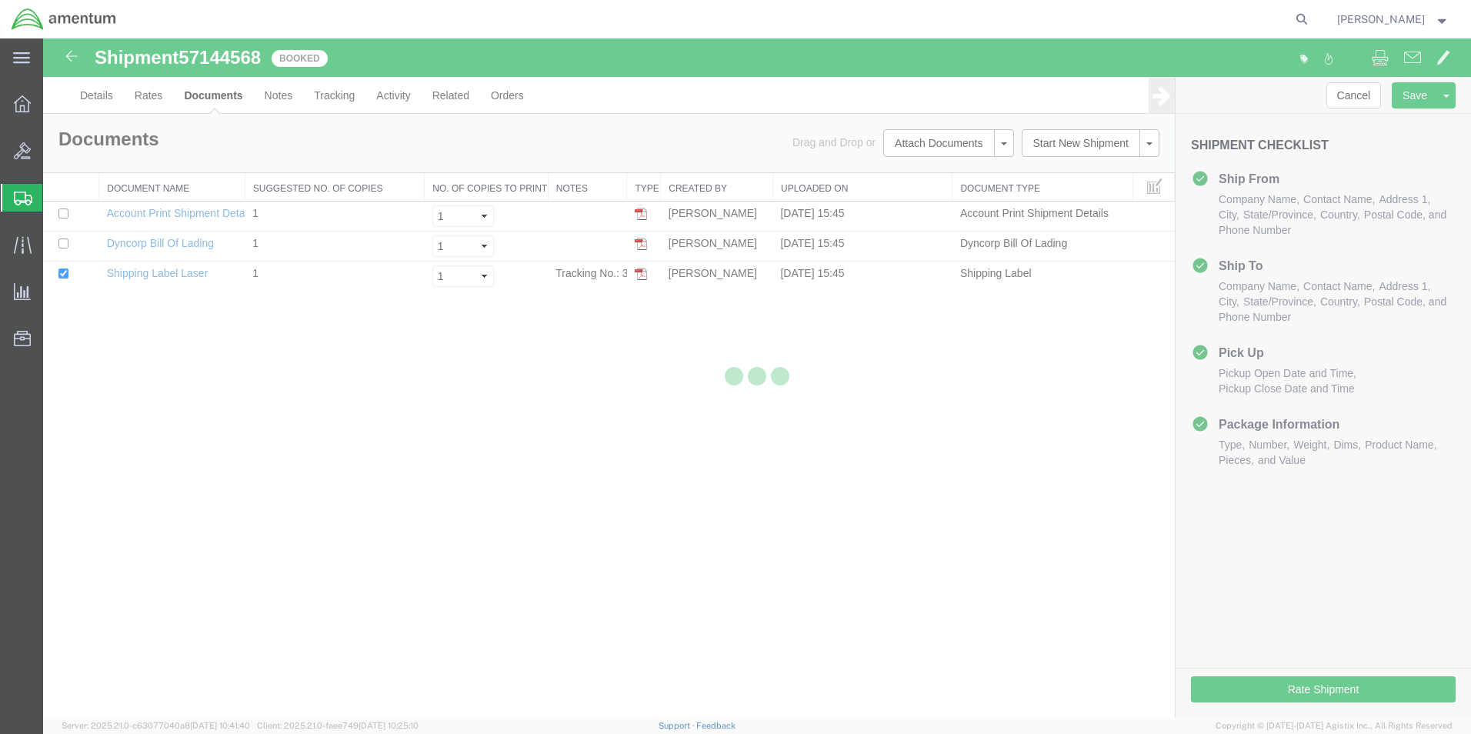
scroll to position [0, 0]
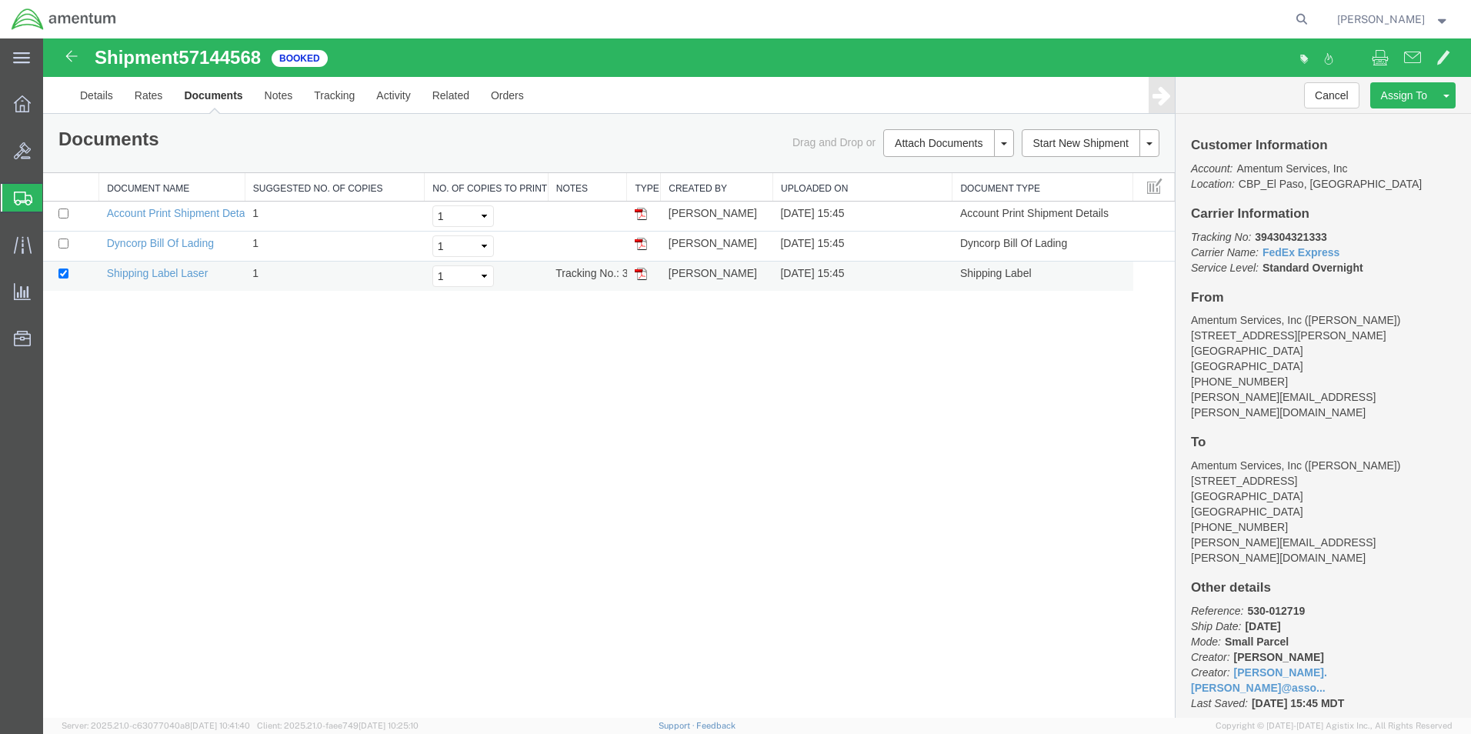
click at [641, 274] on img at bounding box center [641, 274] width 12 height 12
click at [0, 0] on span "Create from Template" at bounding box center [0, 0] width 0 height 0
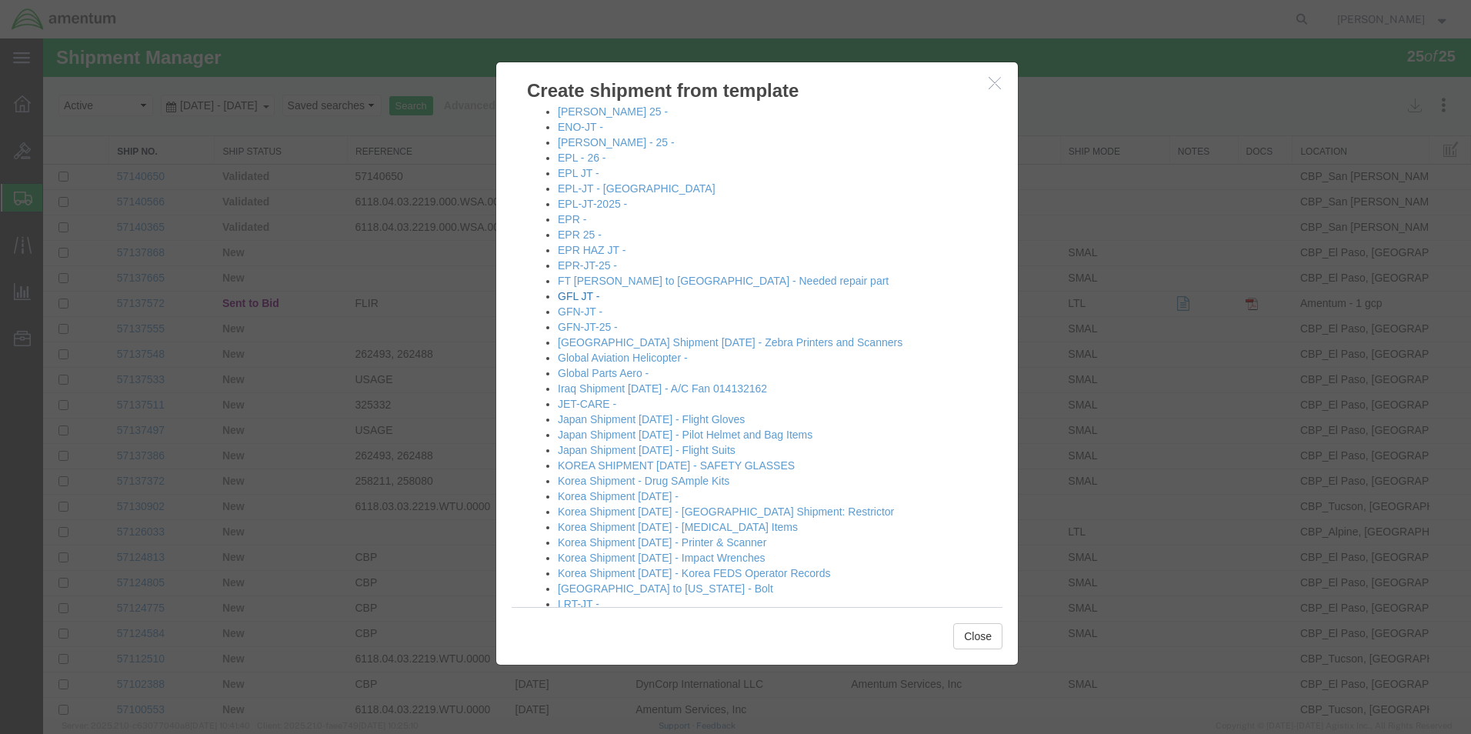
scroll to position [462, 0]
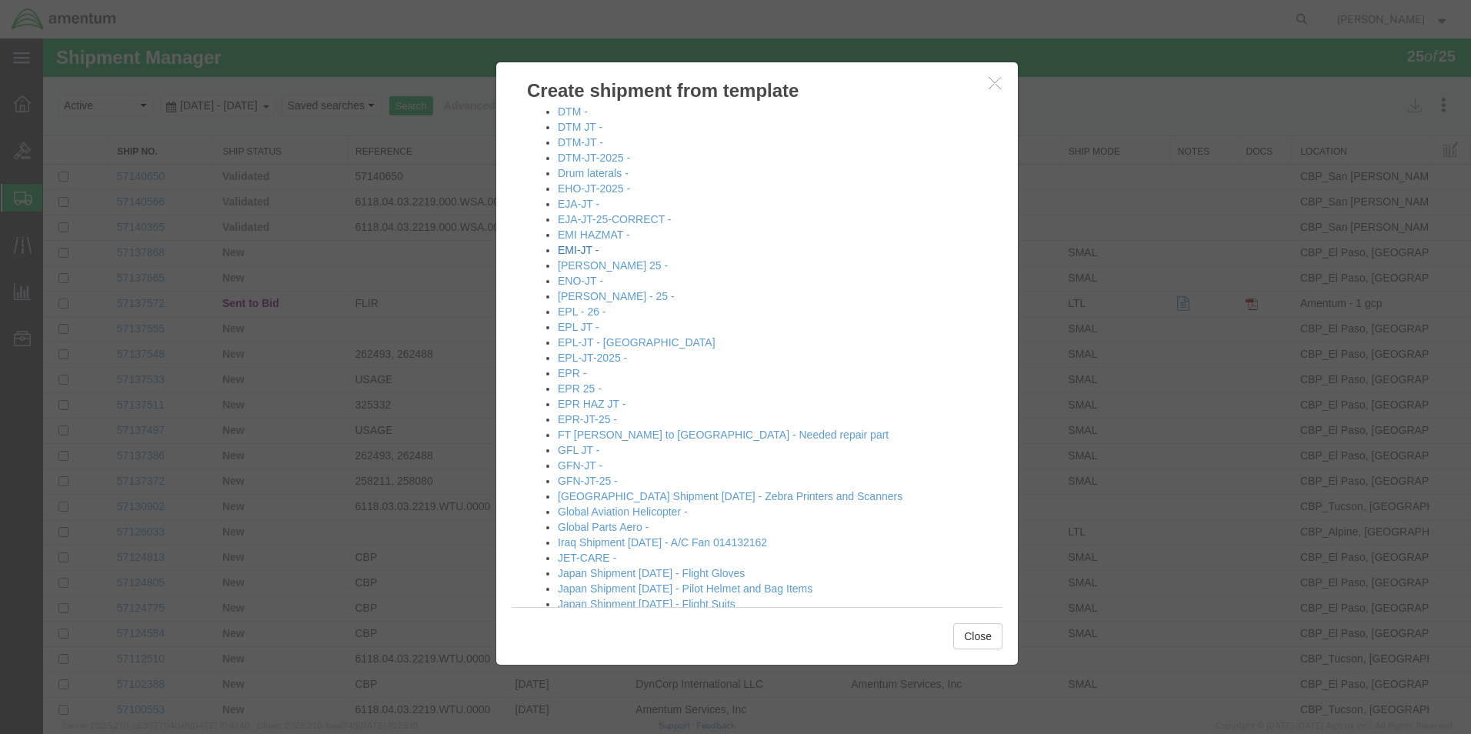
click at [562, 247] on link "EMI-JT -" at bounding box center [578, 250] width 41 height 12
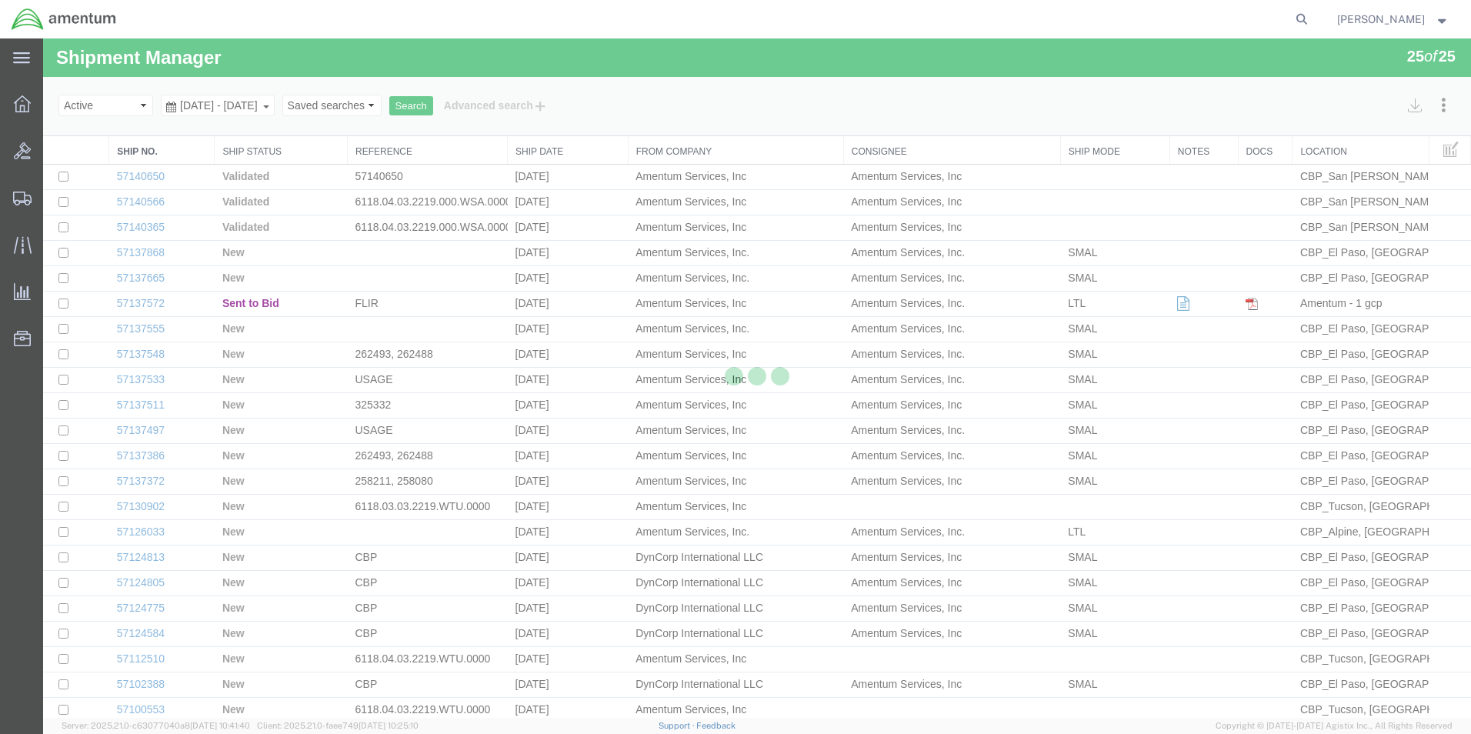
select select "49831"
select select "49931"
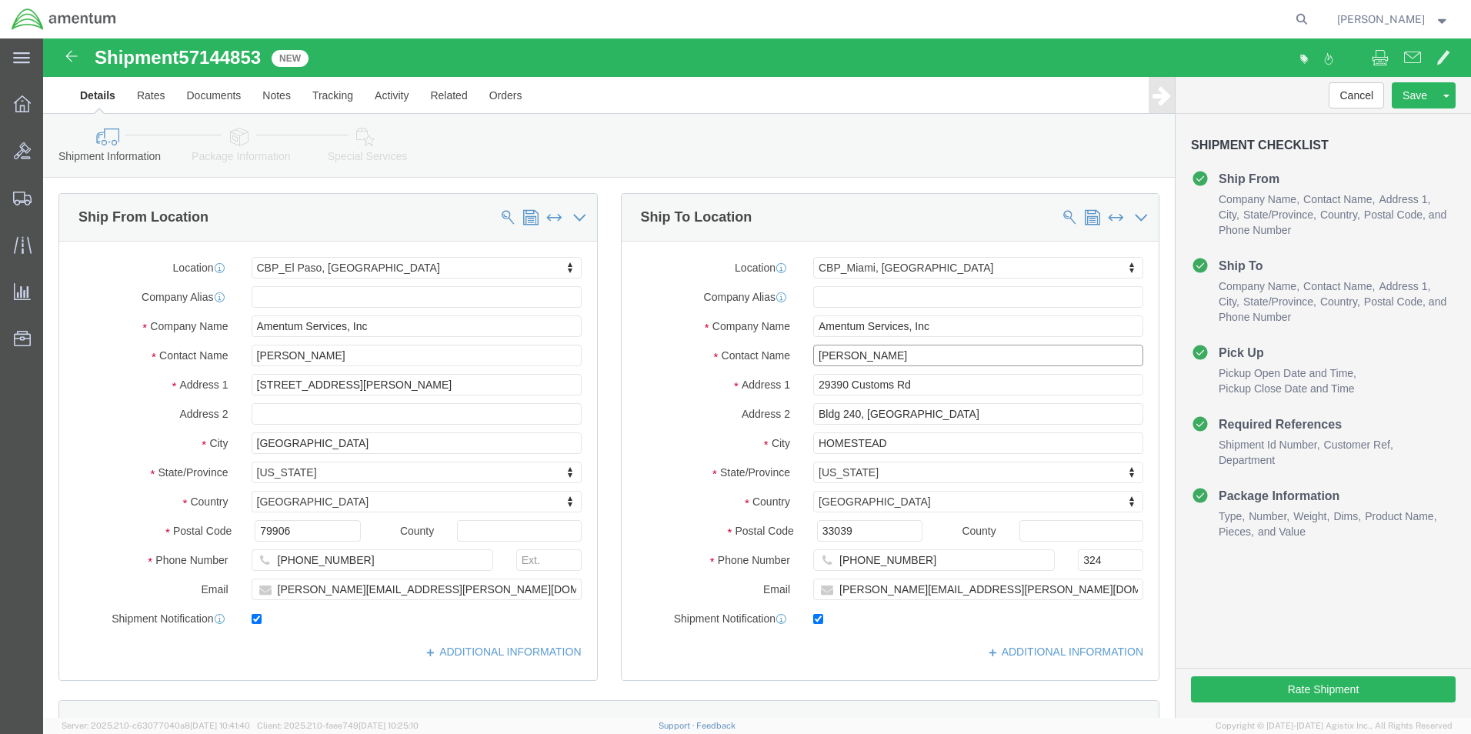
drag, startPoint x: 875, startPoint y: 320, endPoint x: 745, endPoint y: 320, distance: 130.0
click div "Contact Name [PERSON_NAME]"
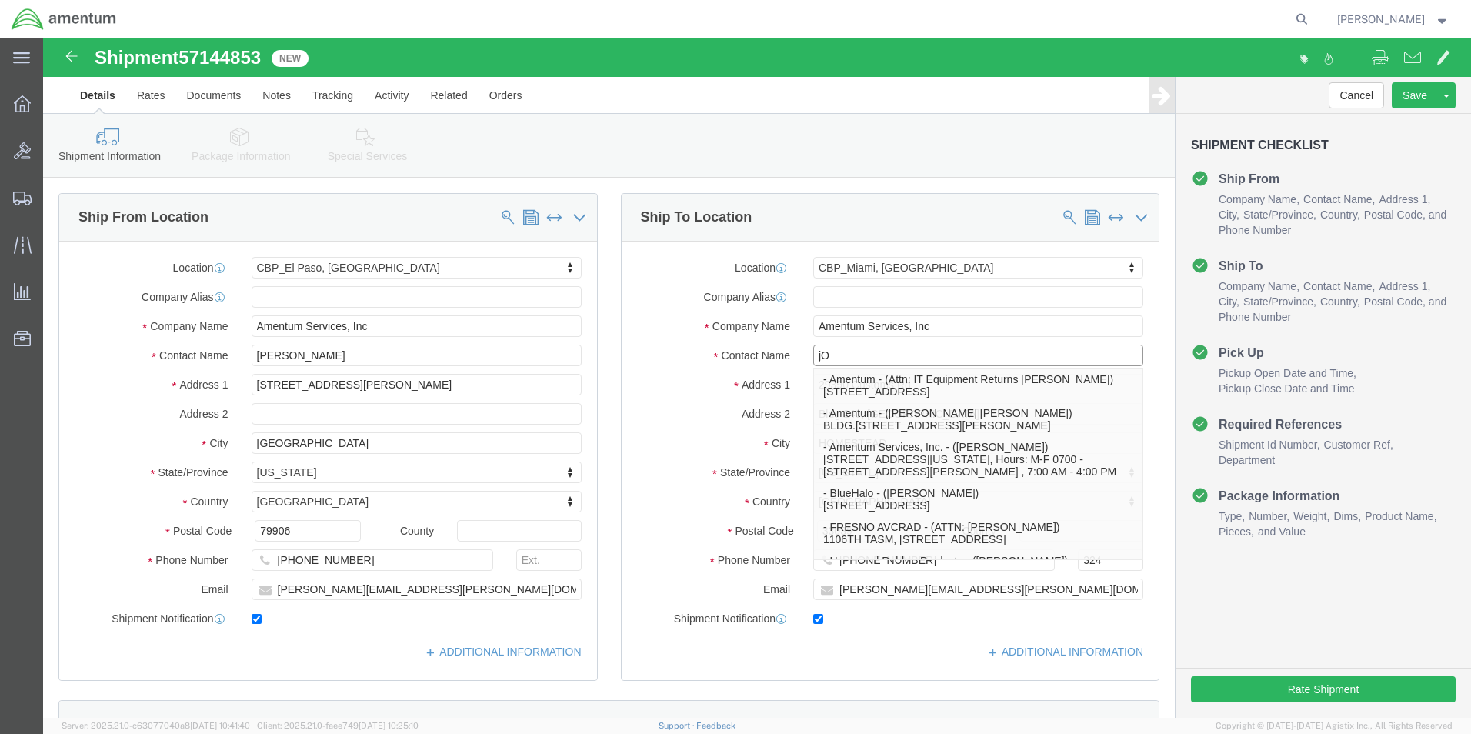
type input "j"
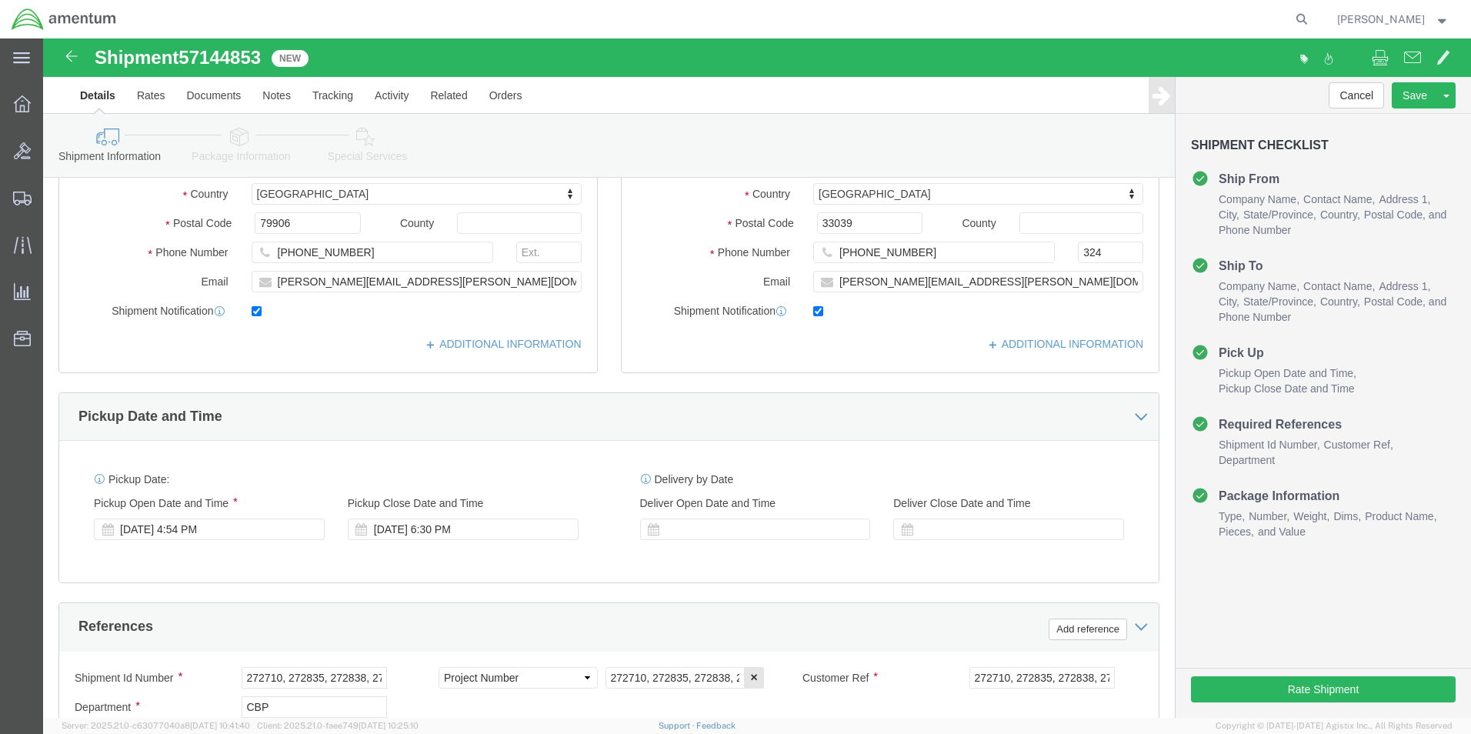
scroll to position [671, 0]
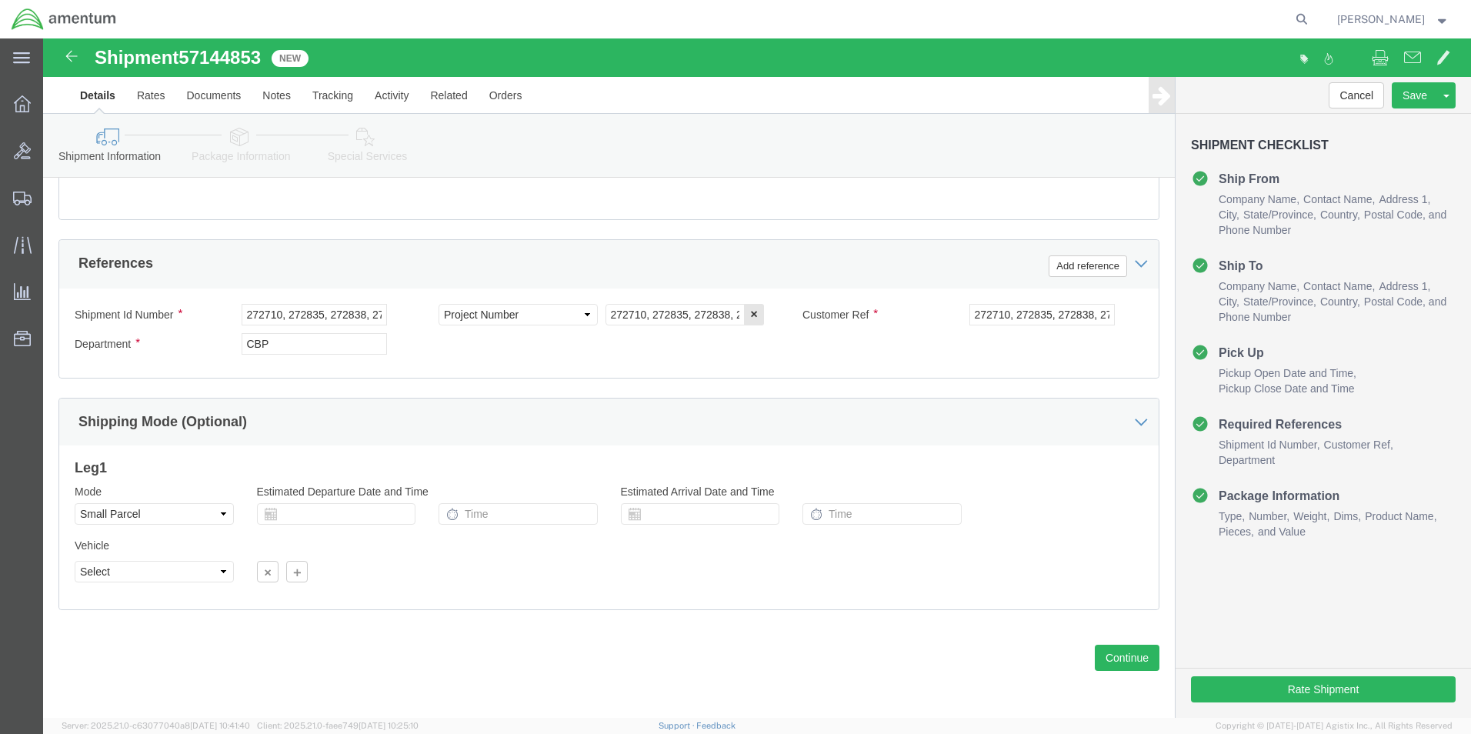
type input "[PERSON_NAME]"
drag, startPoint x: 197, startPoint y: 276, endPoint x: 355, endPoint y: 286, distance: 158.0
click div "272710, 272835, 272838, 272739"
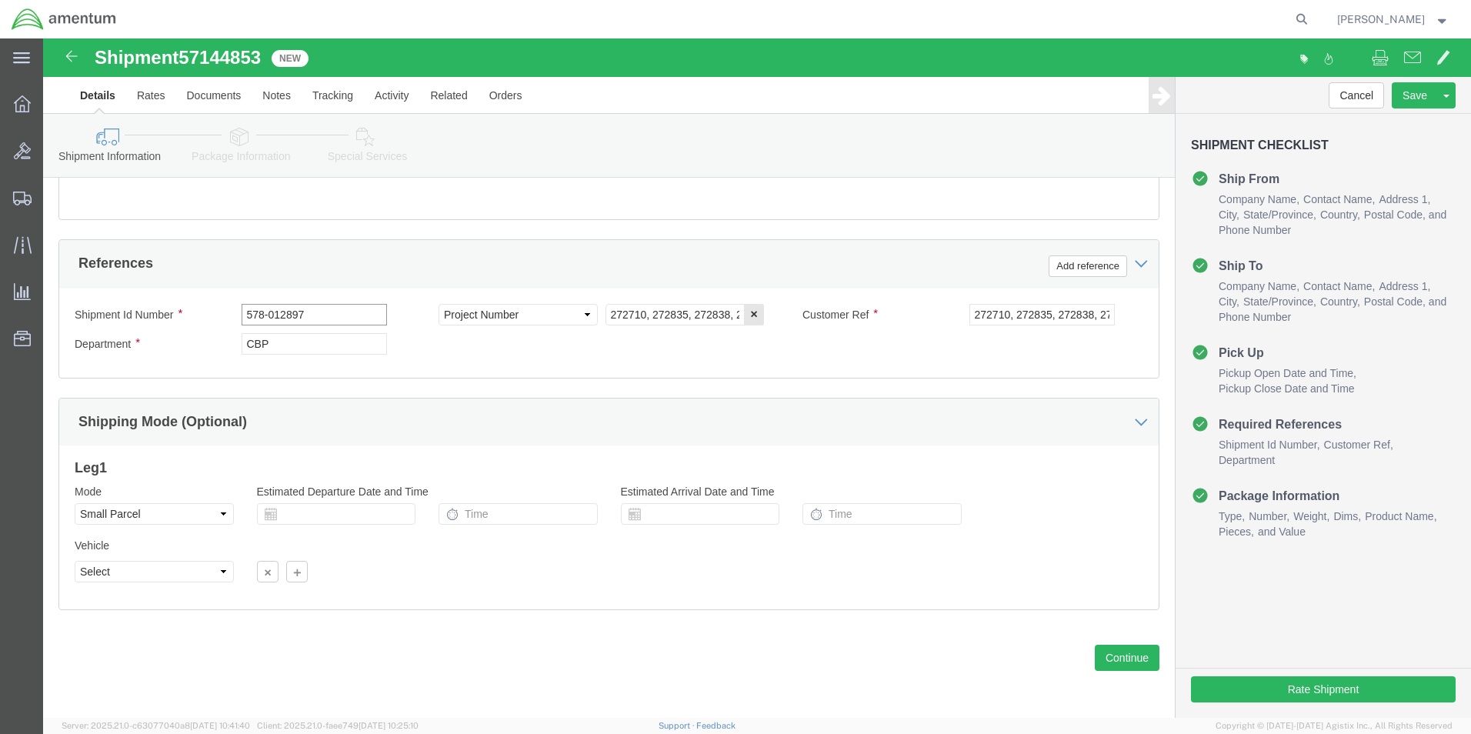
type input "578-012897"
drag, startPoint x: 557, startPoint y: 275, endPoint x: 706, endPoint y: 280, distance: 149.3
click div "272710, 272835, 272838, 272739 Remove this reference"
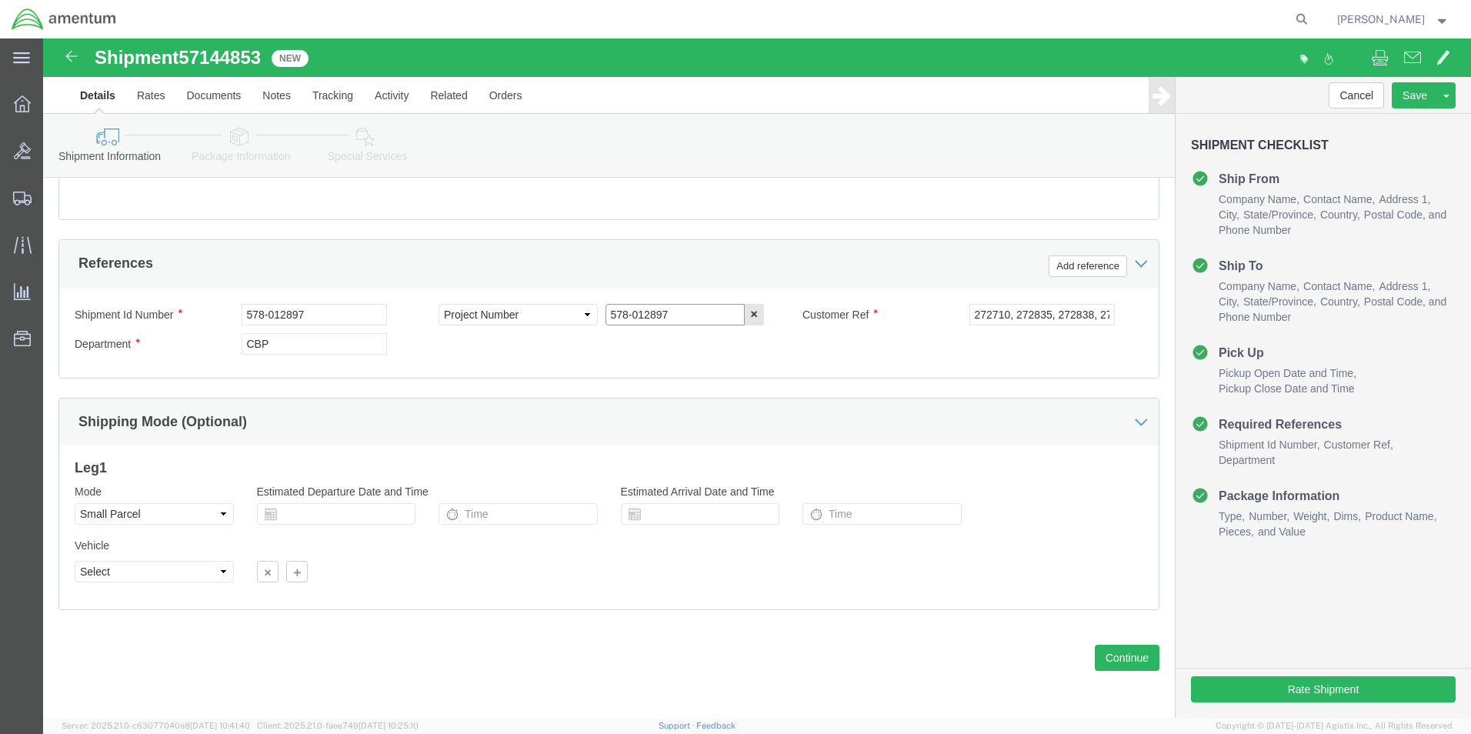
drag, startPoint x: 660, startPoint y: 275, endPoint x: 486, endPoint y: 275, distance: 173.8
click div "Select Account Type Activity ID Airline Appointment Number ASN Batch Request # …"
type input "6118.04.03.2219.000.EMI.0000"
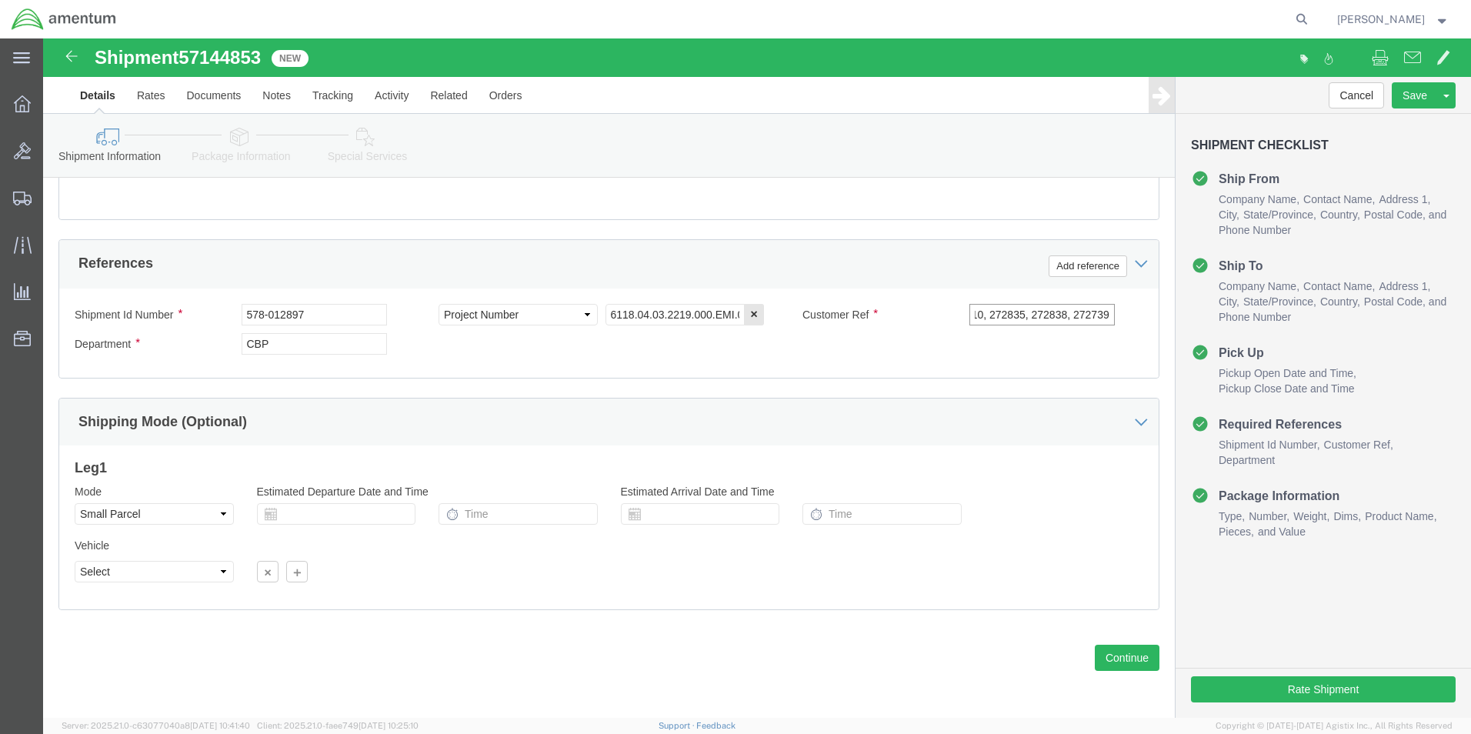
drag, startPoint x: 922, startPoint y: 272, endPoint x: 1070, endPoint y: 283, distance: 148.1
click div "272710, 272835, 272838, 272739"
type input "578-012897"
click button "Continue"
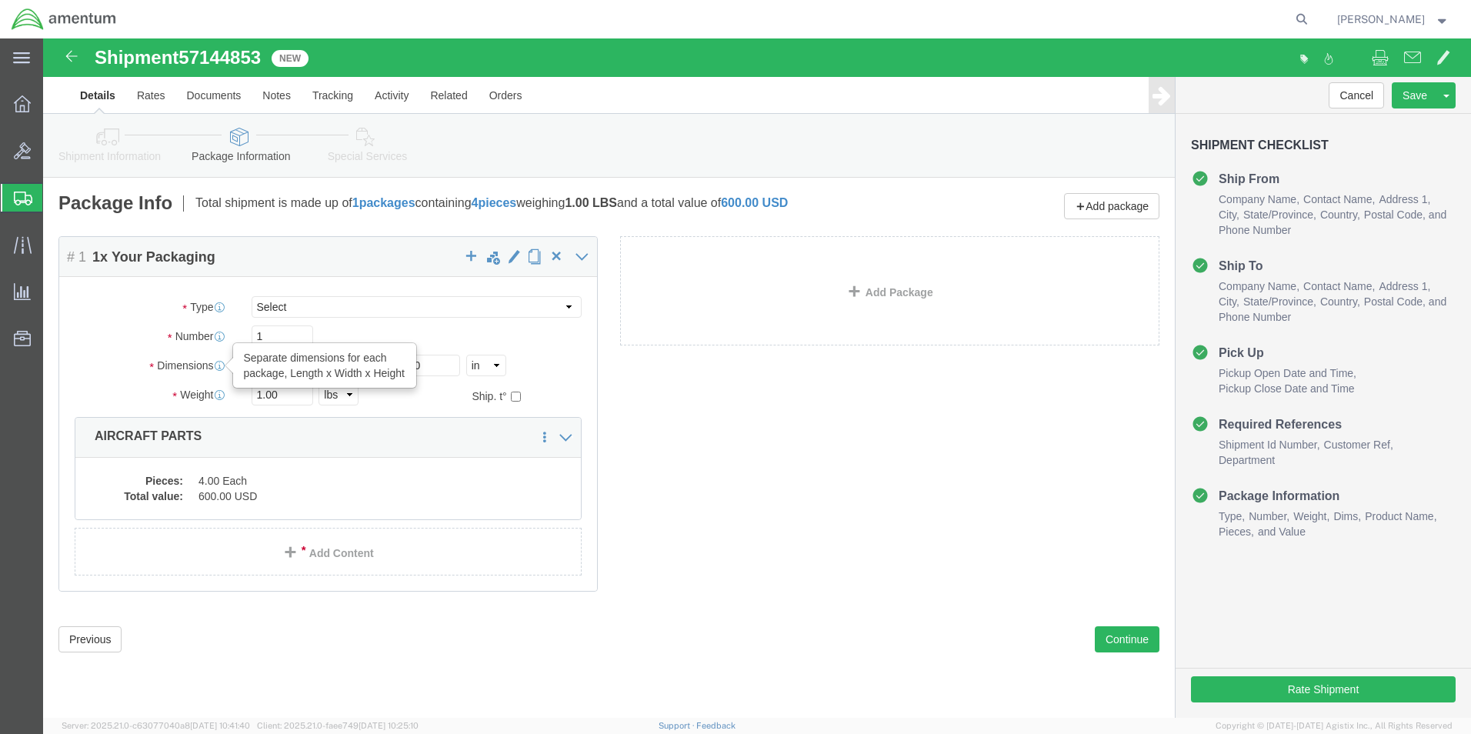
drag, startPoint x: 248, startPoint y: 330, endPoint x: 140, endPoint y: 329, distance: 107.7
click div "Dimensions Separate dimensions for each package, Length x Width x Height Length…"
click select "Select Bale(s) Basket(s) Bolt(s) Bottle(s) Buckets Bulk Bundle(s) Can(s) Cardbo…"
select select "SBX"
click select "Select Bale(s) Basket(s) Bolt(s) Bottle(s) Buckets Bulk Bundle(s) Can(s) Cardbo…"
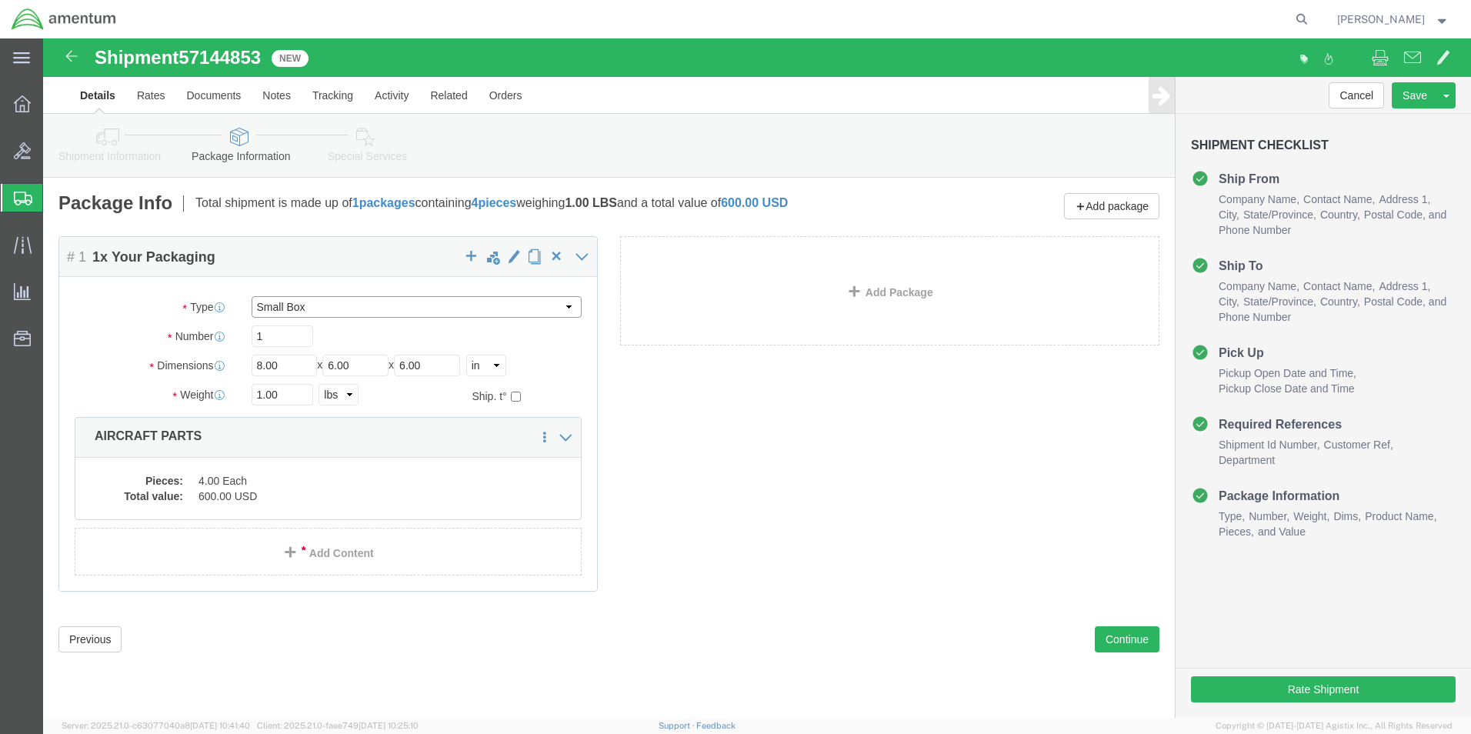
type input "12.25"
type input "11.00"
type input "1.50"
drag, startPoint x: 252, startPoint y: 353, endPoint x: 162, endPoint y: 355, distance: 90.8
click div "Weight 1.00 Select kgs lbs Ship. t°"
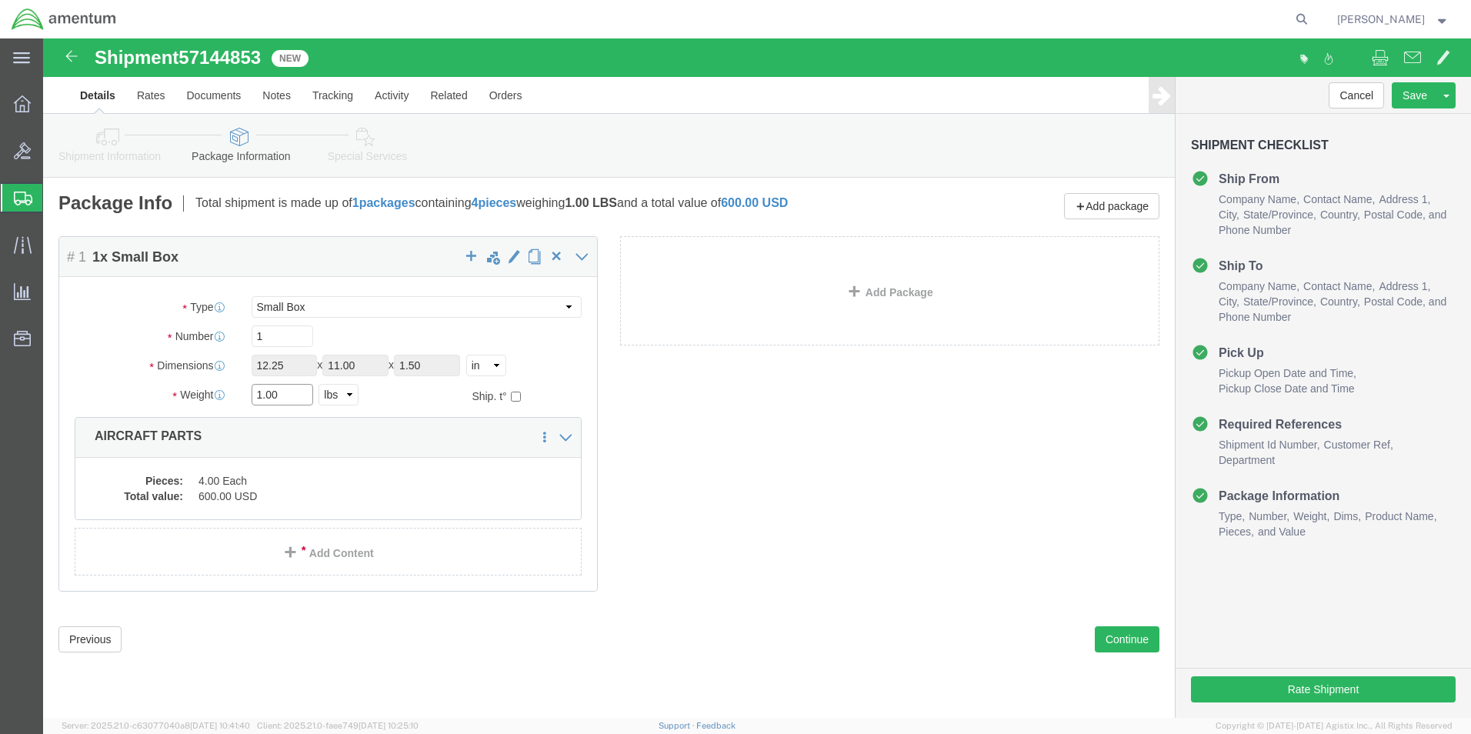
type input "2"
type input "0.45"
click dd "600.00 USD"
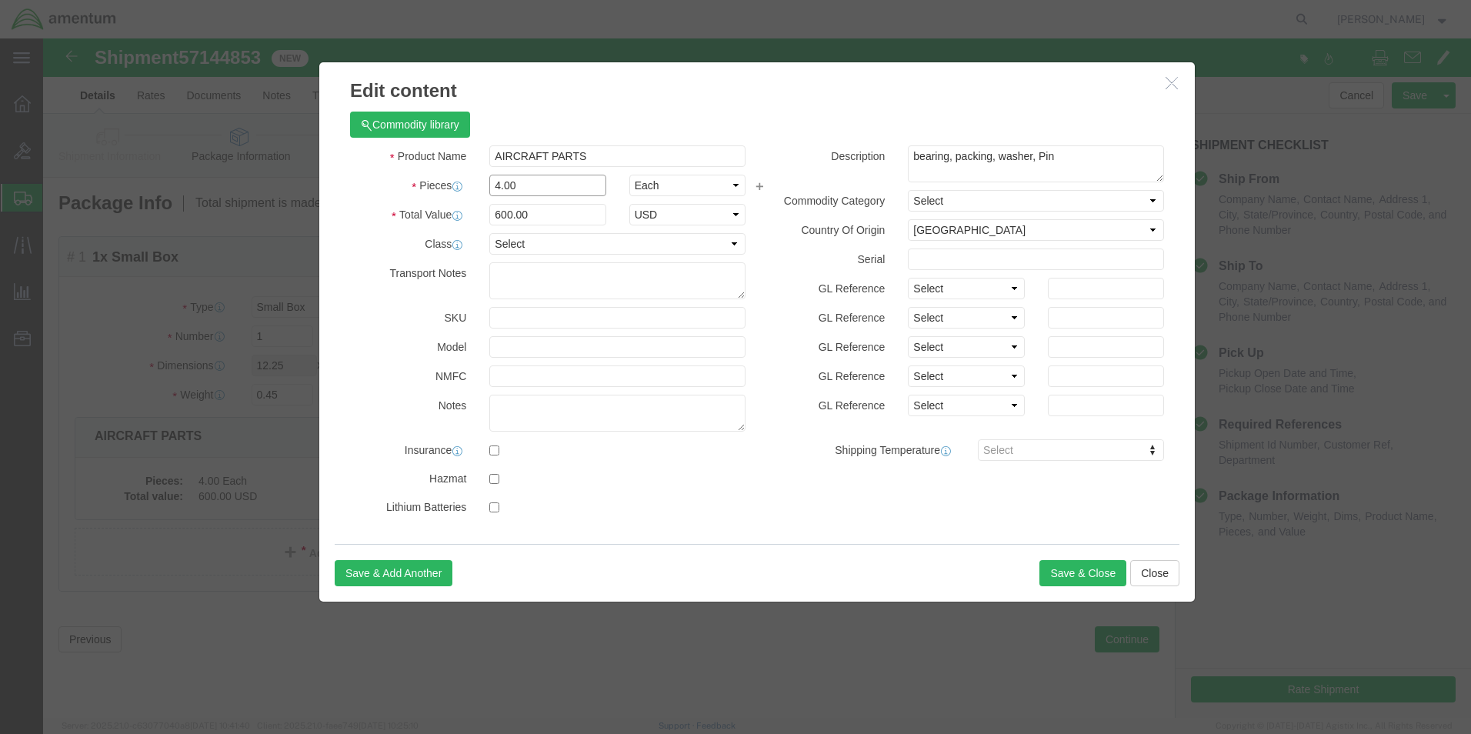
drag, startPoint x: 512, startPoint y: 145, endPoint x: 438, endPoint y: 146, distance: 74.6
click div "4.00"
type input "2"
click h3 "Edit content"
drag, startPoint x: 480, startPoint y: 172, endPoint x: 451, endPoint y: 170, distance: 29.3
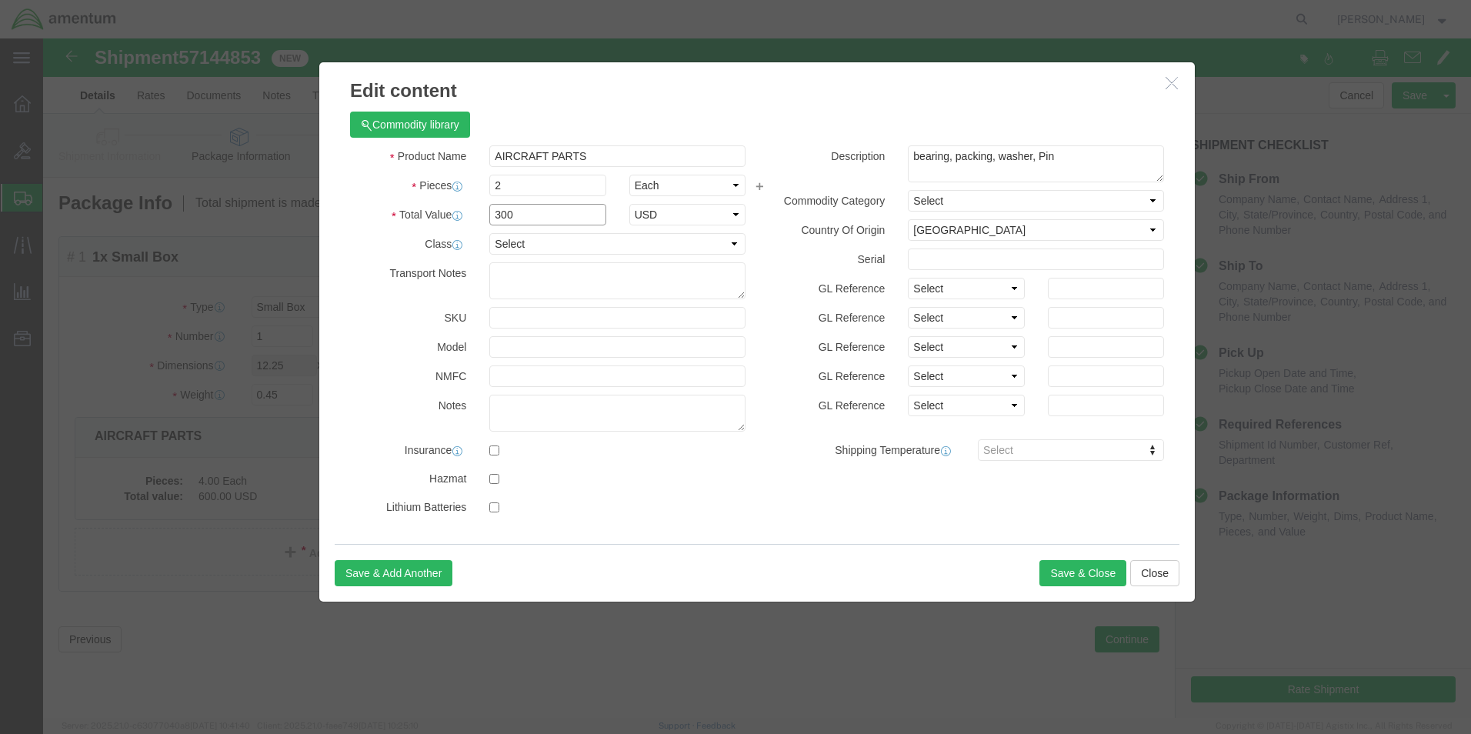
click input "300"
type input "850"
drag, startPoint x: 1025, startPoint y: 122, endPoint x: 838, endPoint y: 125, distance: 187.7
click div "Description bearing, packing, washer, Pin"
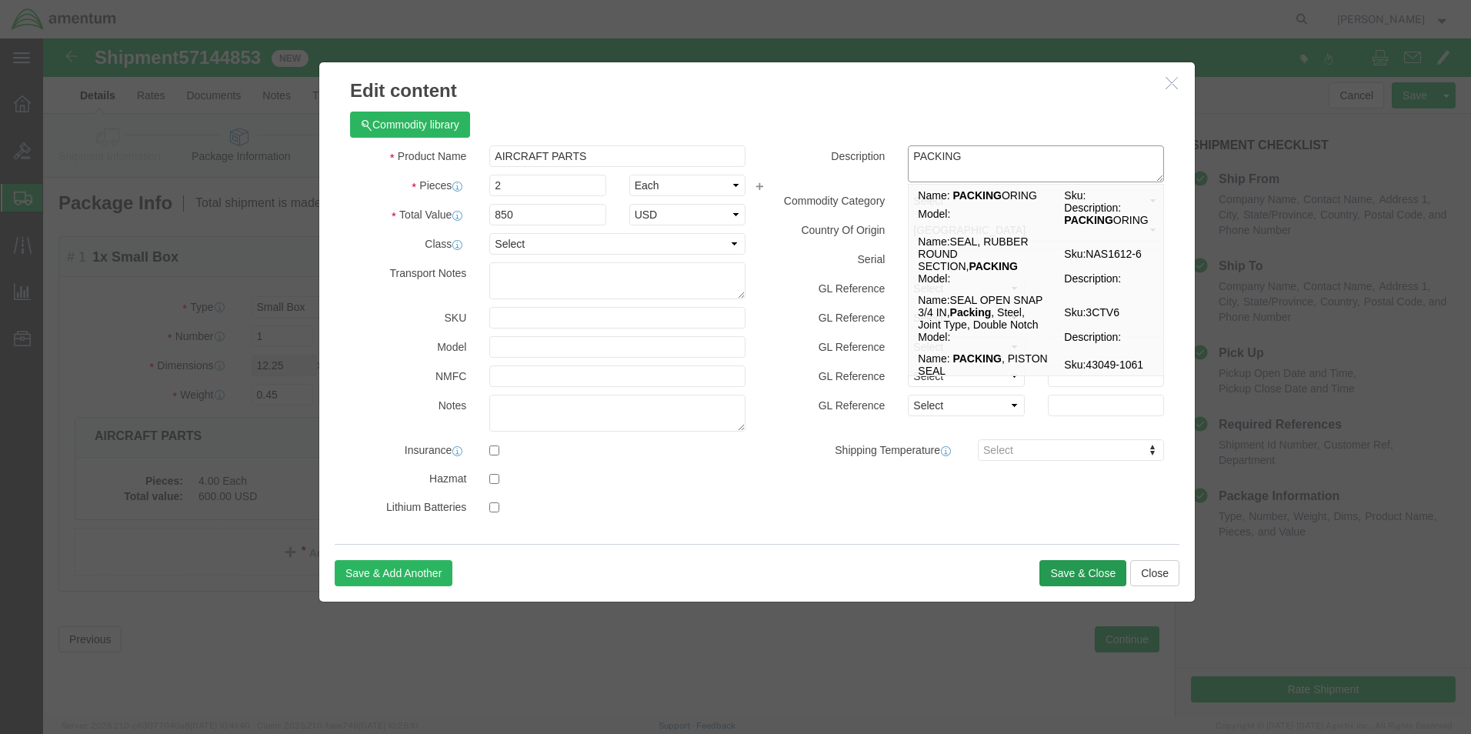
type textarea "PACKING"
click button "Save & Close"
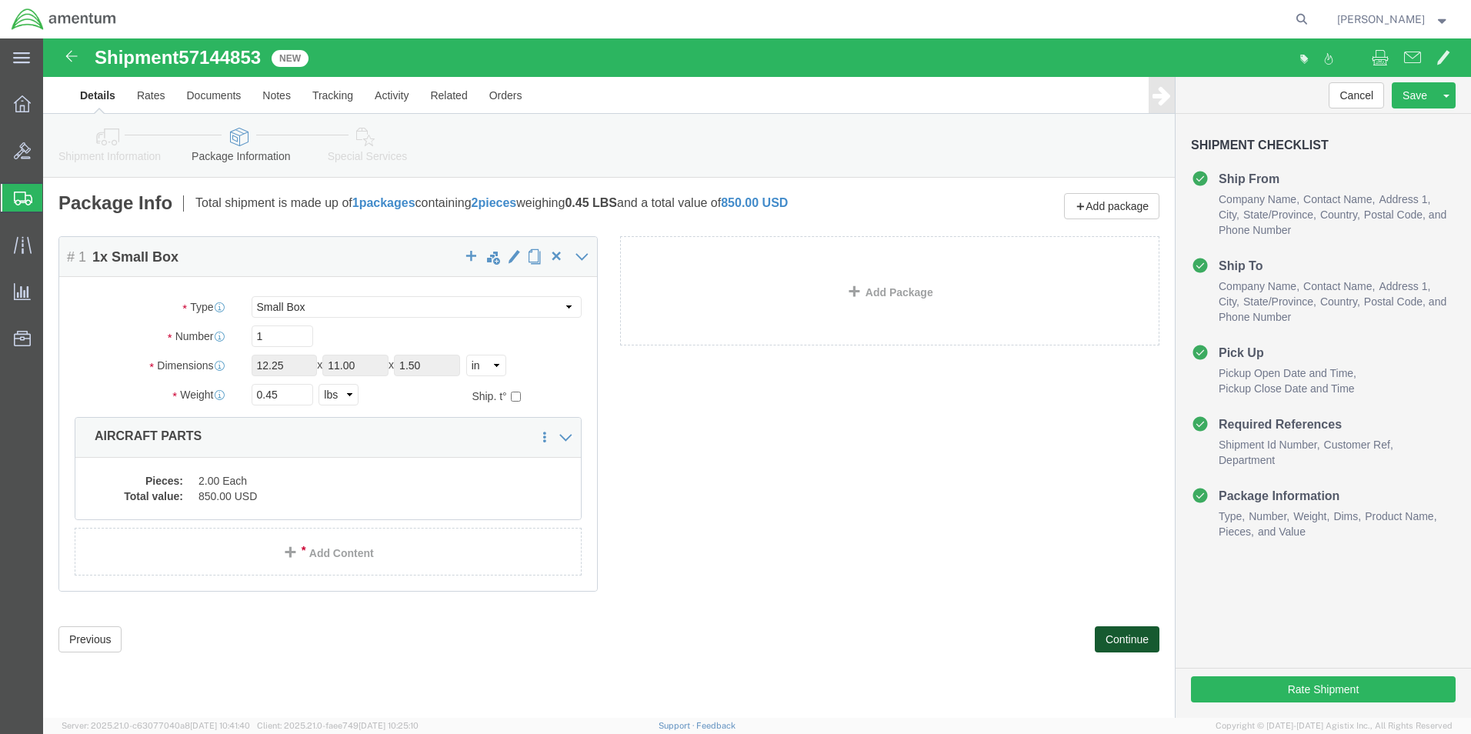
click button "Continue"
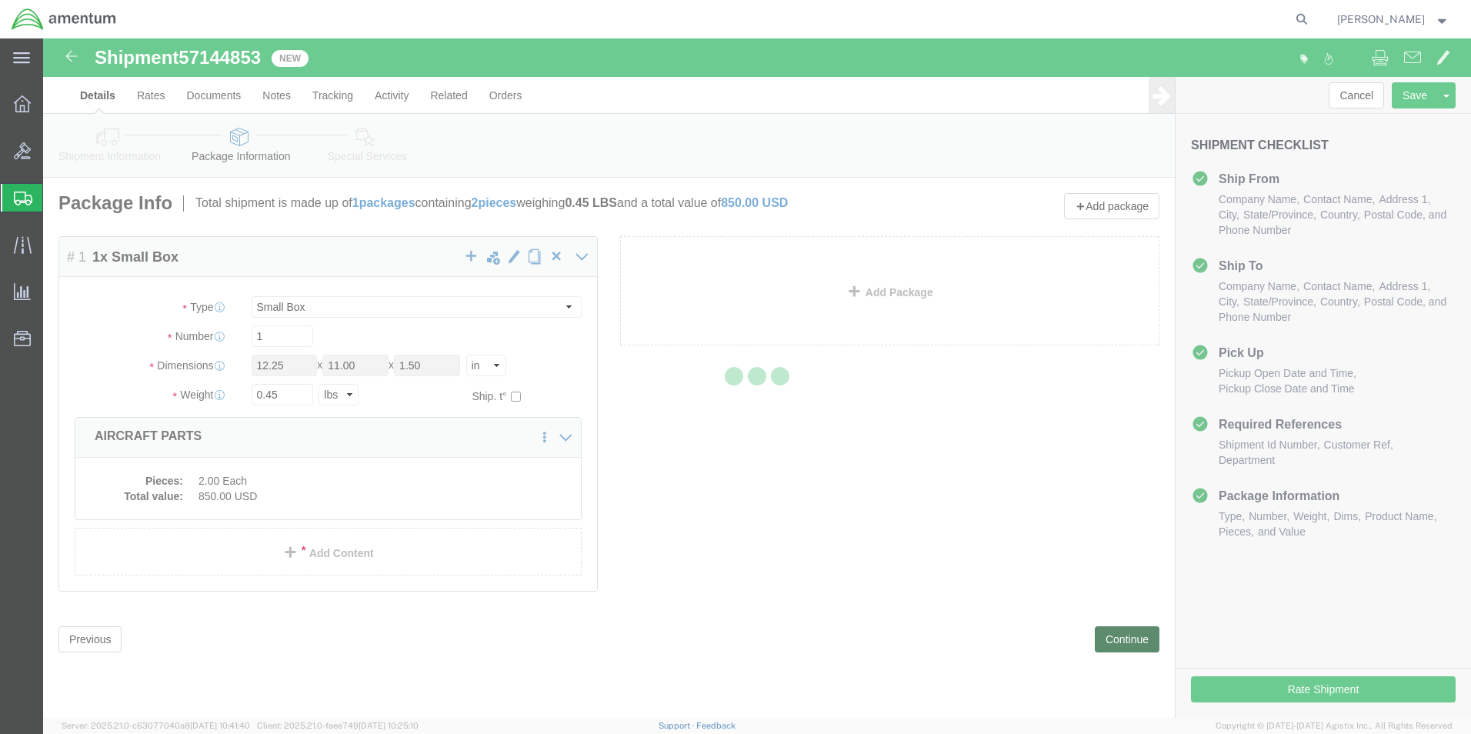
select select
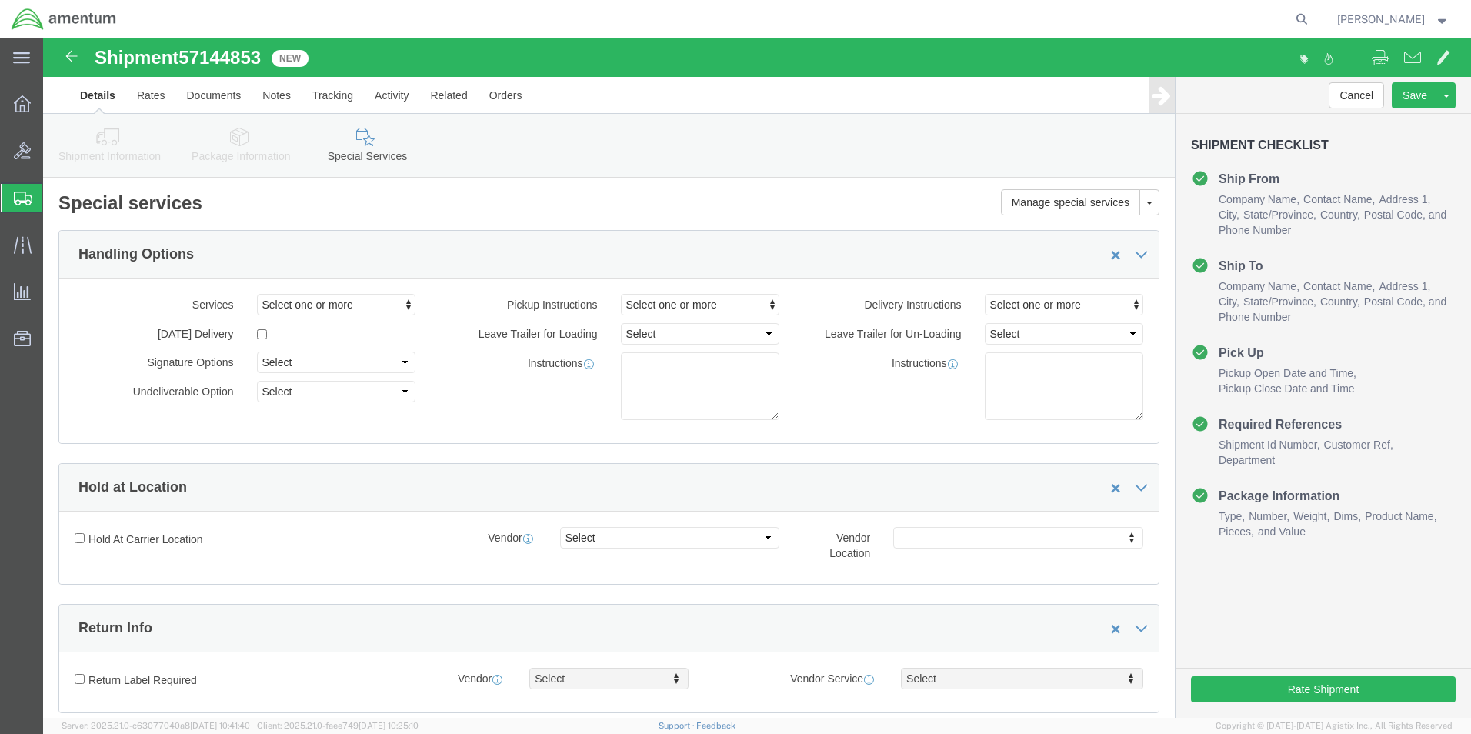
select select "COSTCENTER"
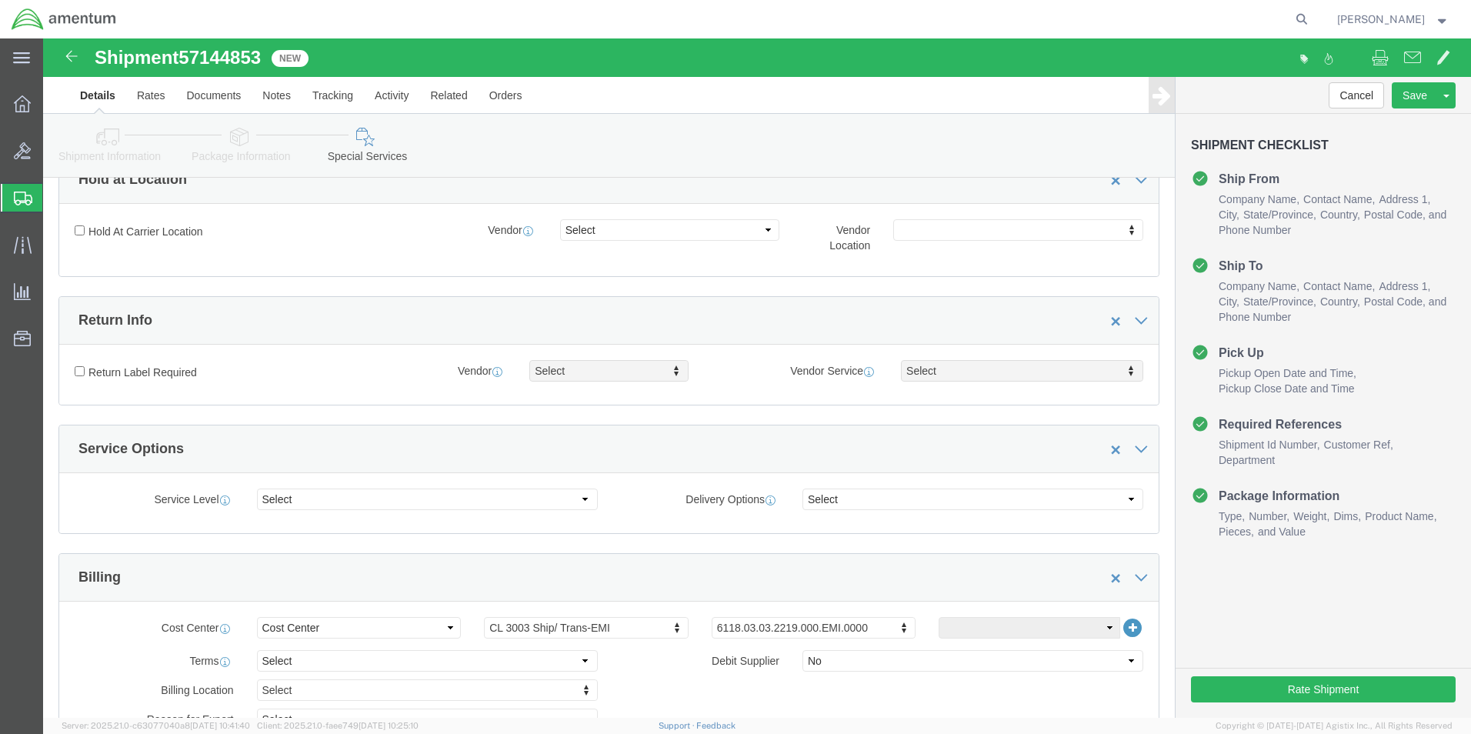
scroll to position [538, 0]
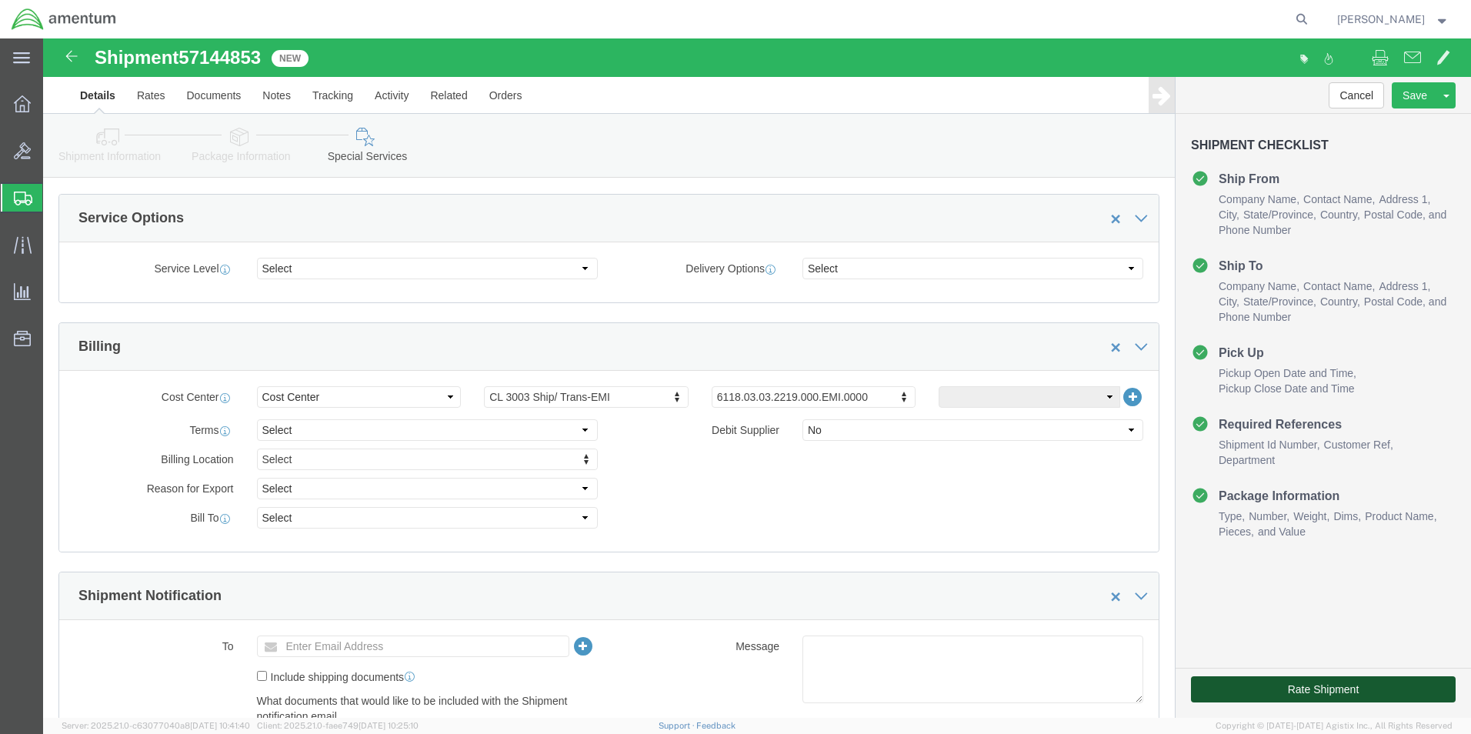
click button "Rate Shipment"
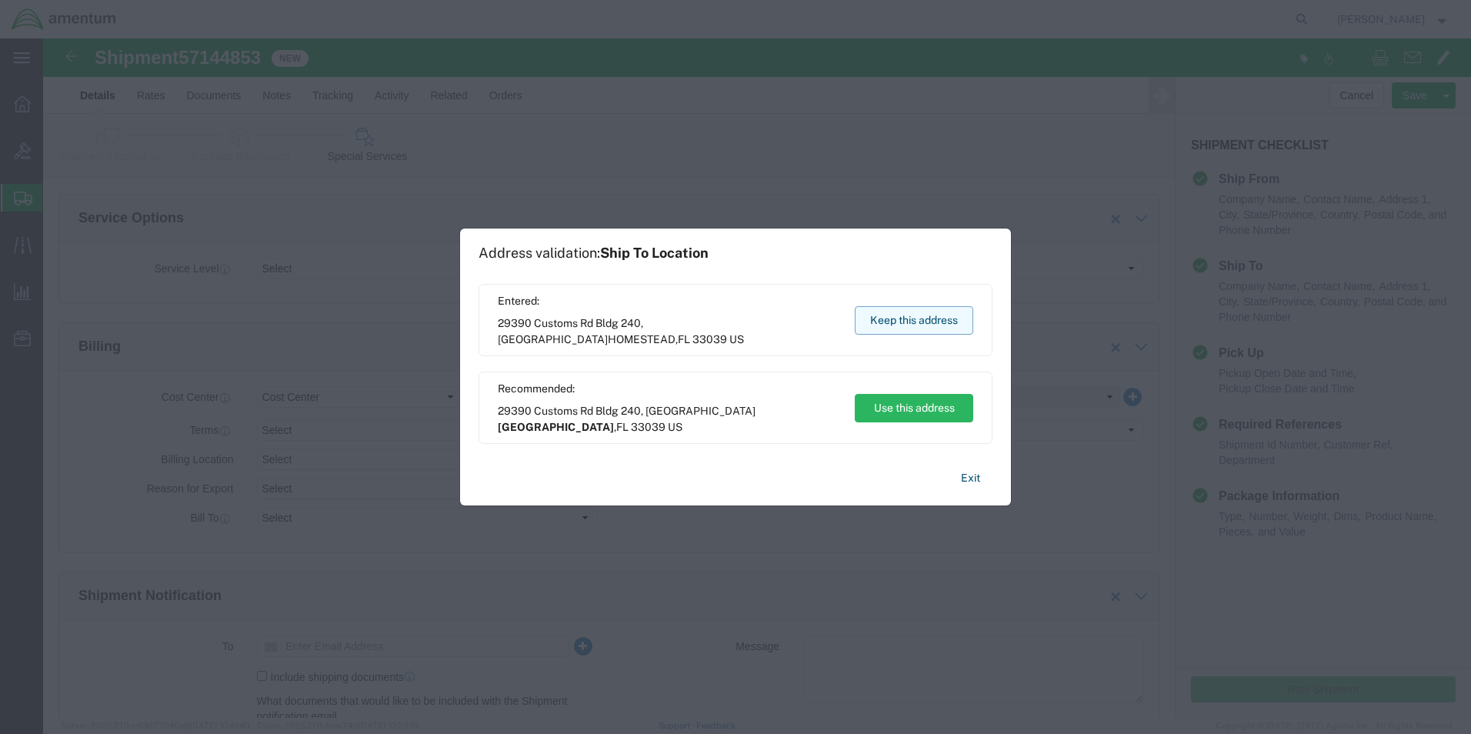
click at [892, 318] on button "Keep this address" at bounding box center [914, 320] width 118 height 28
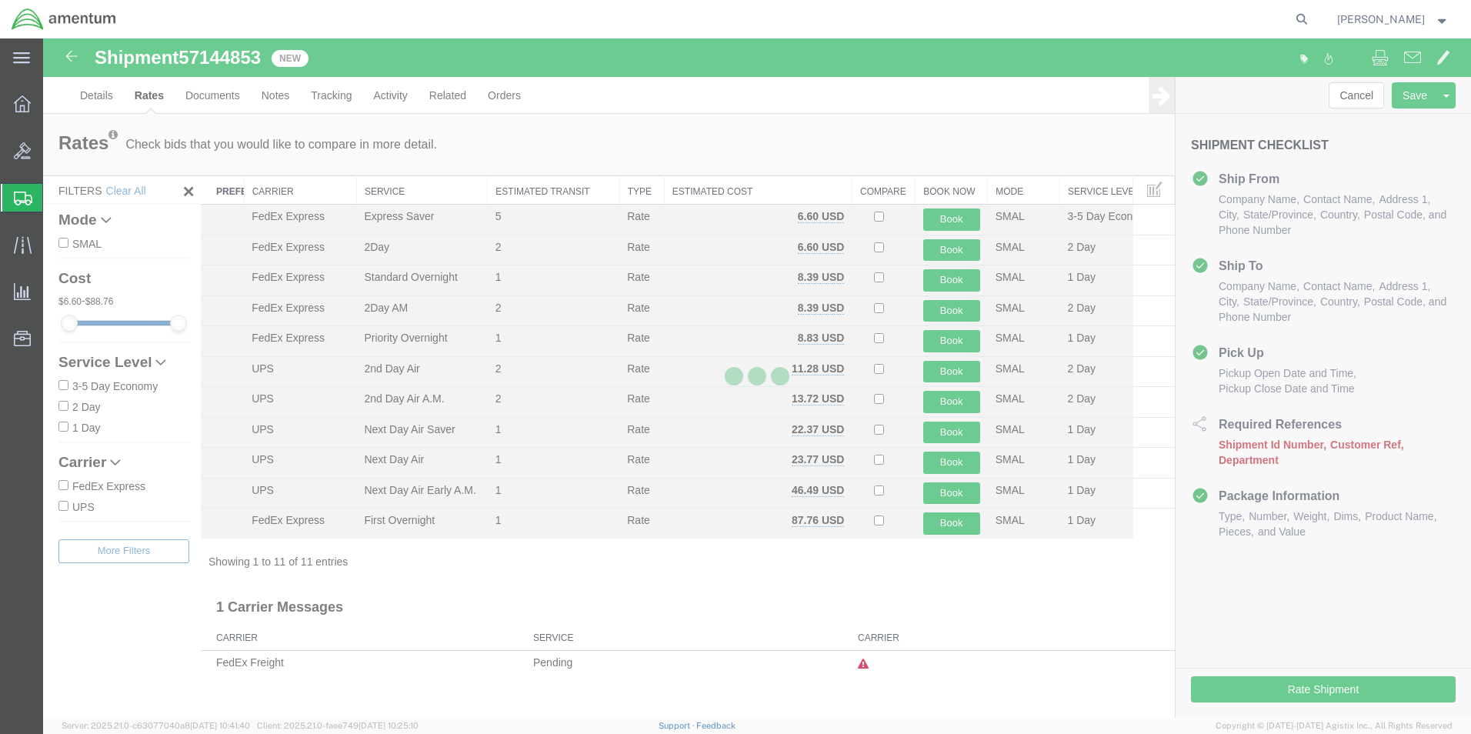
scroll to position [0, 0]
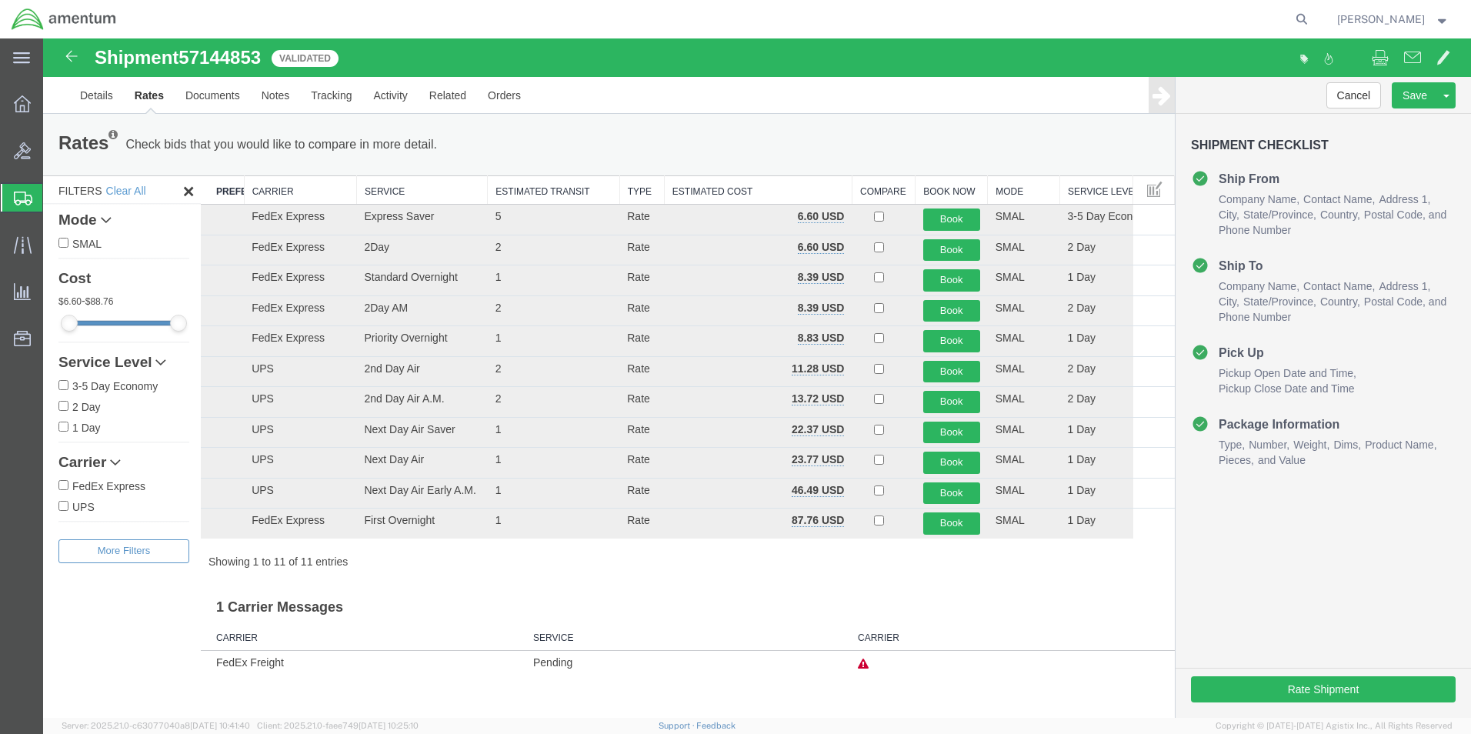
click at [277, 185] on th "Carrier" at bounding box center [300, 190] width 112 height 28
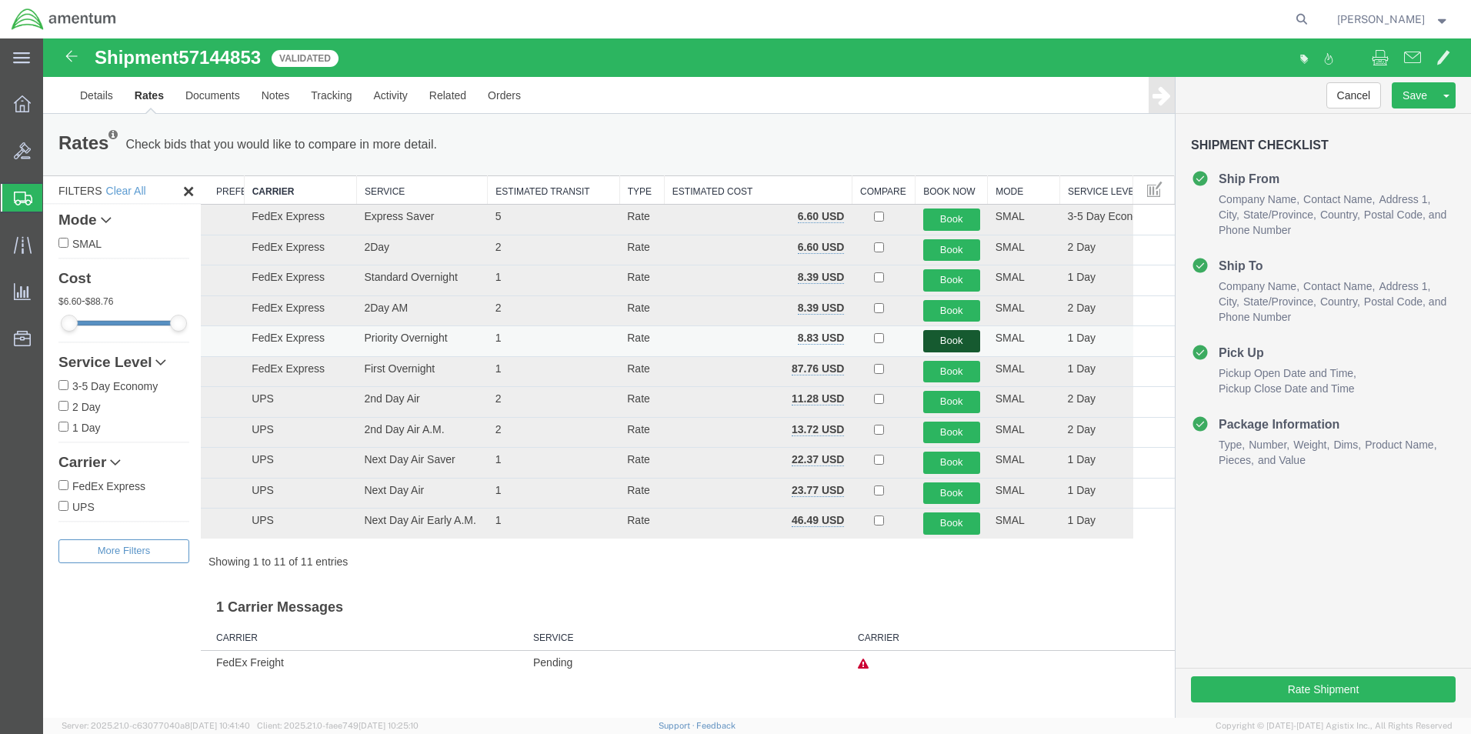
click at [946, 342] on button "Book" at bounding box center [951, 341] width 57 height 22
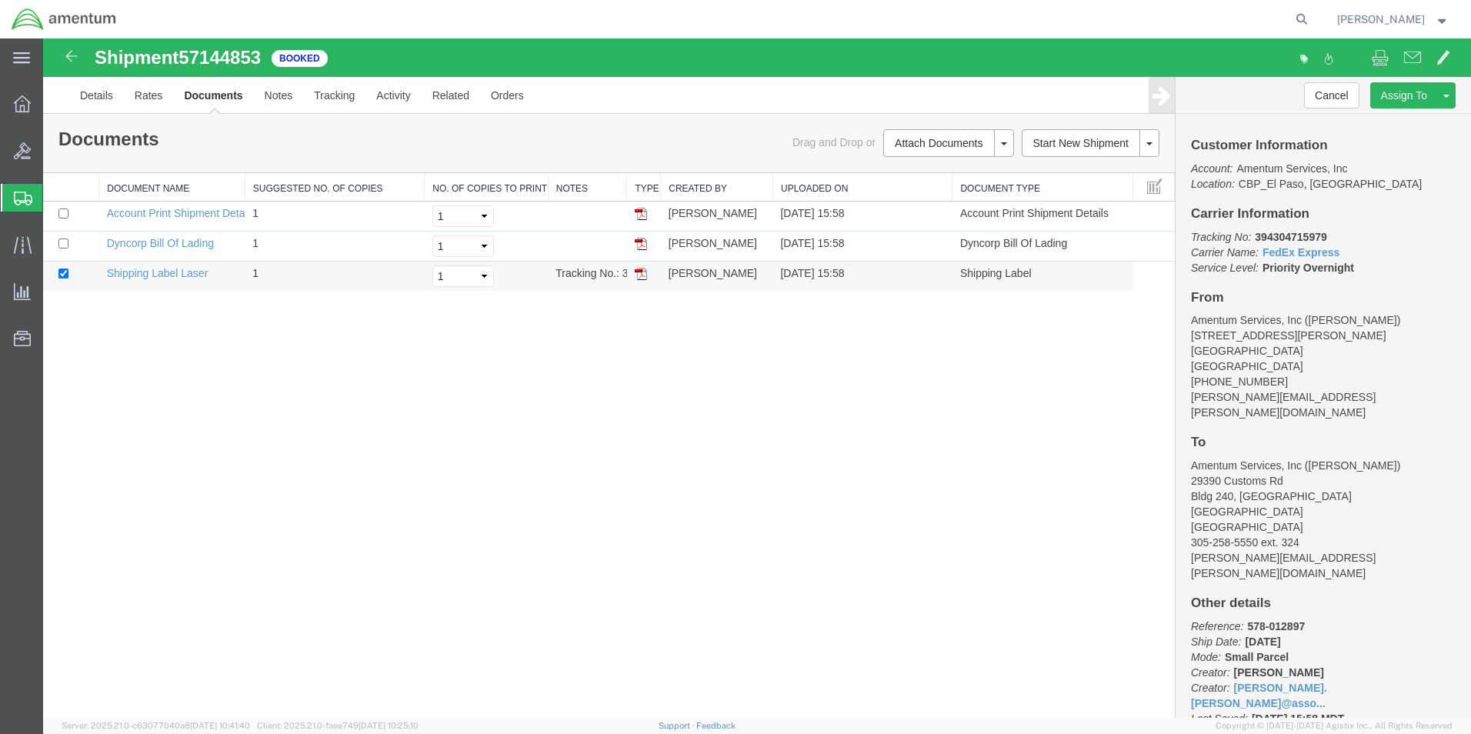
click at [645, 275] on img at bounding box center [641, 274] width 12 height 12
